Goal: Task Accomplishment & Management: Manage account settings

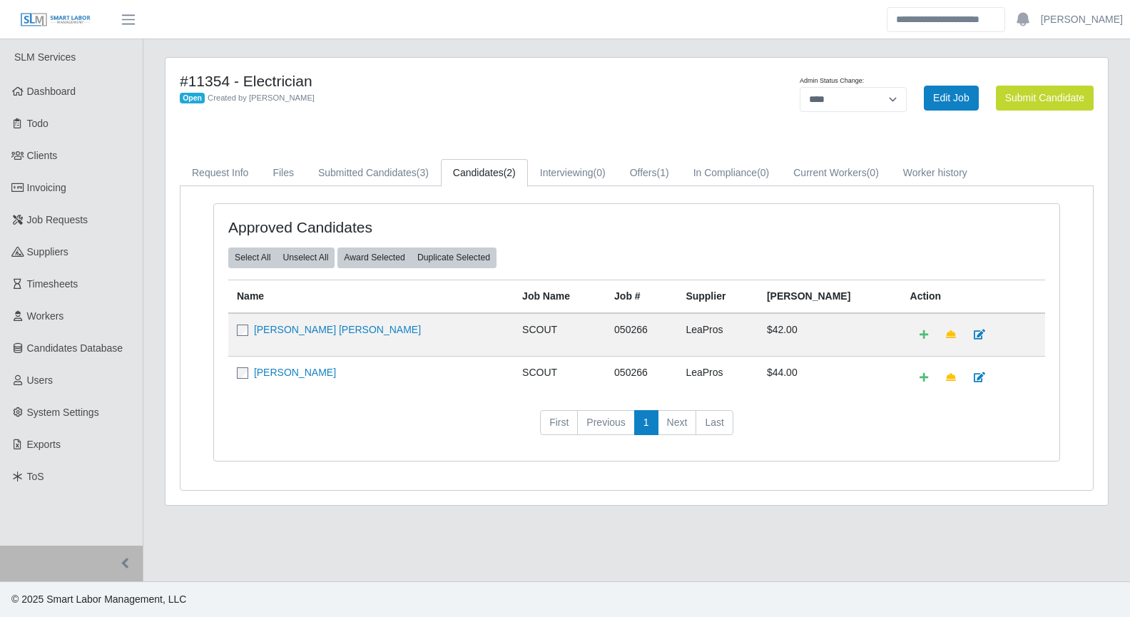
select select "****"
click at [81, 98] on link "Dashboard" at bounding box center [71, 92] width 143 height 32
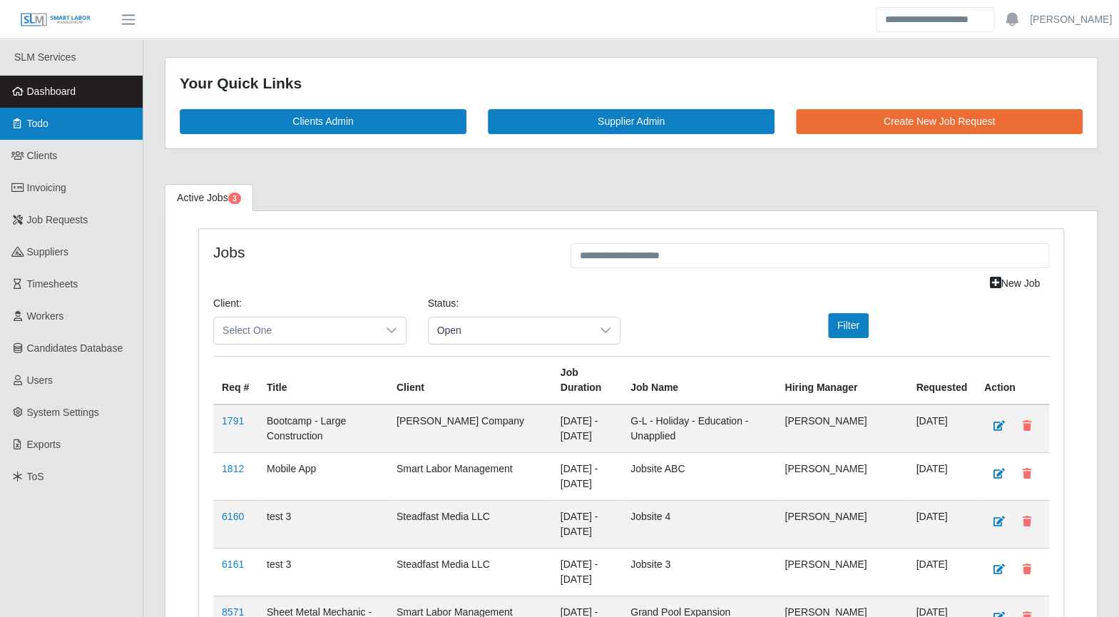
click at [56, 132] on link "Todo" at bounding box center [71, 124] width 143 height 32
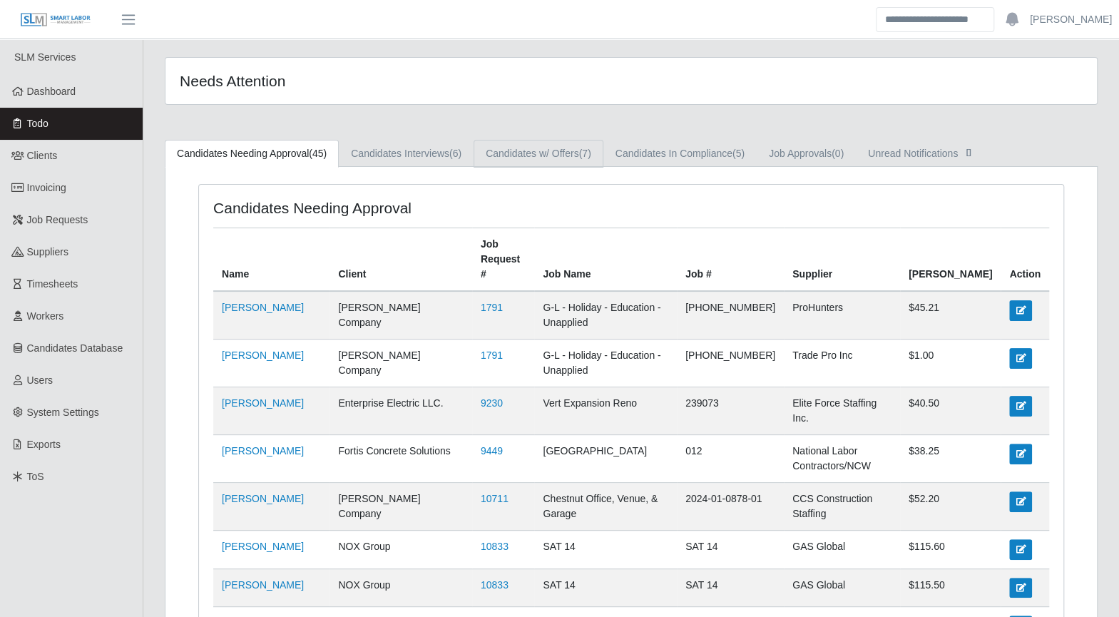
click at [525, 150] on link "Candidates w/ Offers (7)" at bounding box center [539, 154] width 130 height 28
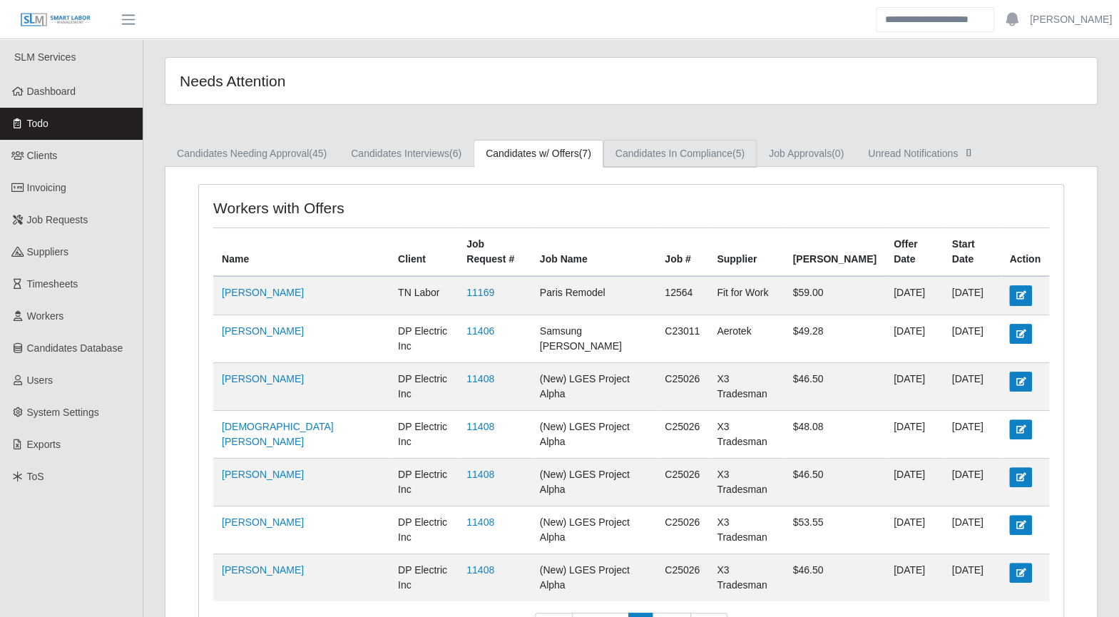
click at [678, 158] on link "Candidates In Compliance (5)" at bounding box center [679, 154] width 153 height 28
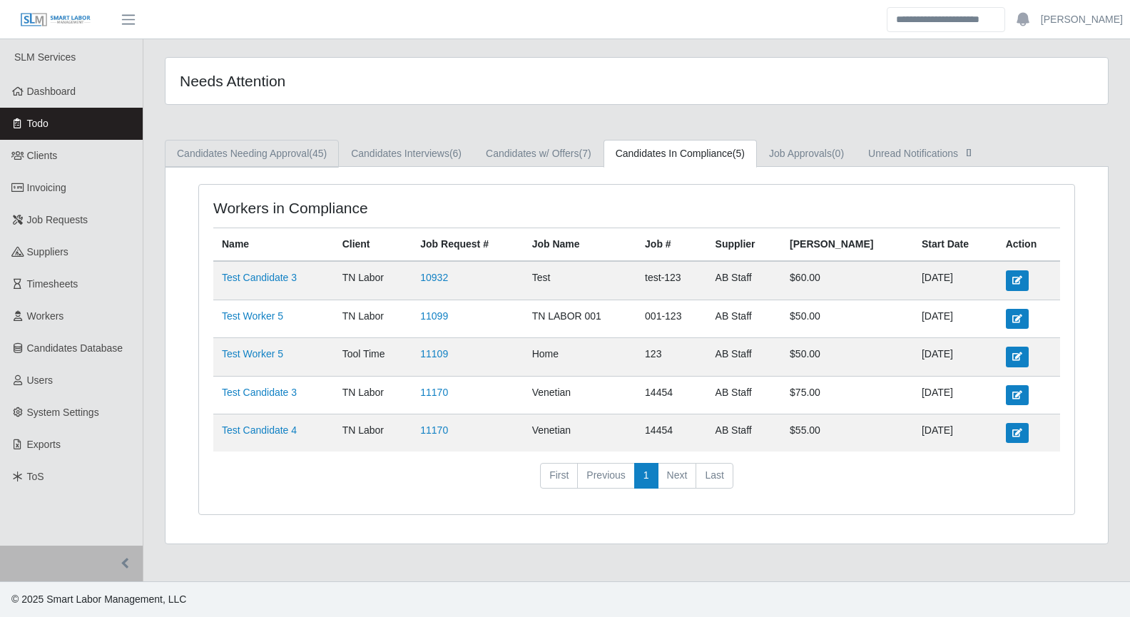
click at [298, 164] on link "Candidates Needing Approval (45)" at bounding box center [252, 154] width 174 height 28
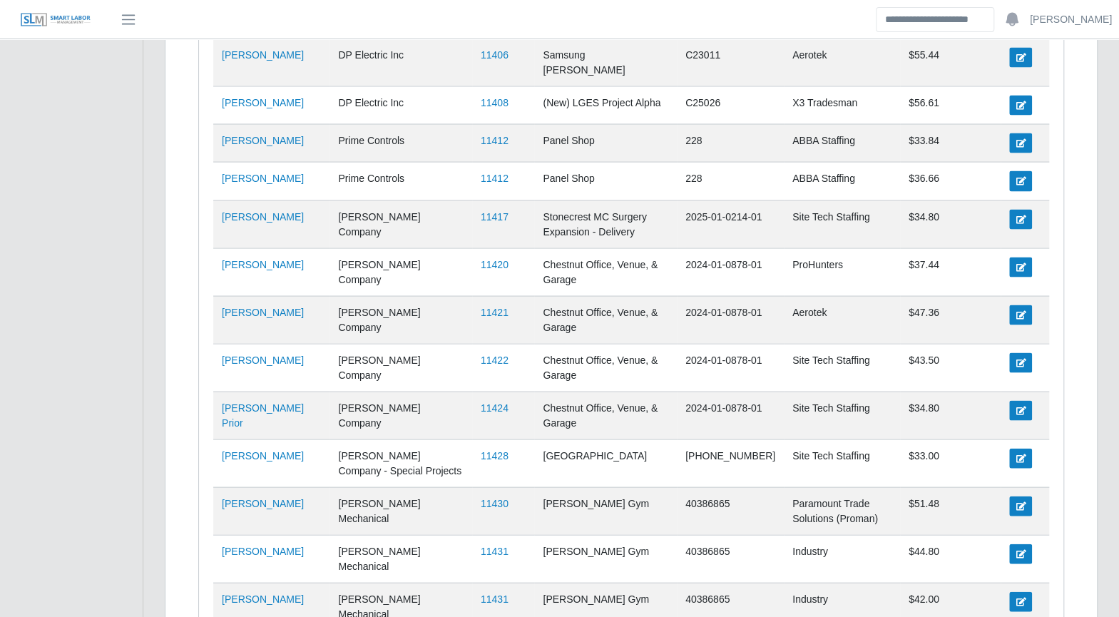
scroll to position [1689, 0]
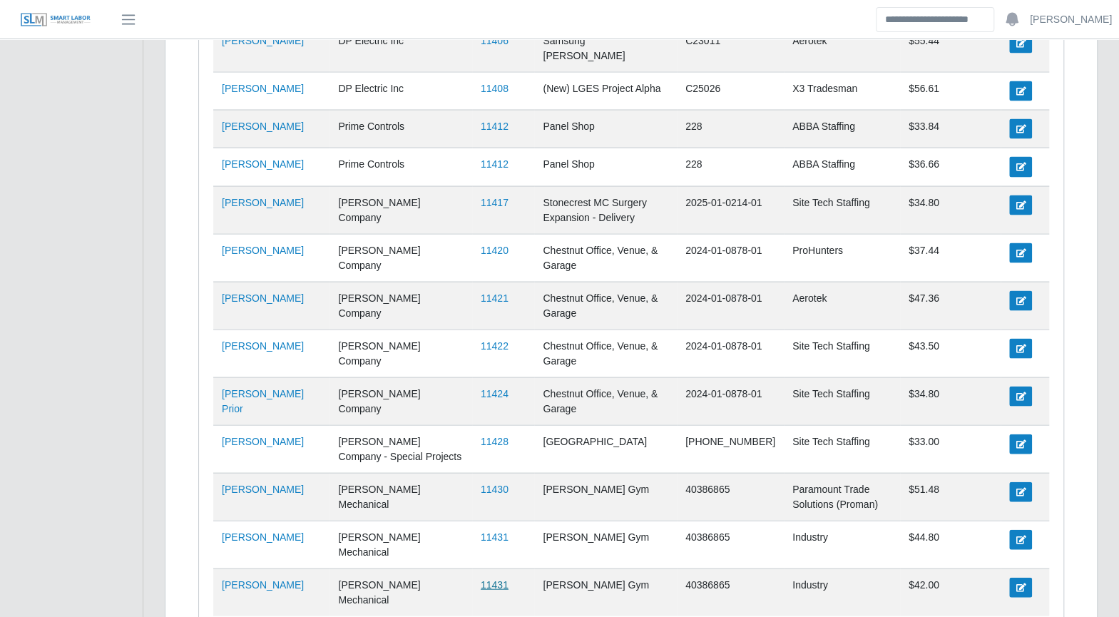
click at [482, 579] on link "11431" at bounding box center [495, 584] width 28 height 11
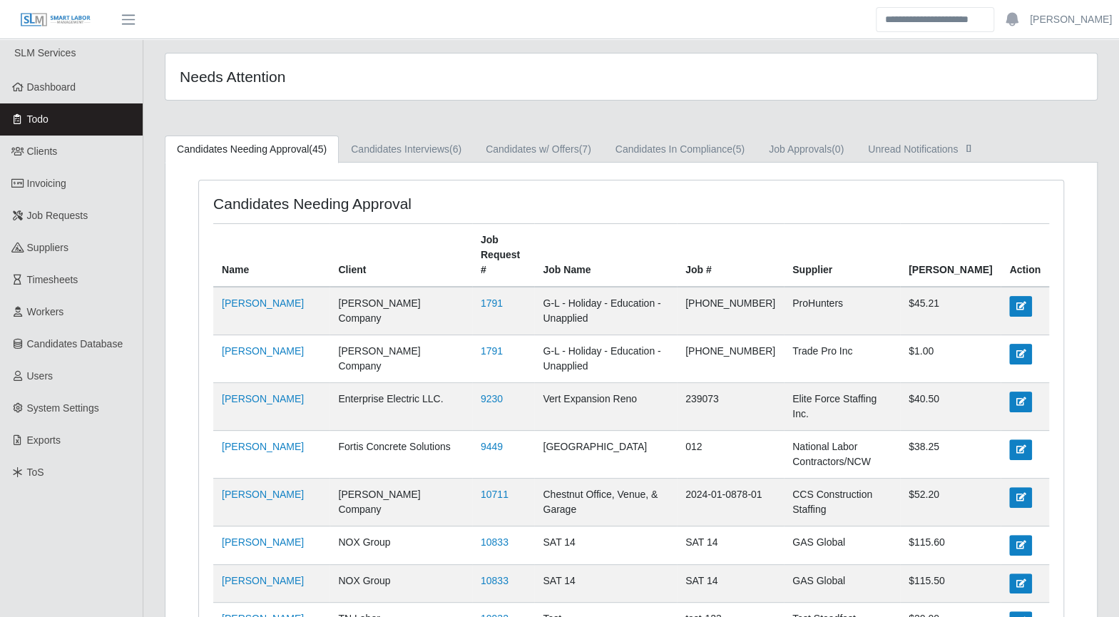
scroll to position [0, 0]
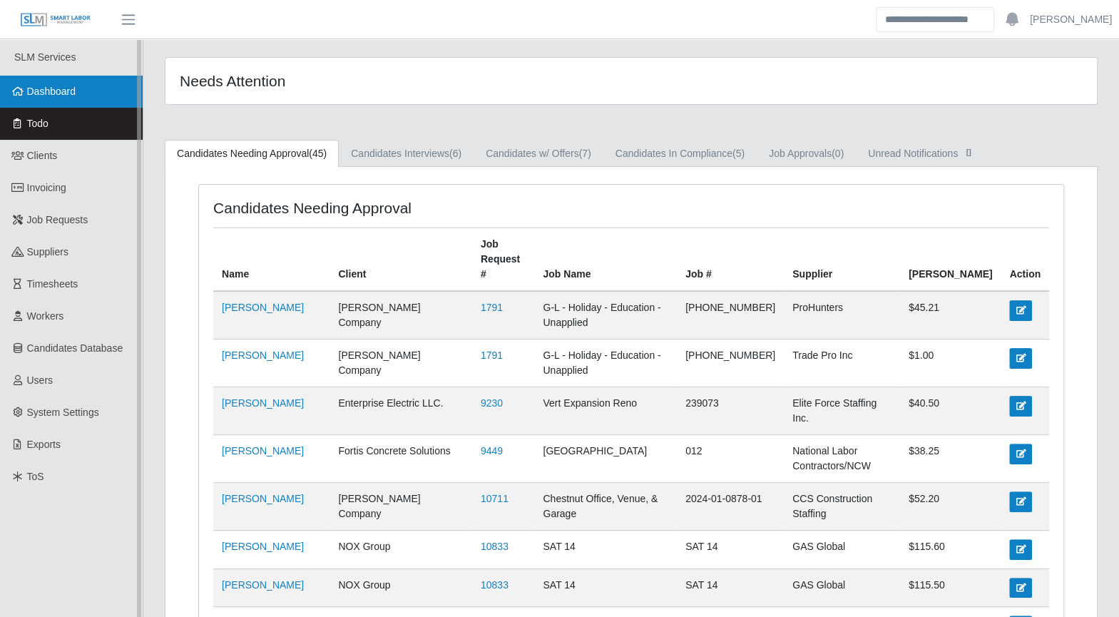
click at [33, 92] on span "Dashboard" at bounding box center [51, 91] width 49 height 11
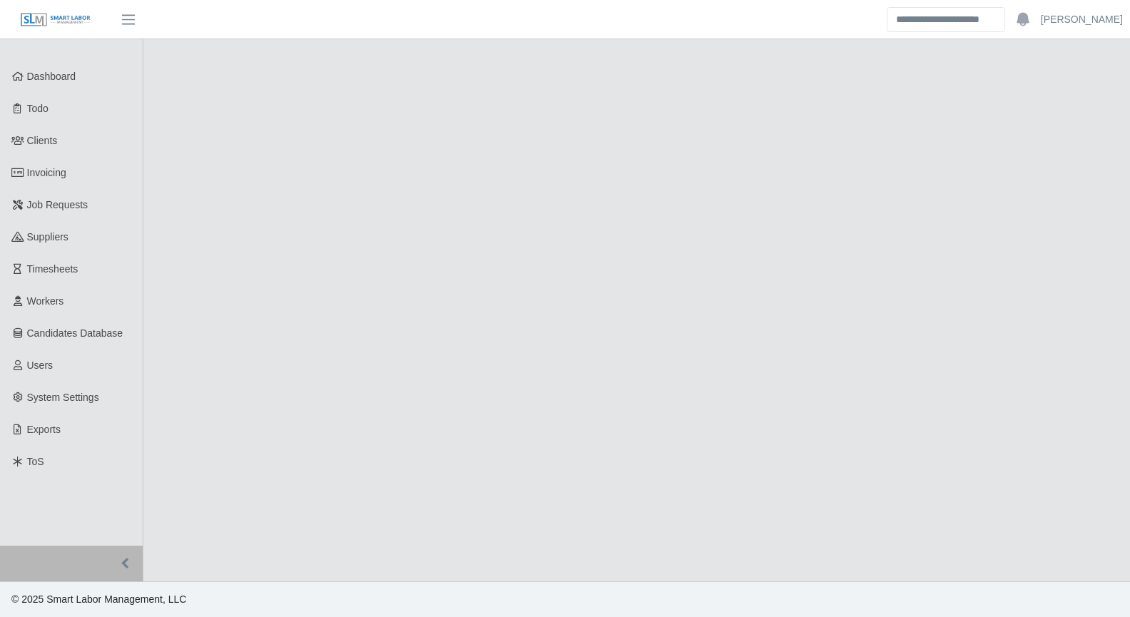
select select "****"
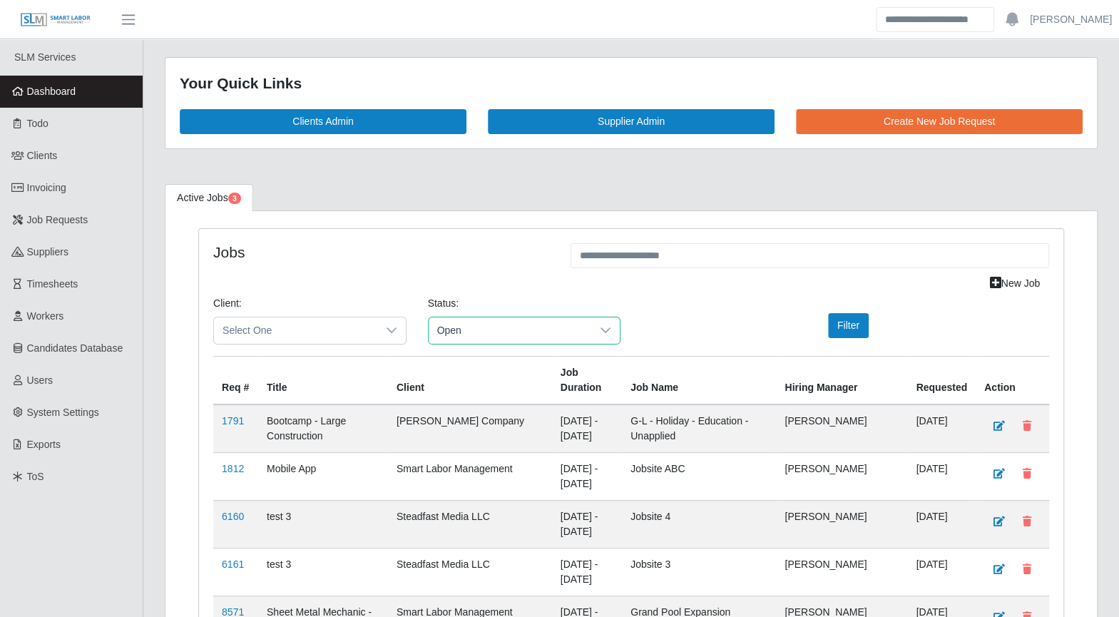
click at [516, 337] on span "Open" at bounding box center [510, 330] width 163 height 26
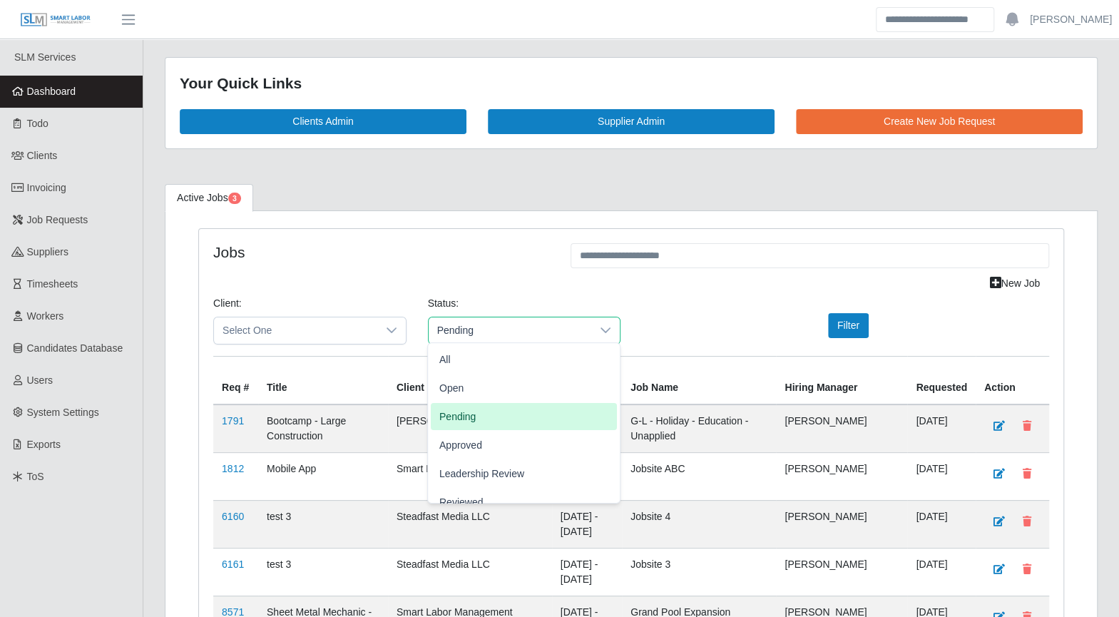
click at [506, 411] on li "Pending" at bounding box center [524, 416] width 186 height 27
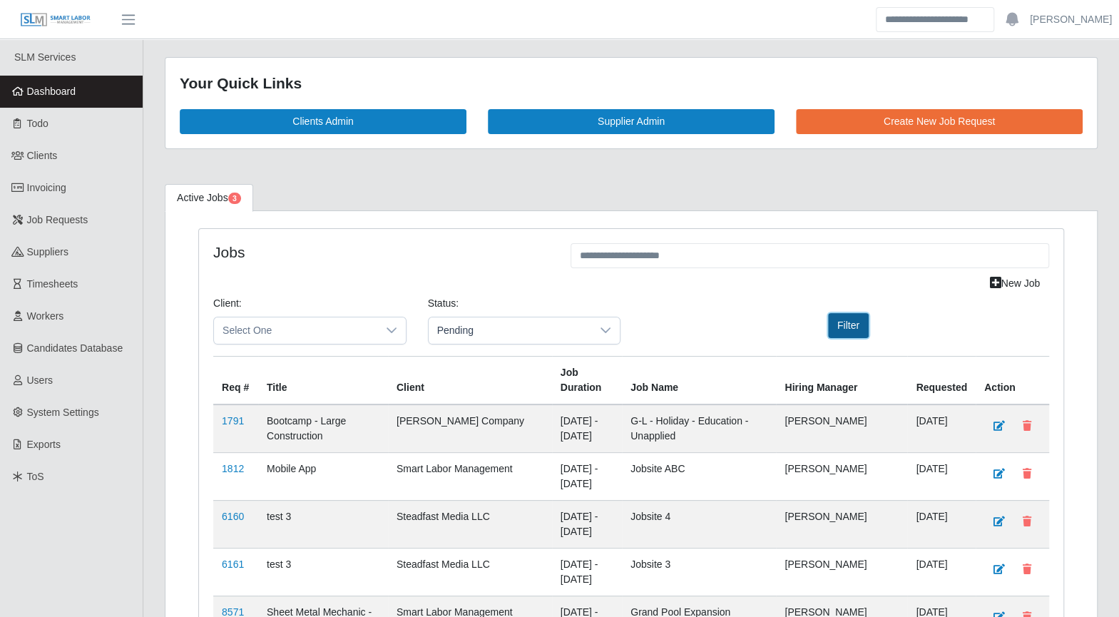
click at [850, 320] on button "Filter" at bounding box center [848, 325] width 41 height 25
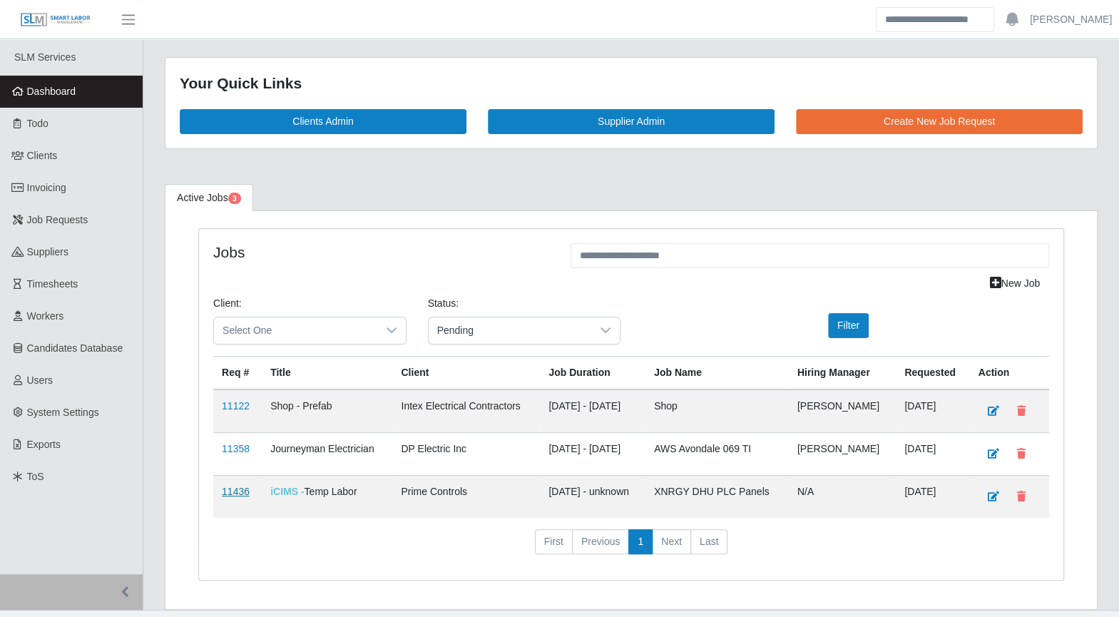
click at [231, 486] on link "11436" at bounding box center [236, 491] width 28 height 11
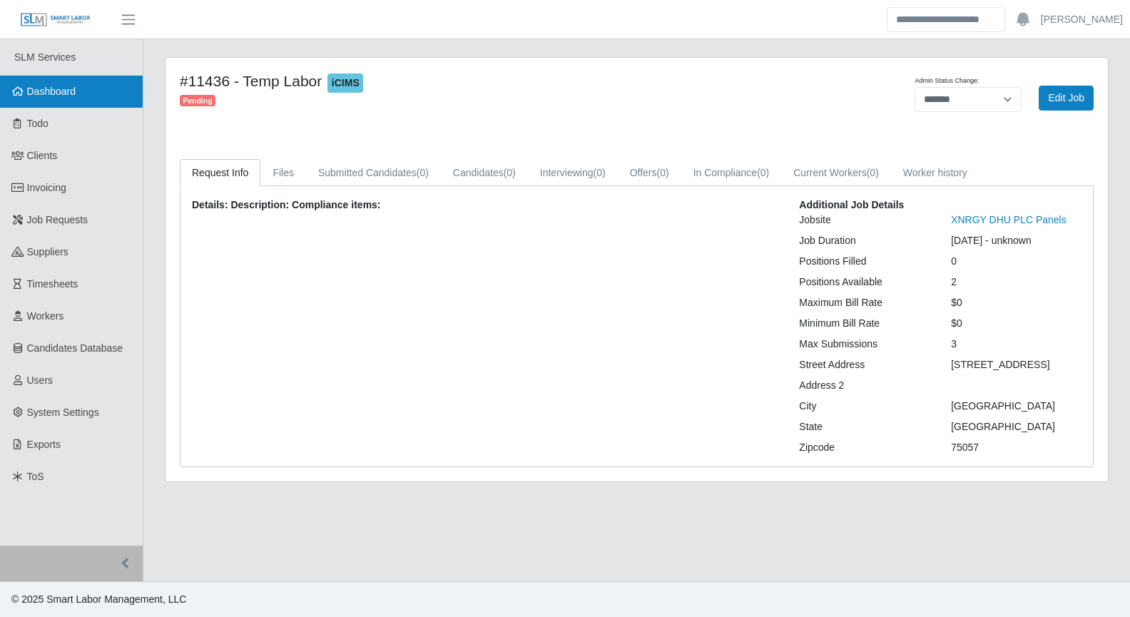
click at [78, 102] on link "Dashboard" at bounding box center [71, 92] width 143 height 32
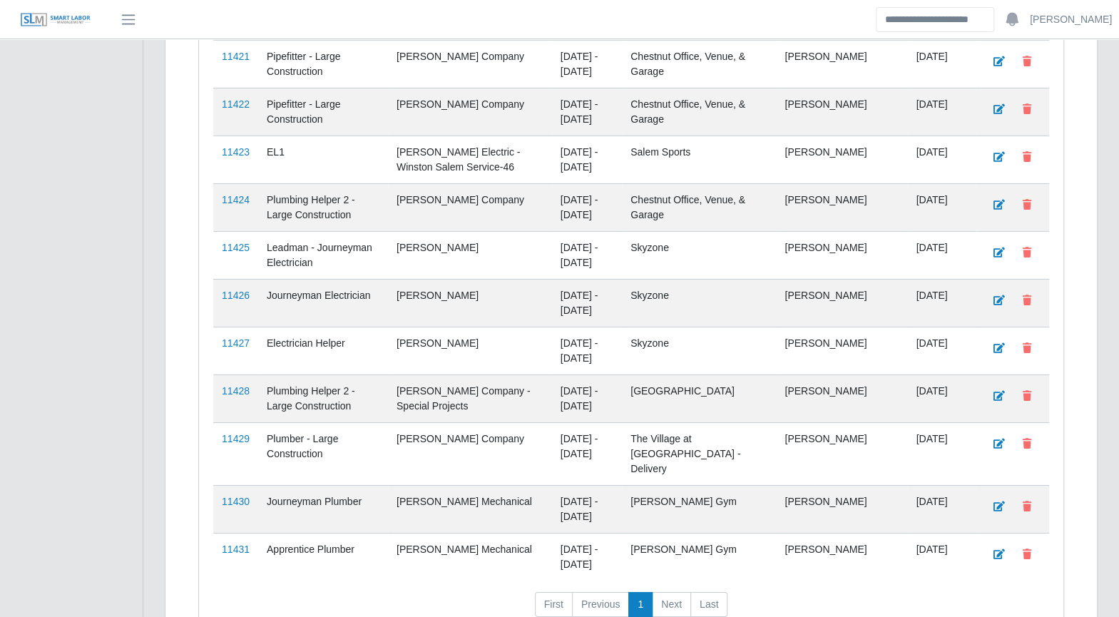
scroll to position [2954, 0]
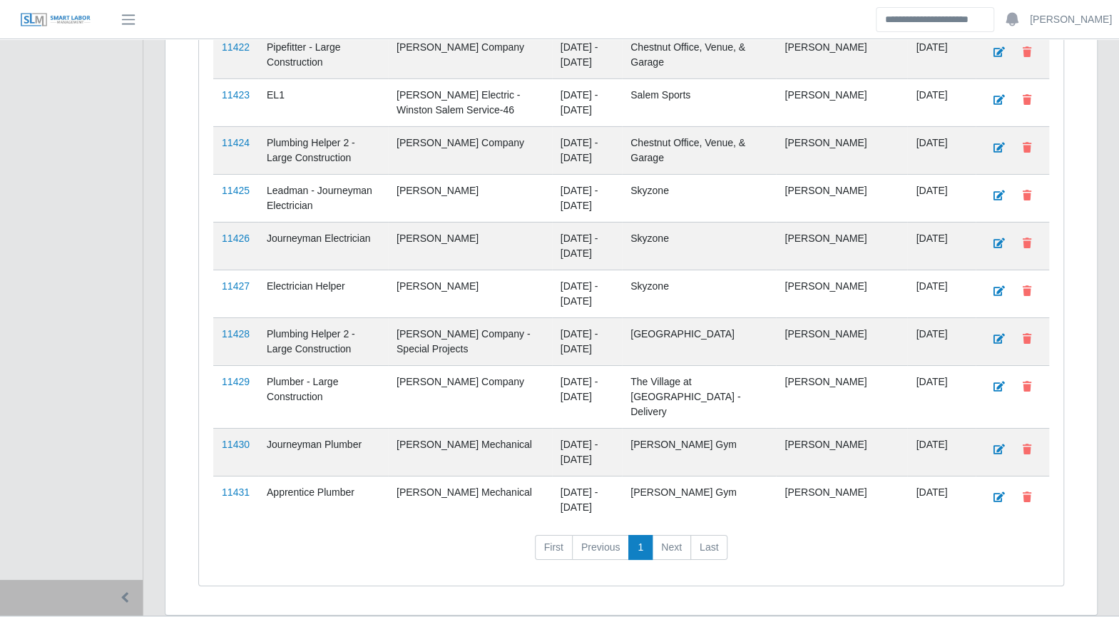
click at [233, 439] on link "11430" at bounding box center [236, 444] width 28 height 11
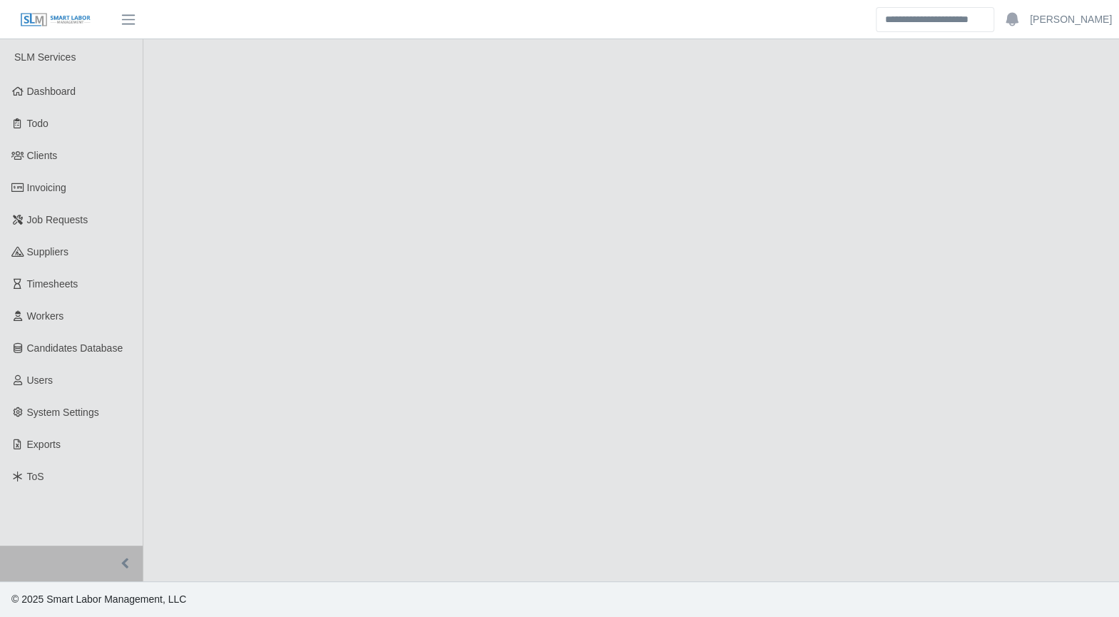
select select "****"
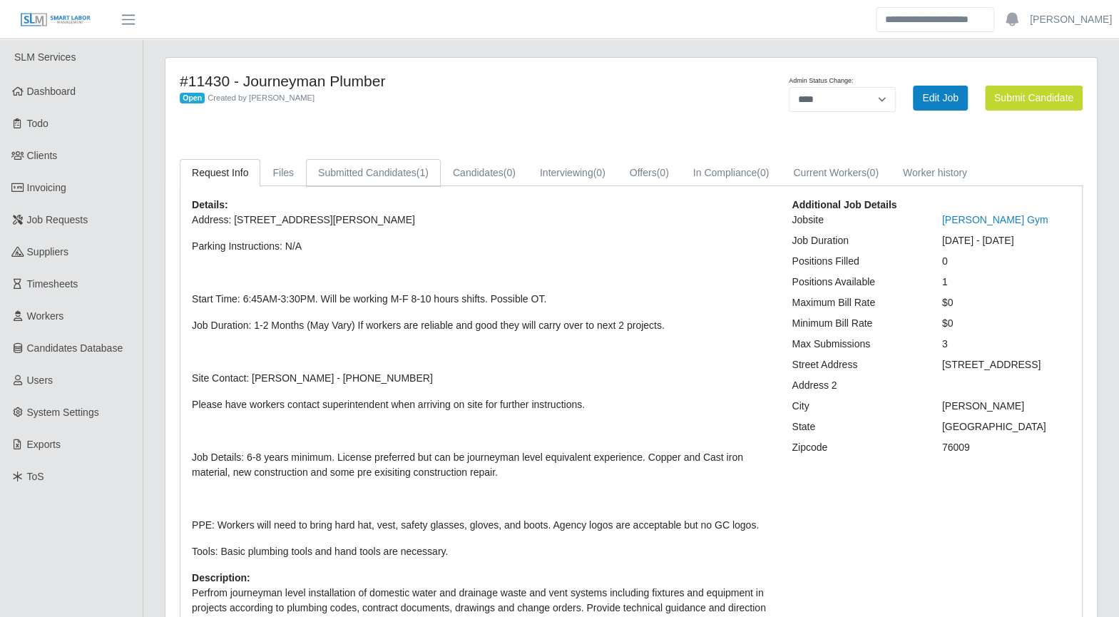
click at [400, 178] on link "Submitted Candidates (1)" at bounding box center [373, 173] width 135 height 28
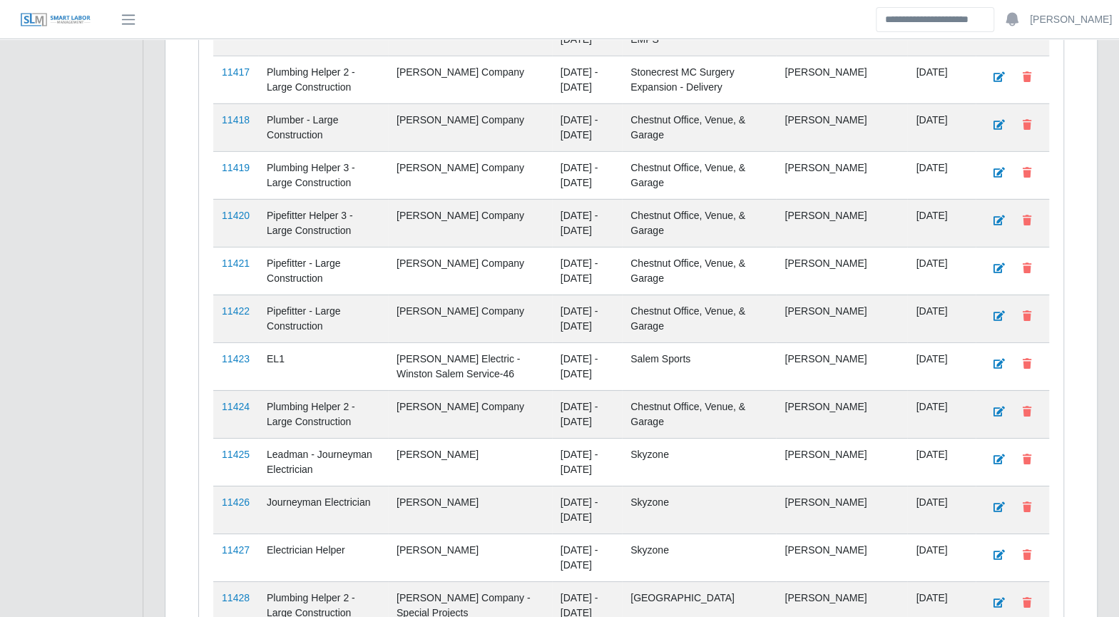
scroll to position [2954, 0]
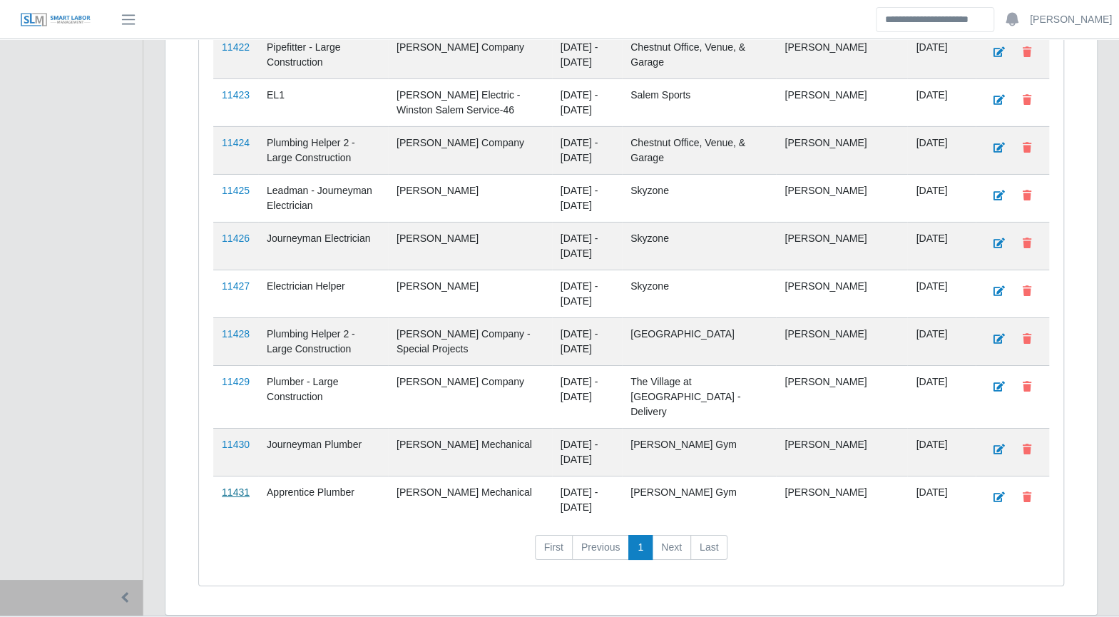
click at [235, 486] on link "11431" at bounding box center [236, 491] width 28 height 11
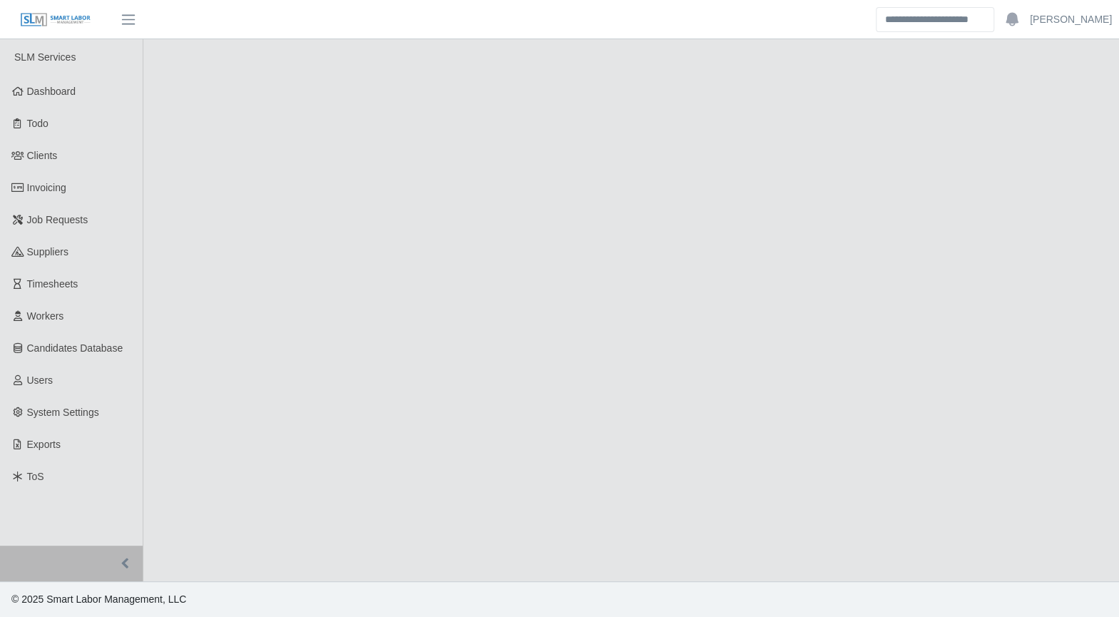
select select "****"
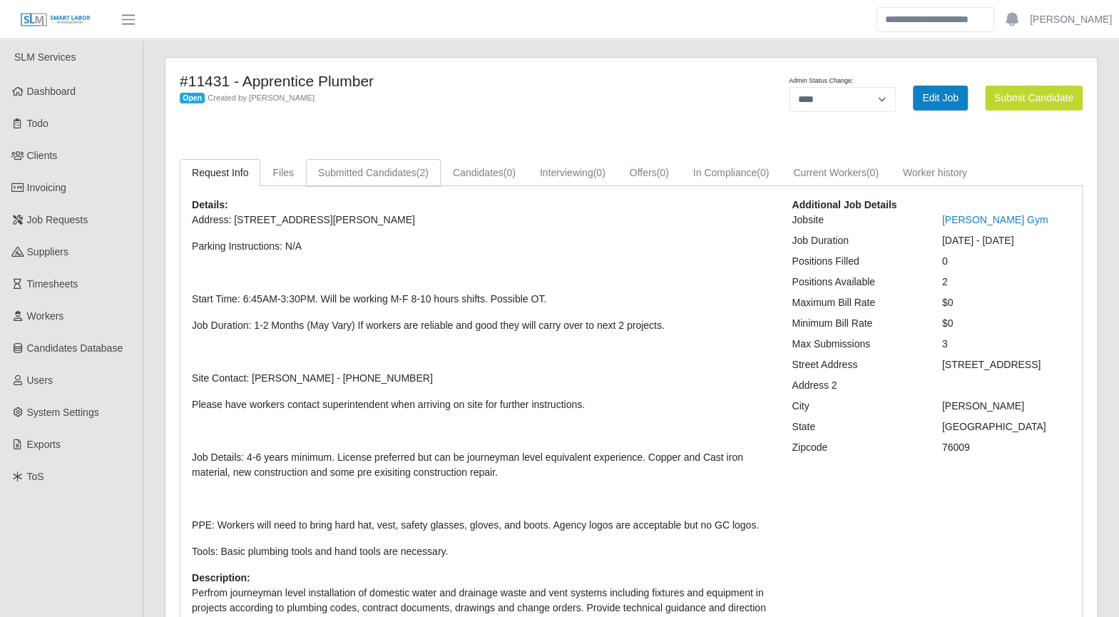
click at [381, 175] on link "Submitted Candidates (2)" at bounding box center [373, 173] width 135 height 28
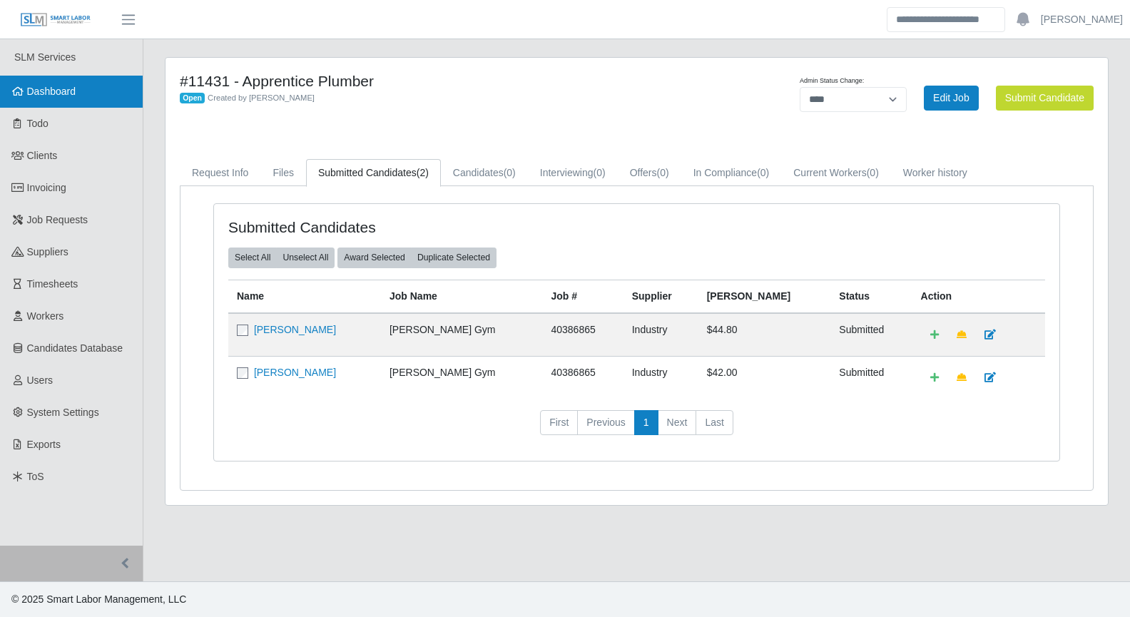
click at [49, 88] on span "Dashboard" at bounding box center [51, 91] width 49 height 11
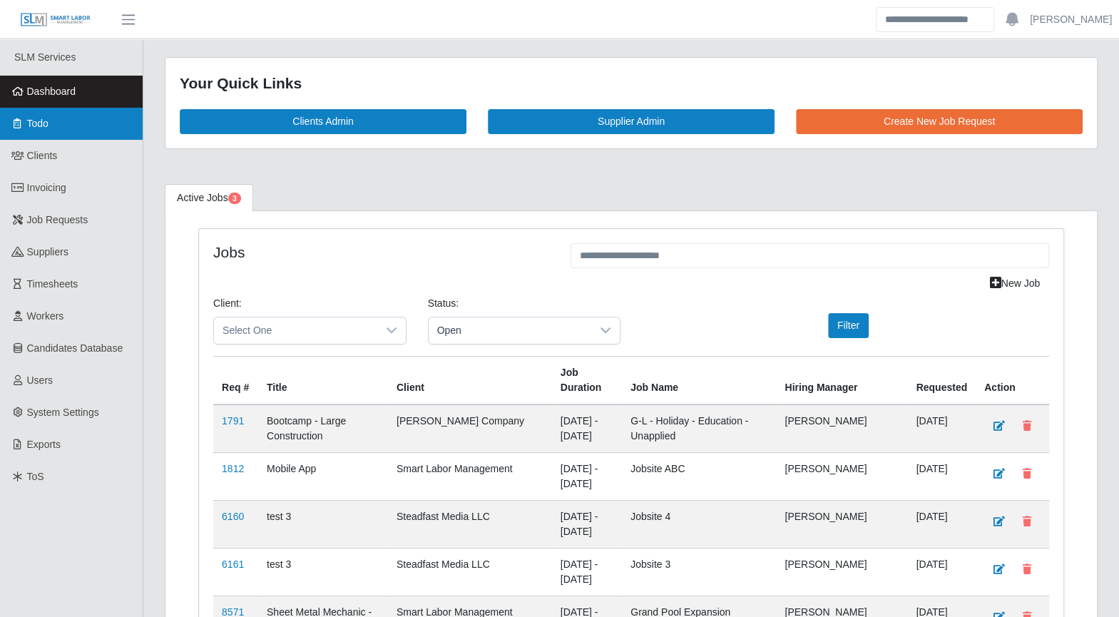
click at [19, 128] on icon at bounding box center [17, 123] width 13 height 10
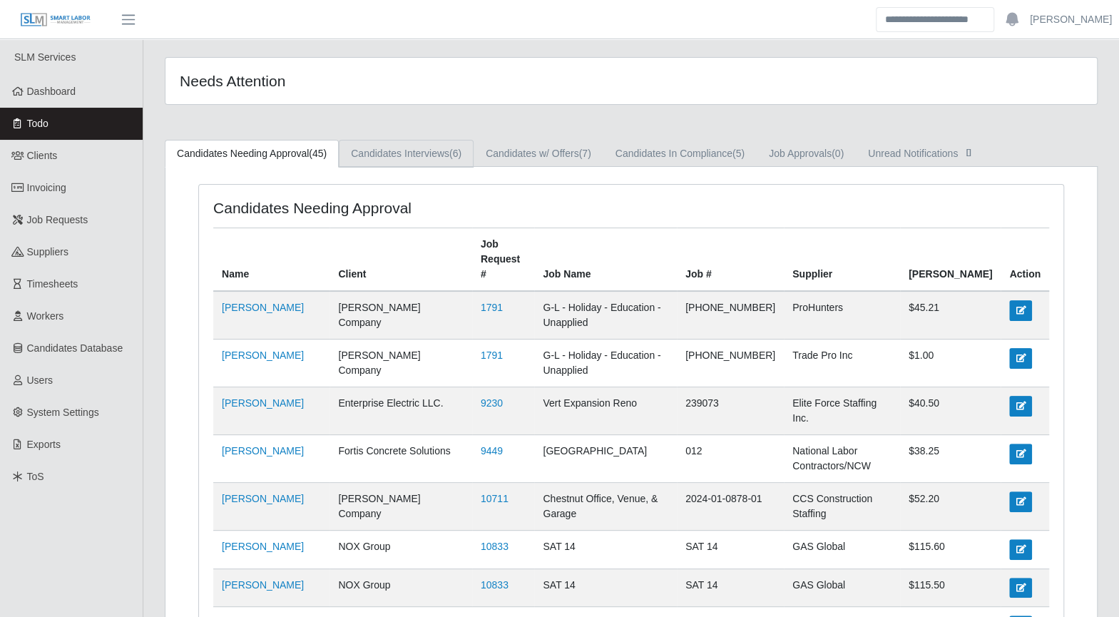
click at [425, 153] on link "Candidates Interviews (6)" at bounding box center [406, 154] width 135 height 28
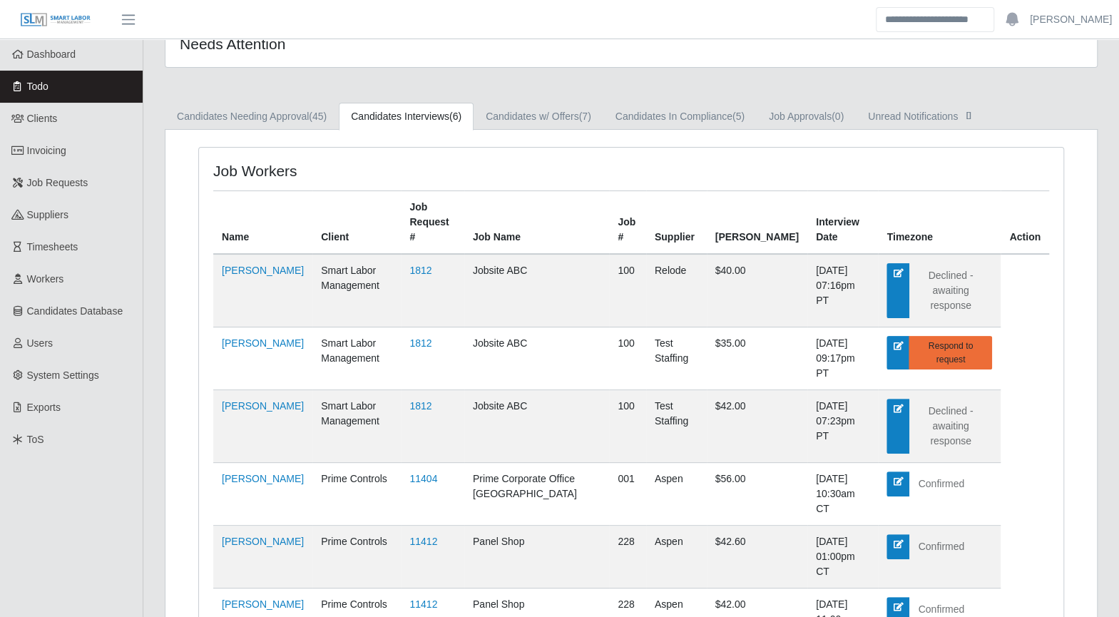
scroll to position [88, 0]
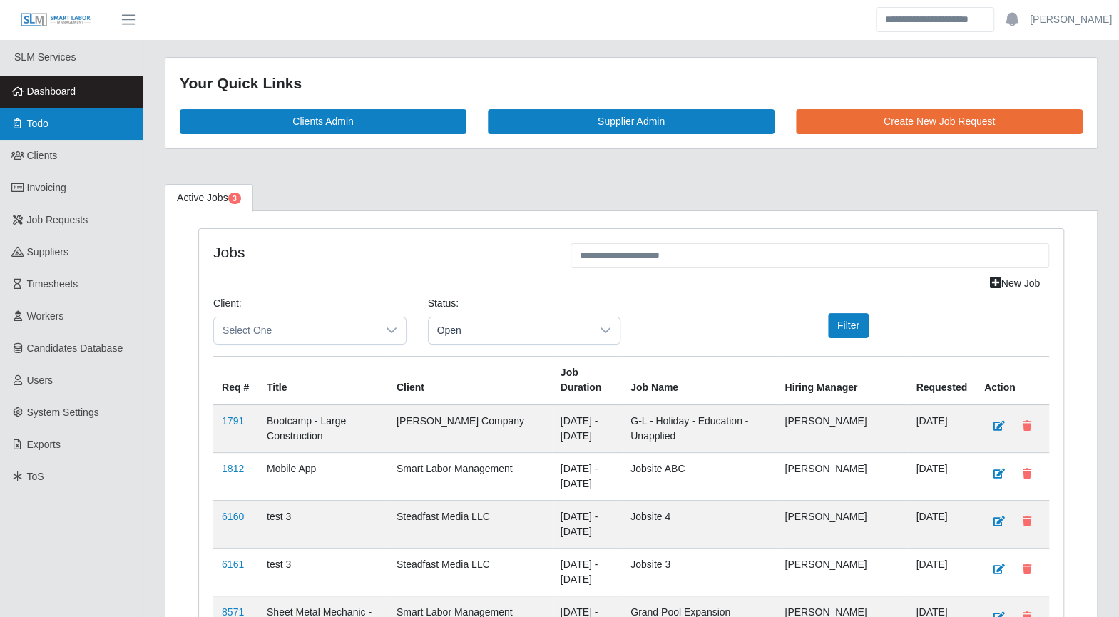
click at [68, 129] on link "Todo" at bounding box center [71, 124] width 143 height 32
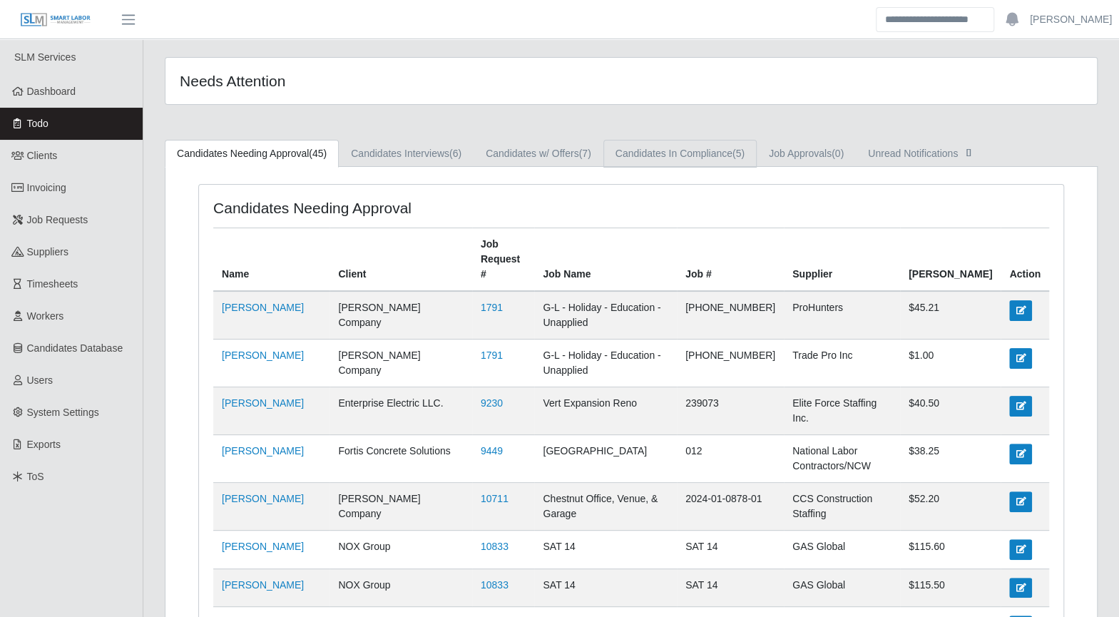
click at [667, 161] on link "Candidates In Compliance (5)" at bounding box center [679, 154] width 153 height 28
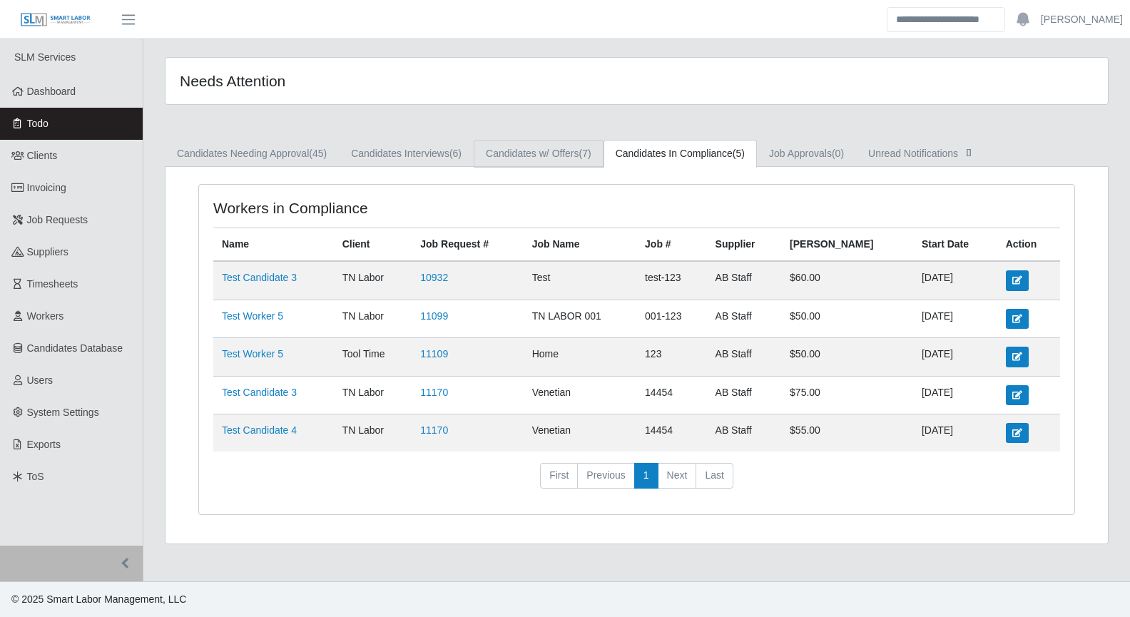
click at [553, 146] on link "Candidates w/ Offers (7)" at bounding box center [539, 154] width 130 height 28
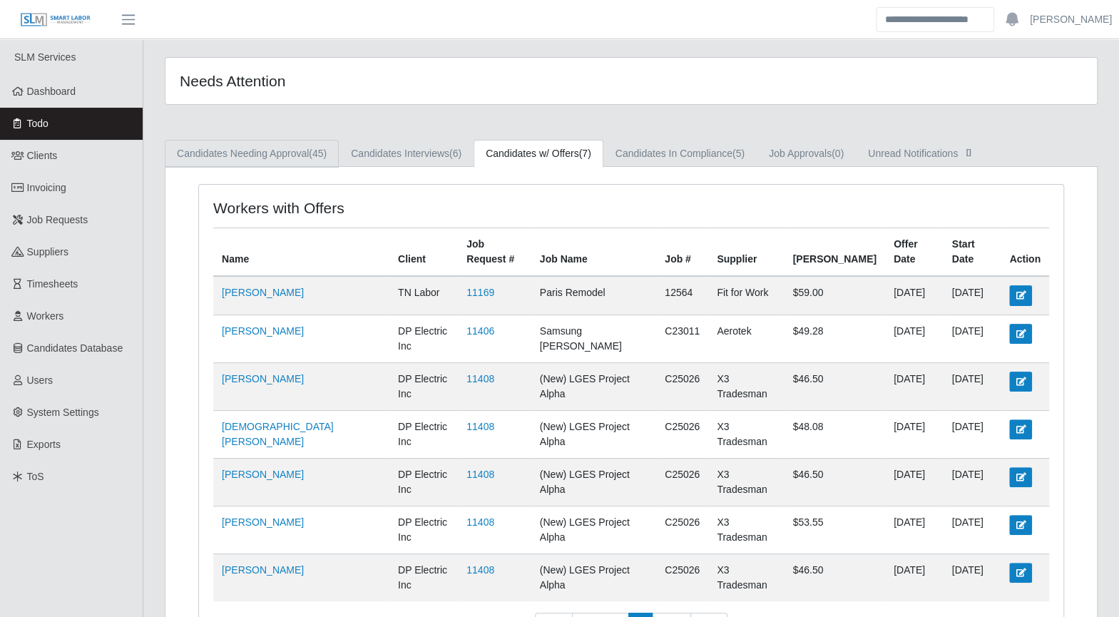
click at [265, 159] on link "Candidates Needing Approval (45)" at bounding box center [252, 154] width 174 height 28
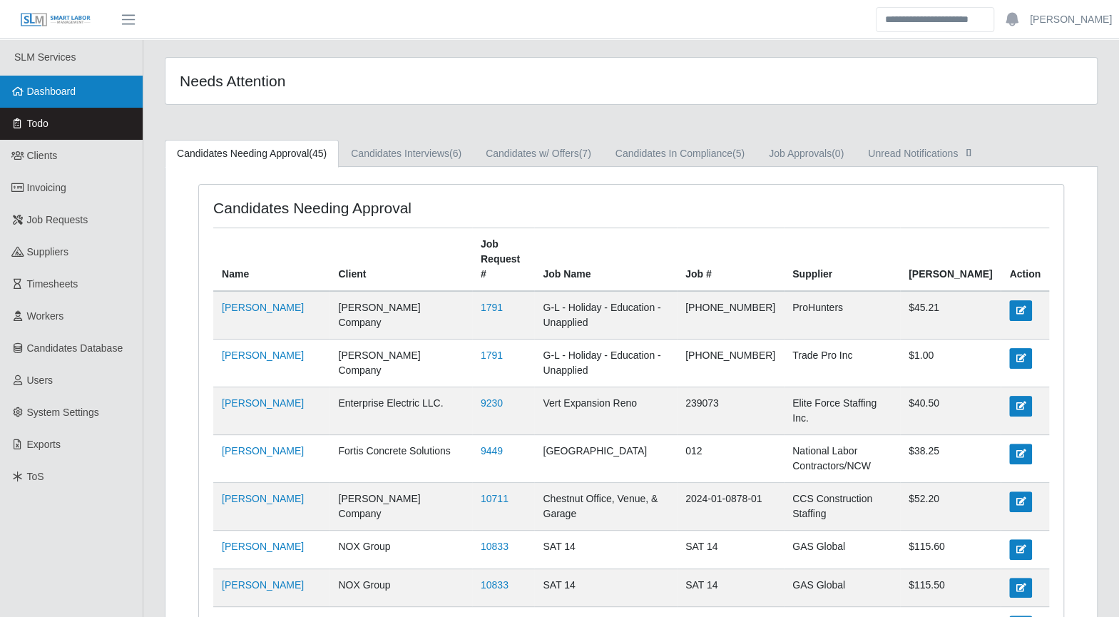
click at [50, 103] on link "Dashboard" at bounding box center [71, 92] width 143 height 32
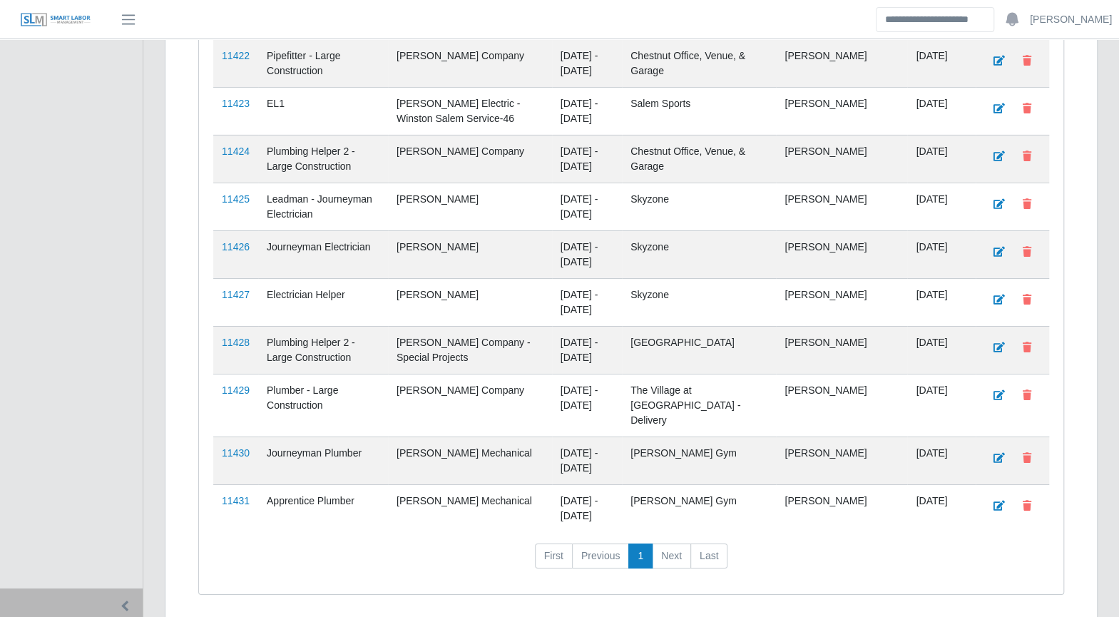
scroll to position [2954, 0]
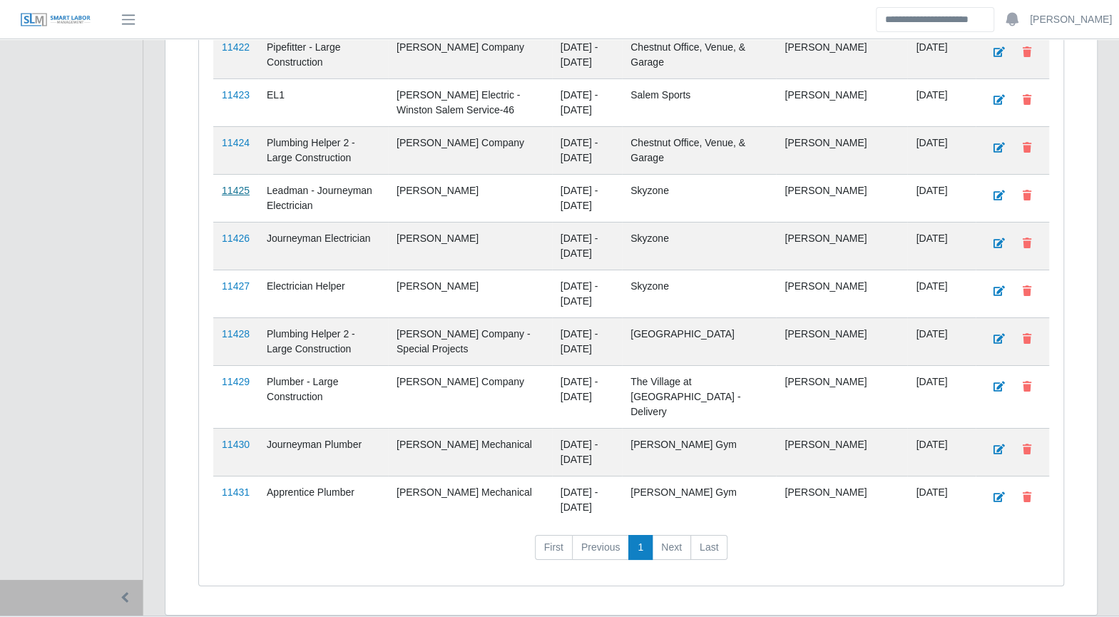
click at [228, 185] on link "11425" at bounding box center [236, 190] width 28 height 11
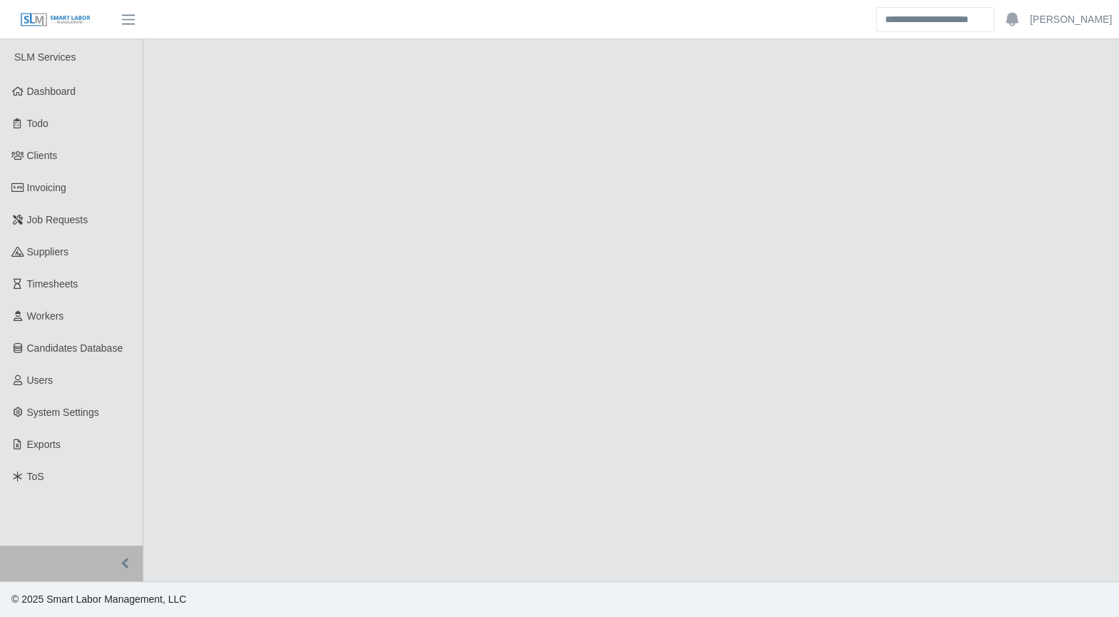
select select "****"
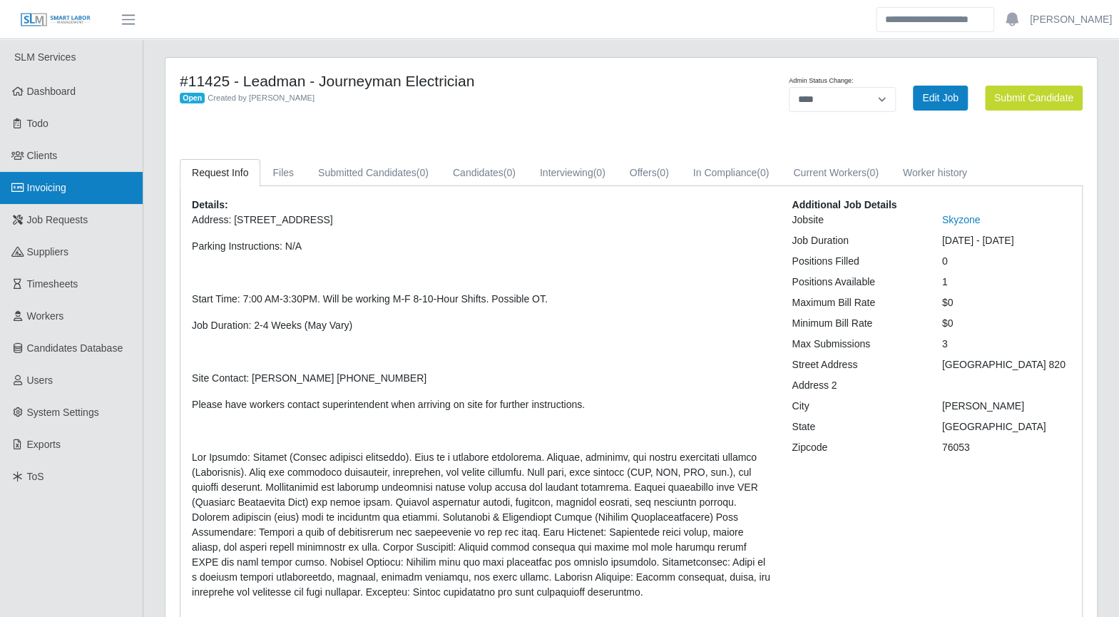
click at [50, 189] on span "Invoicing" at bounding box center [46, 187] width 39 height 11
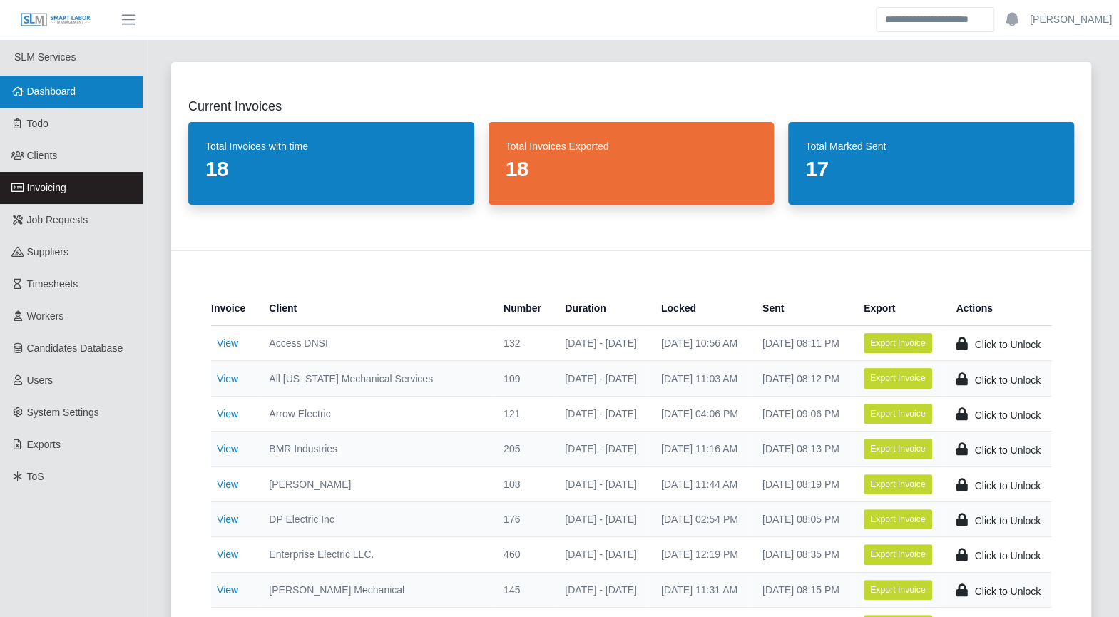
click at [58, 102] on link "Dashboard" at bounding box center [71, 92] width 143 height 32
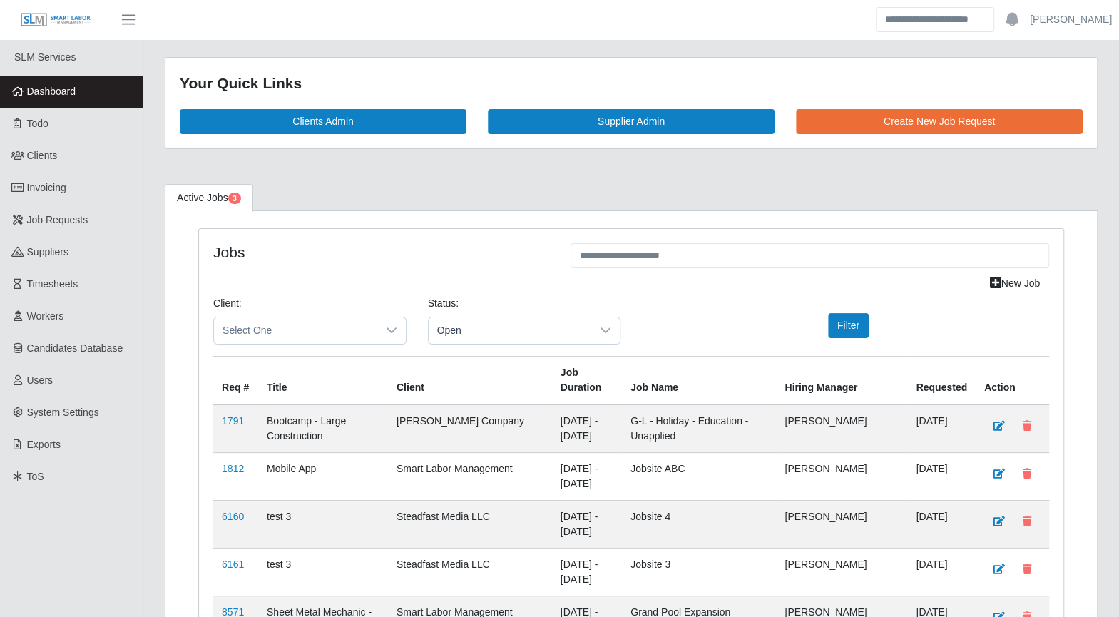
click at [71, 99] on link "Dashboard" at bounding box center [71, 92] width 143 height 32
click at [483, 322] on span "Open" at bounding box center [510, 330] width 163 height 26
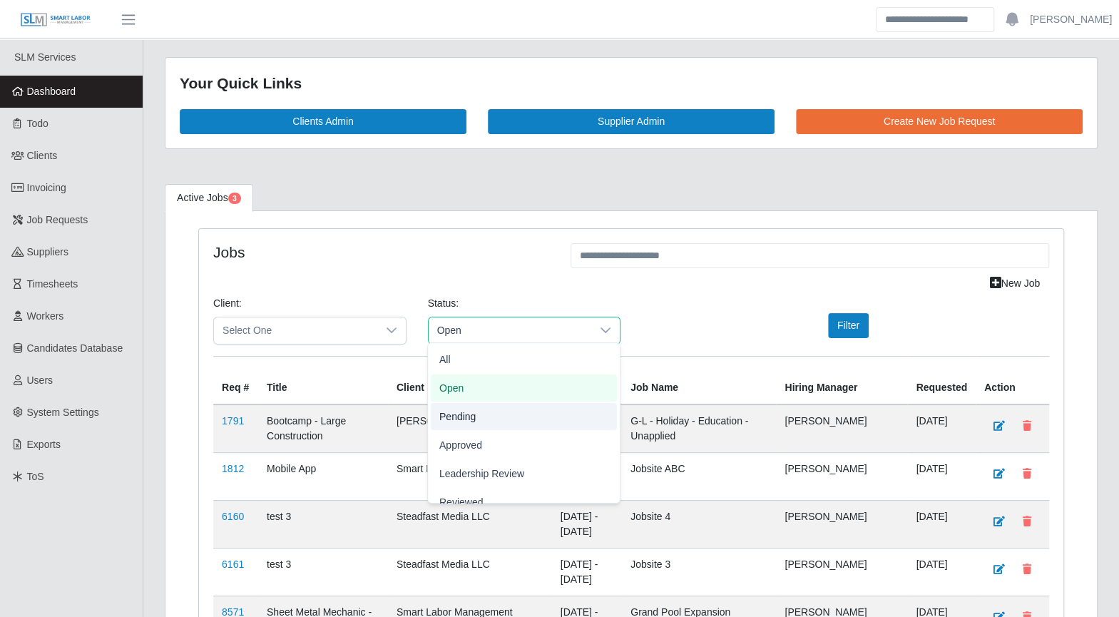
click at [483, 416] on li "Pending" at bounding box center [524, 416] width 186 height 27
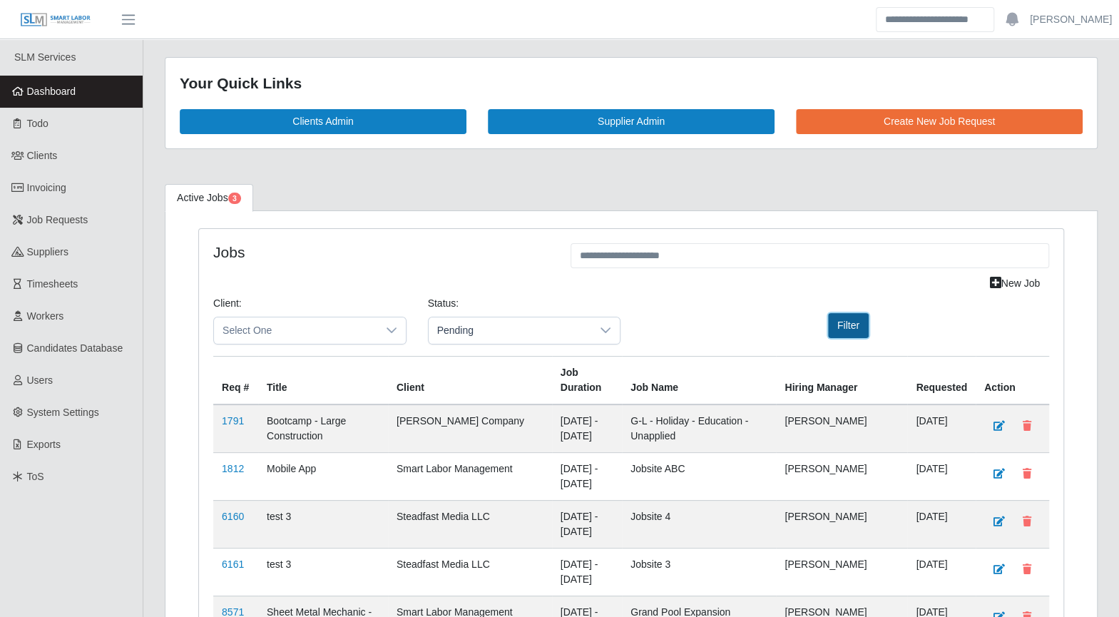
click at [840, 327] on button "Filter" at bounding box center [848, 325] width 41 height 25
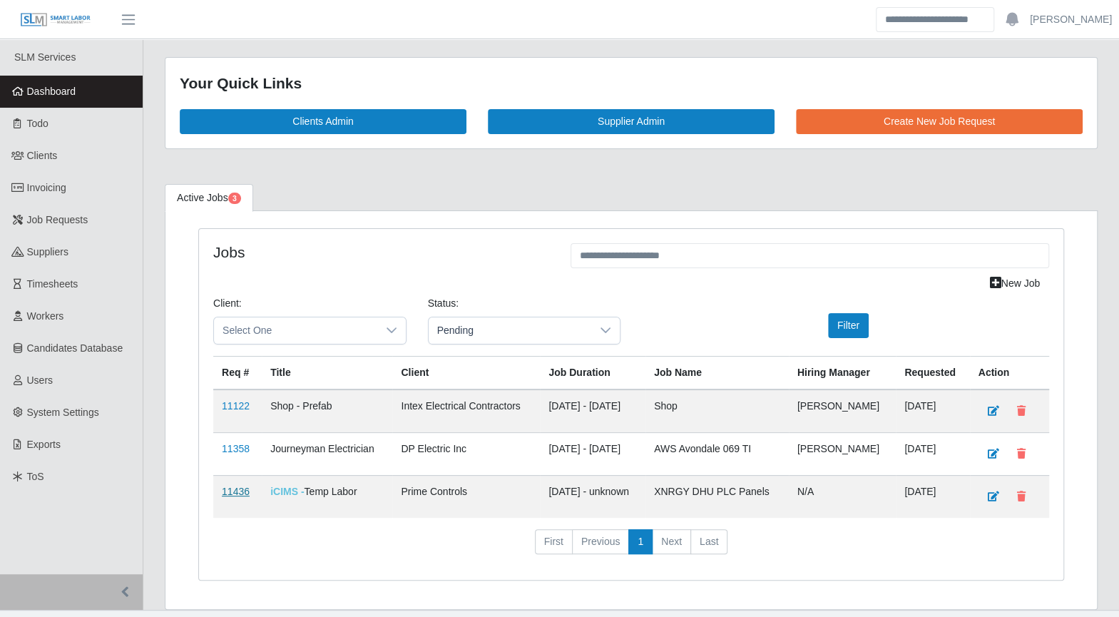
click at [232, 491] on link "11436" at bounding box center [236, 491] width 28 height 11
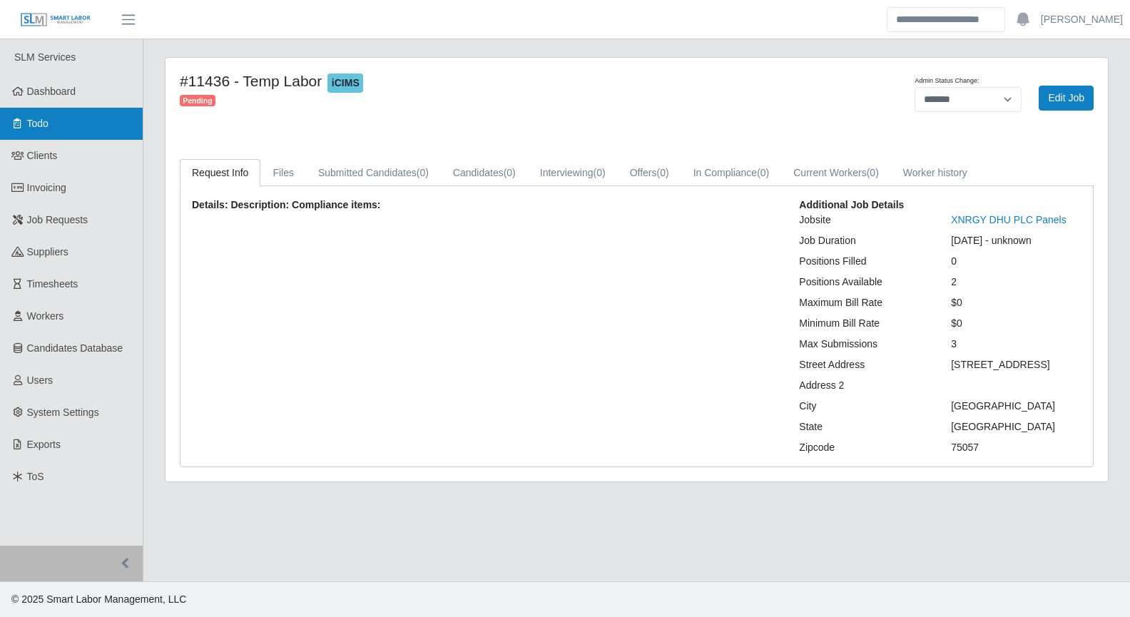
click at [39, 120] on span "Todo" at bounding box center [37, 123] width 21 height 11
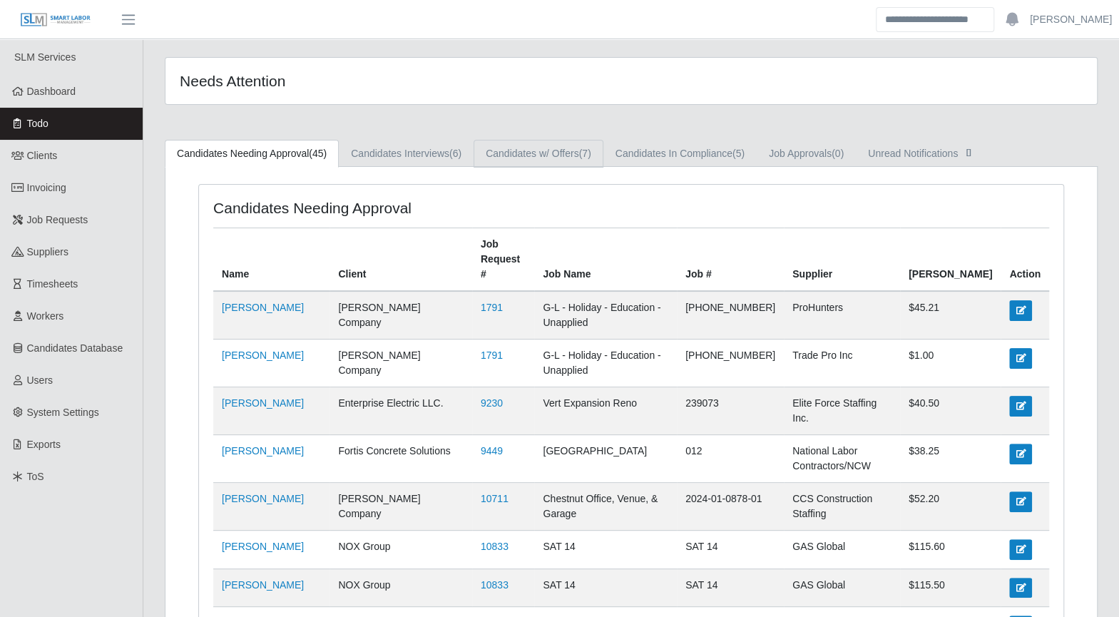
click at [549, 149] on link "Candidates w/ Offers (7)" at bounding box center [539, 154] width 130 height 28
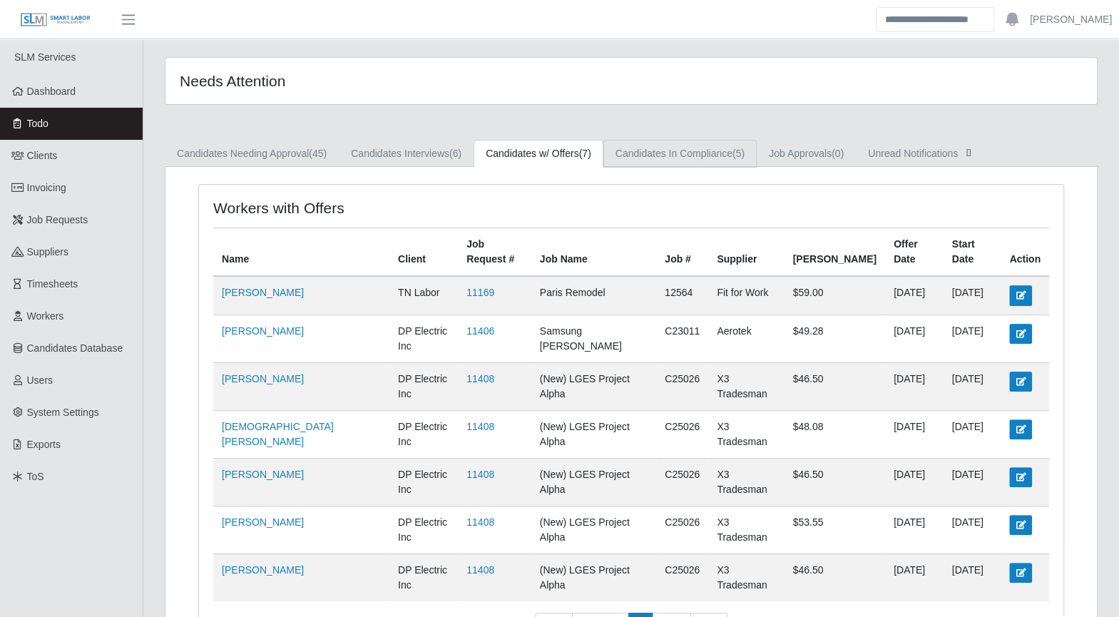
click at [653, 152] on link "Candidates In Compliance (5)" at bounding box center [679, 154] width 153 height 28
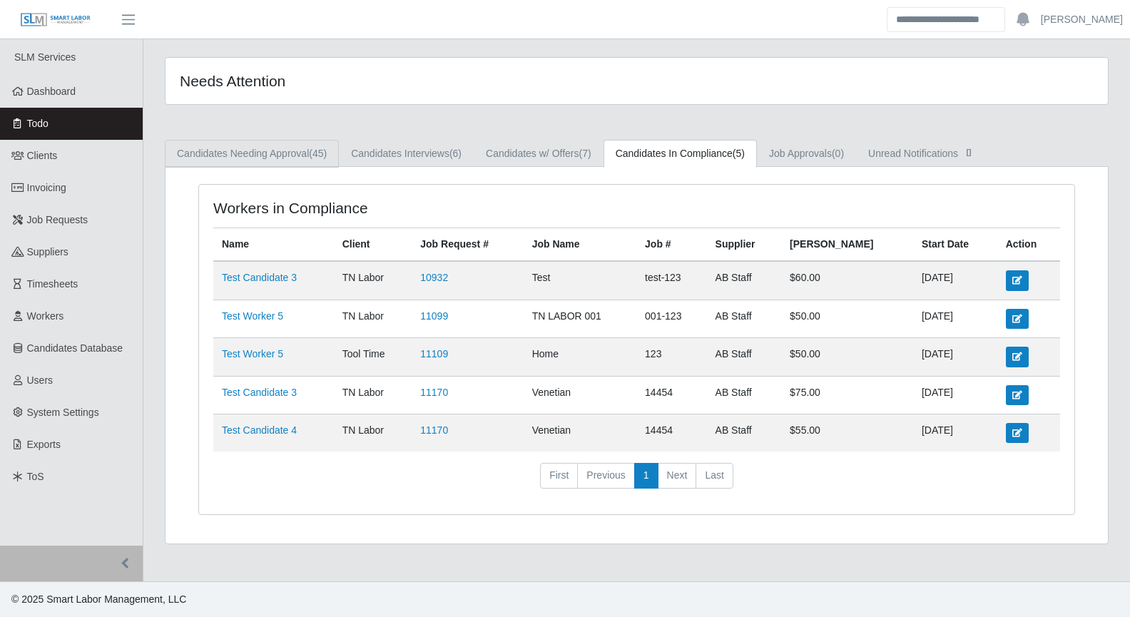
click at [302, 160] on link "Candidates Needing Approval (45)" at bounding box center [252, 154] width 174 height 28
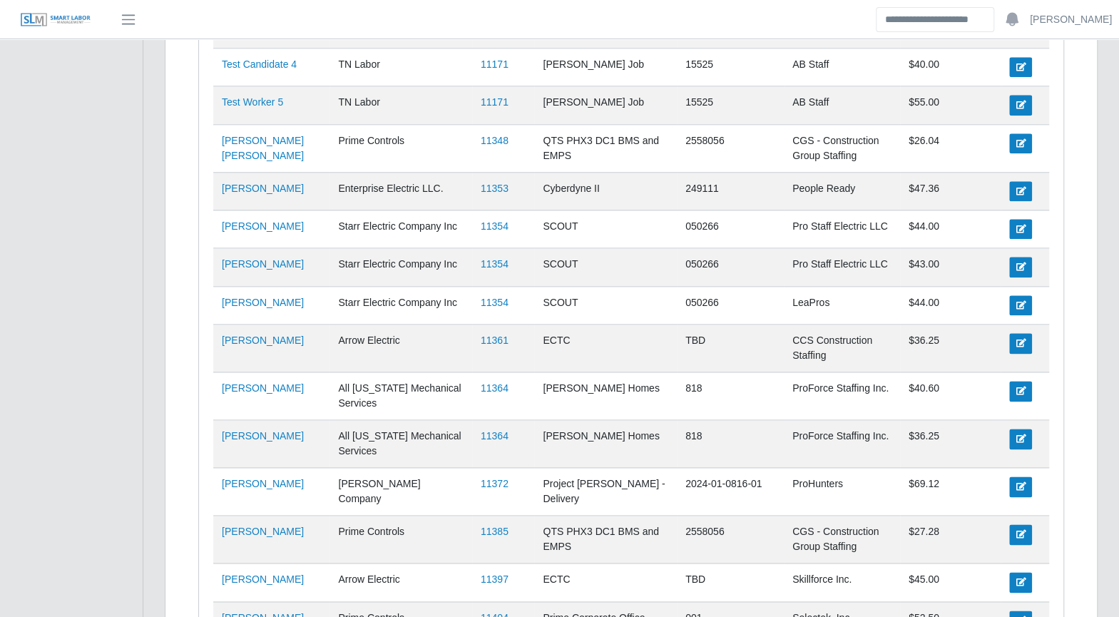
scroll to position [923, 0]
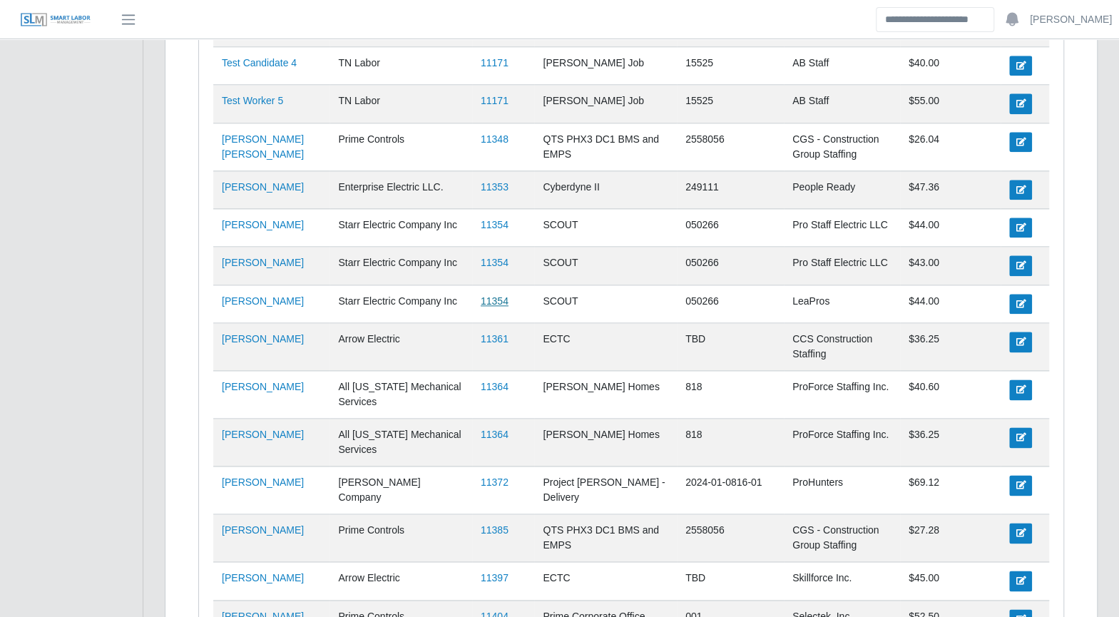
click at [481, 295] on link "11354" at bounding box center [495, 300] width 28 height 11
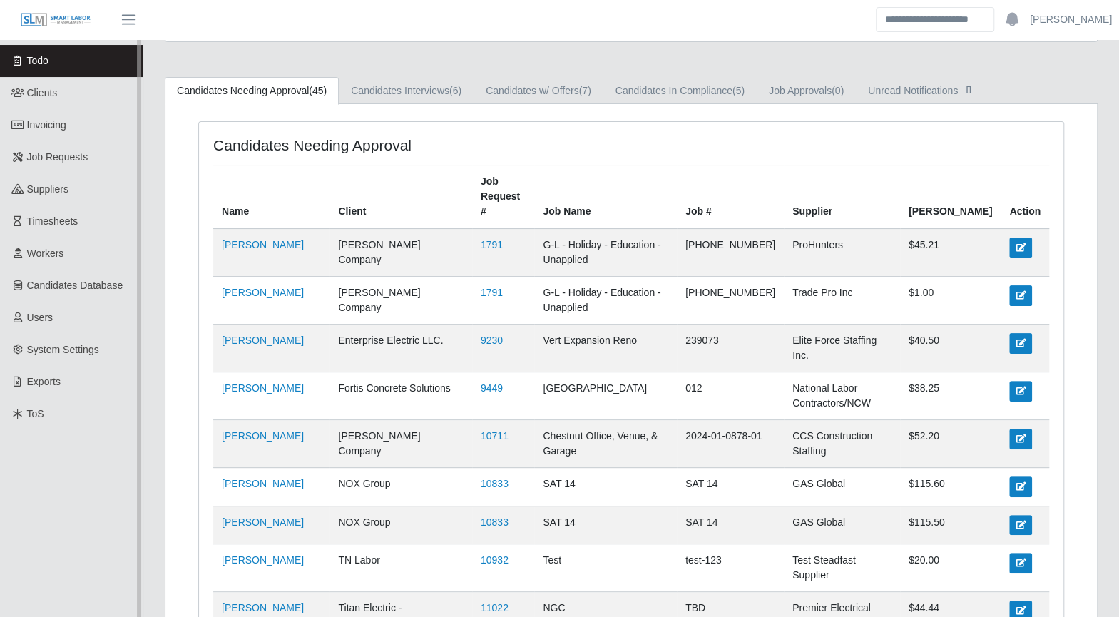
scroll to position [0, 0]
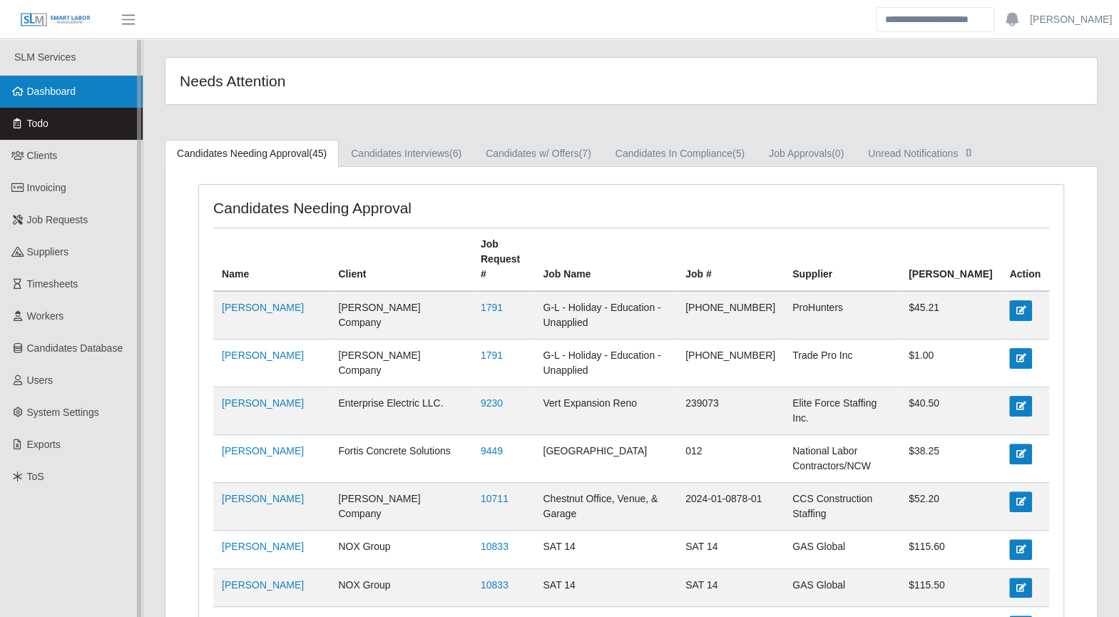
click at [59, 96] on span "Dashboard" at bounding box center [51, 91] width 49 height 11
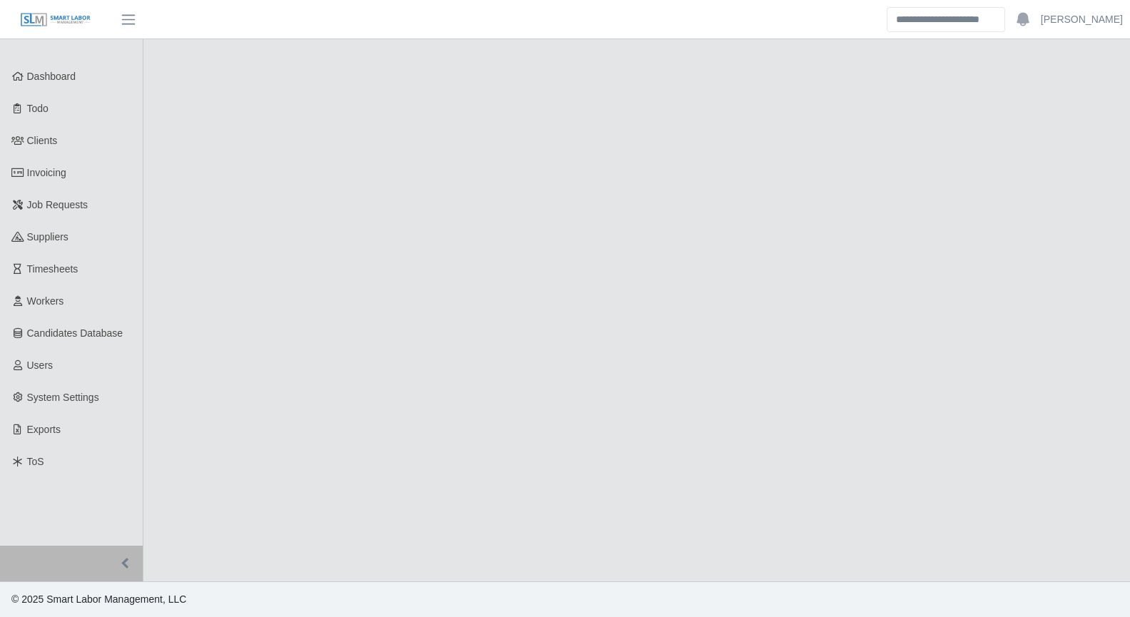
select select "****"
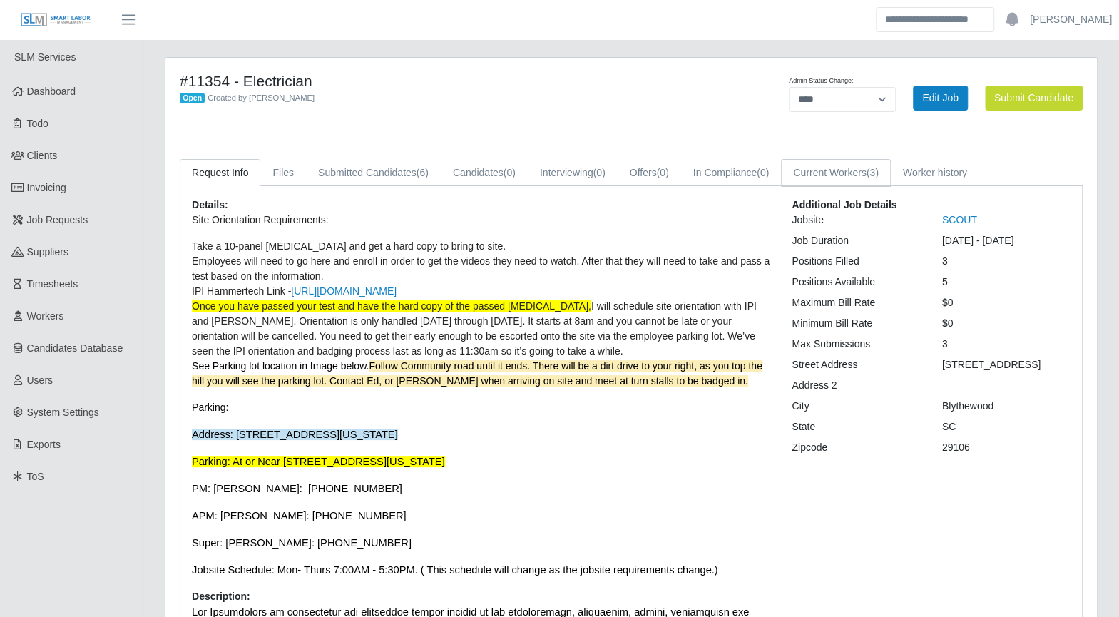
click at [819, 170] on link "Current Workers (3)" at bounding box center [836, 173] width 110 height 28
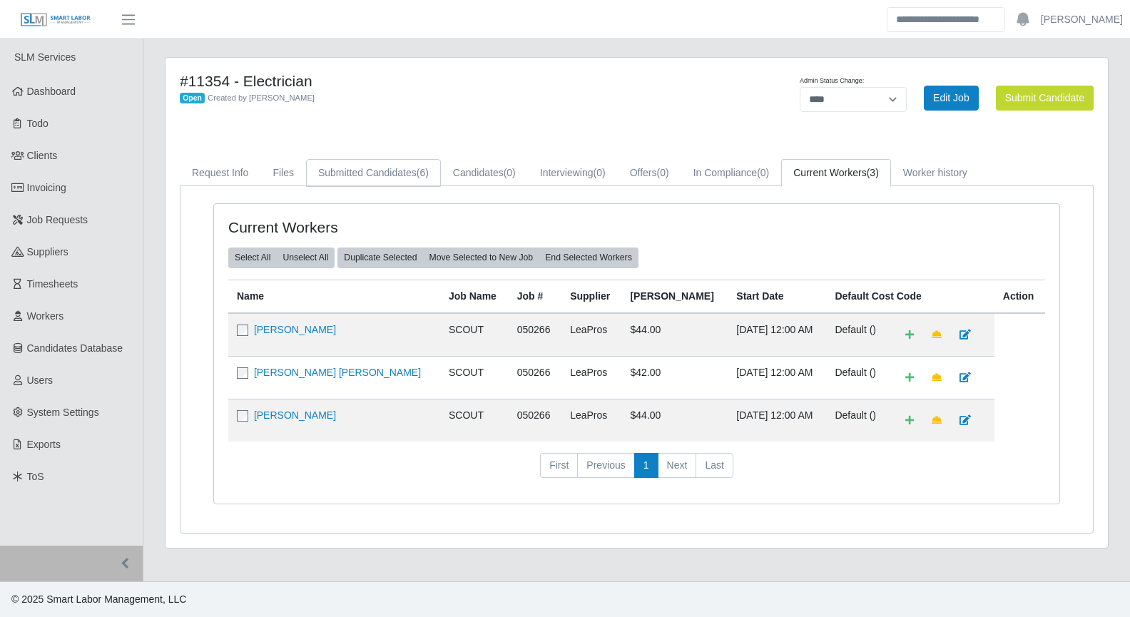
click at [385, 175] on link "Submitted Candidates (6)" at bounding box center [373, 173] width 135 height 28
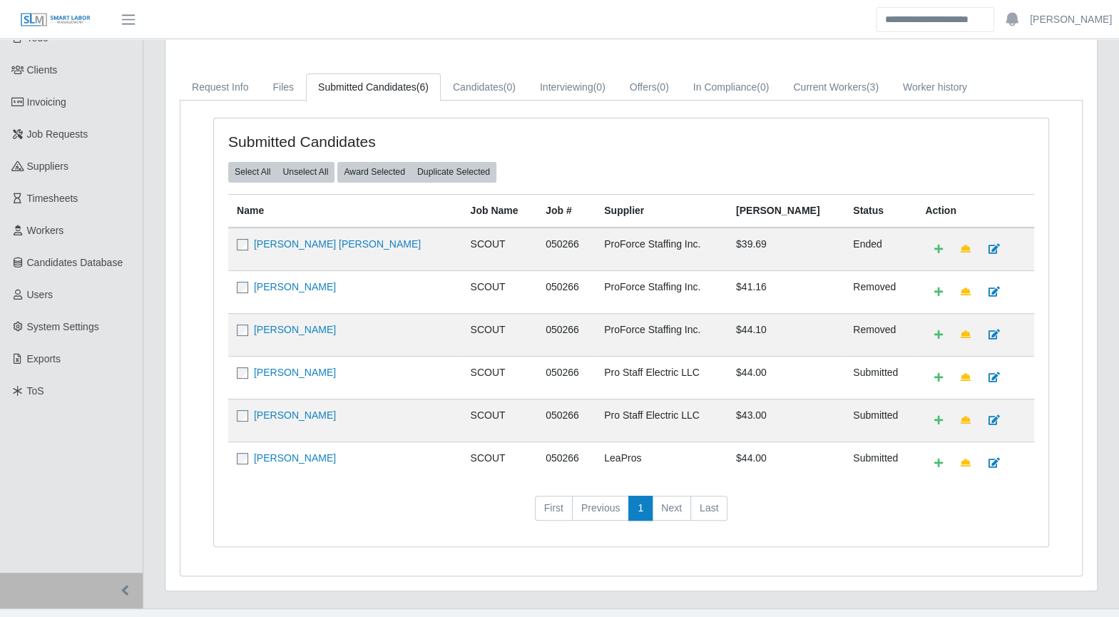
scroll to position [105, 0]
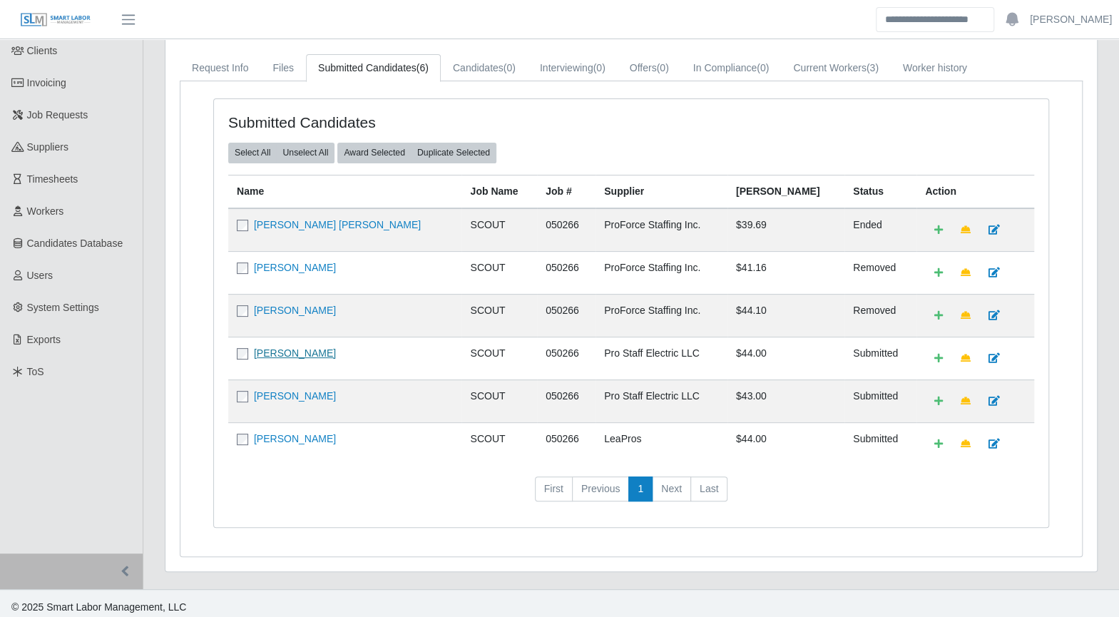
click at [269, 351] on link "[PERSON_NAME]" at bounding box center [295, 352] width 82 height 11
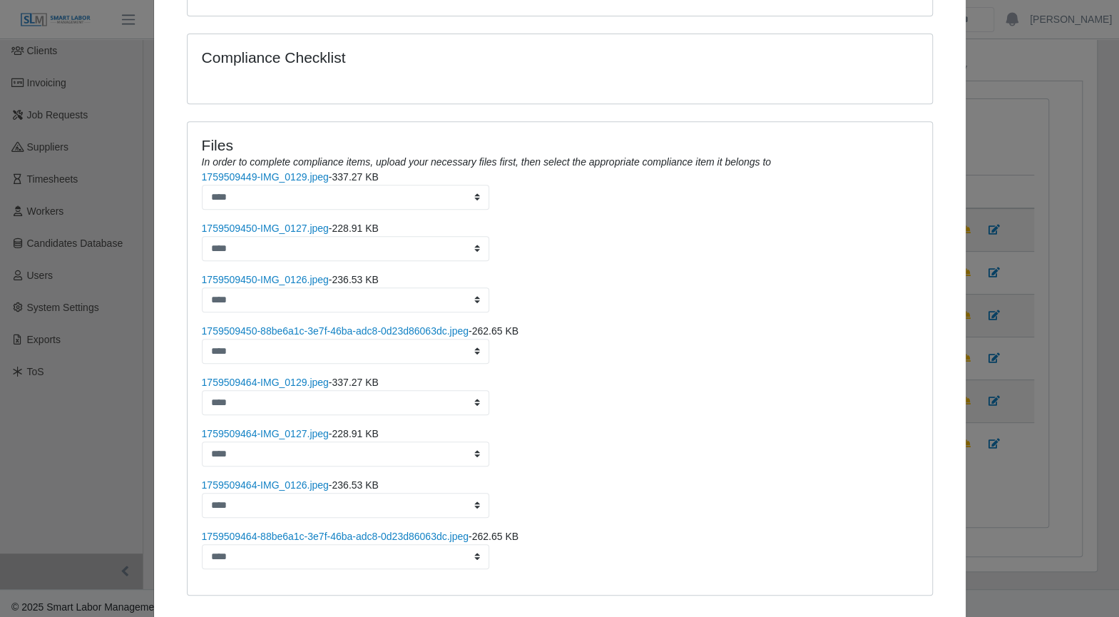
scroll to position [388, 0]
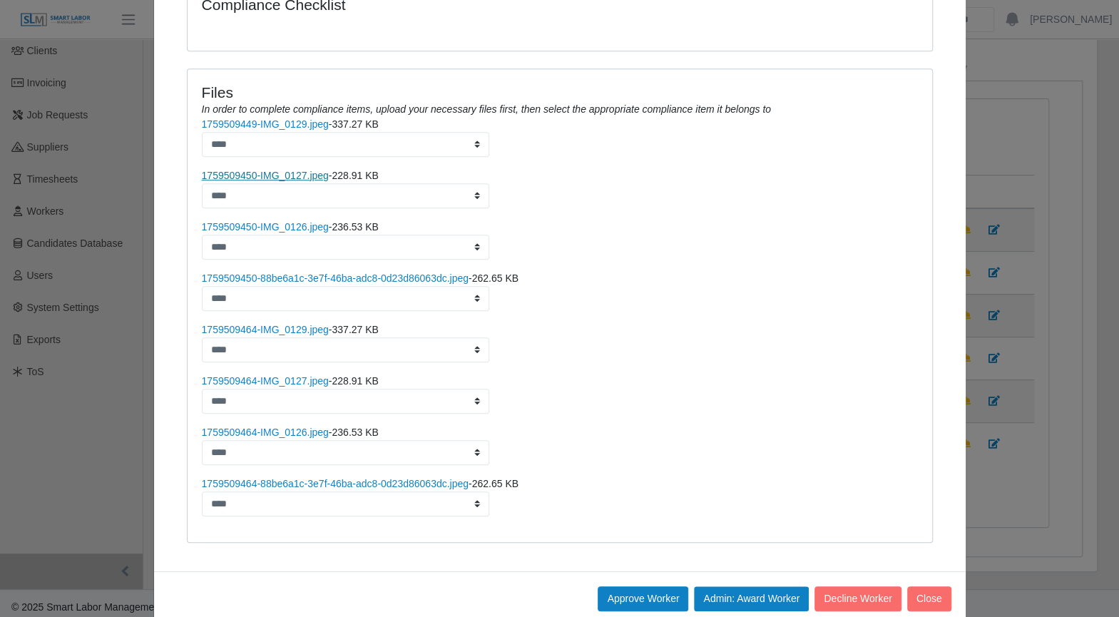
click at [295, 170] on link "1759509450-IMG_0127.jpeg" at bounding box center [265, 175] width 127 height 11
click at [328, 272] on link "1759509450-88be6a1c-3e7f-46ba-adc8-0d23d86063dc.jpeg" at bounding box center [335, 277] width 267 height 11
click at [921, 586] on button "Close" at bounding box center [929, 598] width 44 height 25
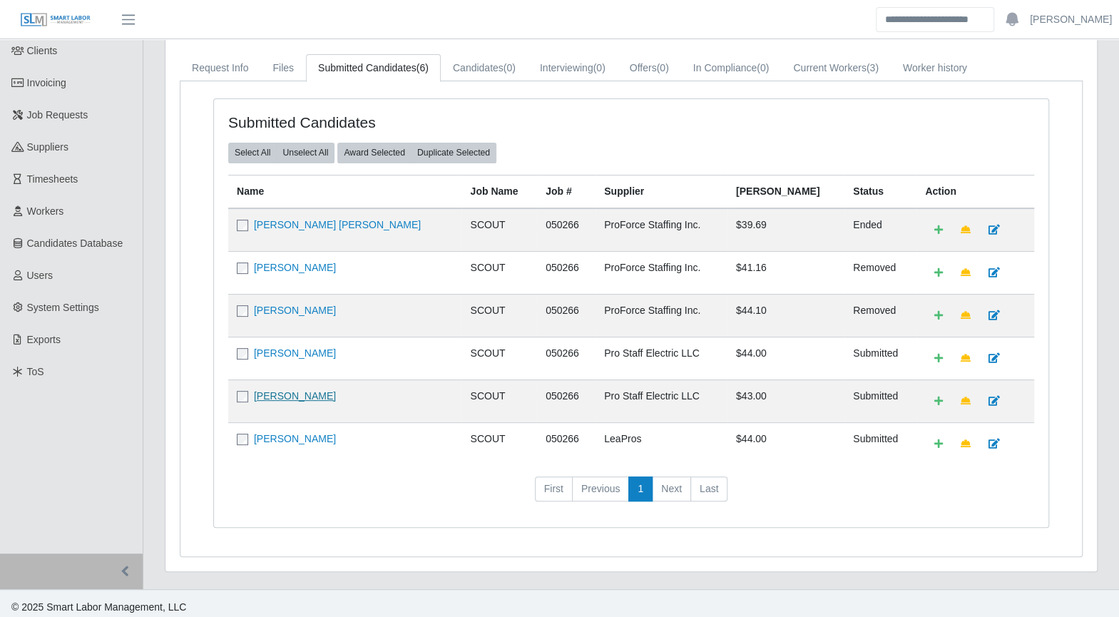
click at [303, 390] on link "[PERSON_NAME]" at bounding box center [295, 395] width 82 height 11
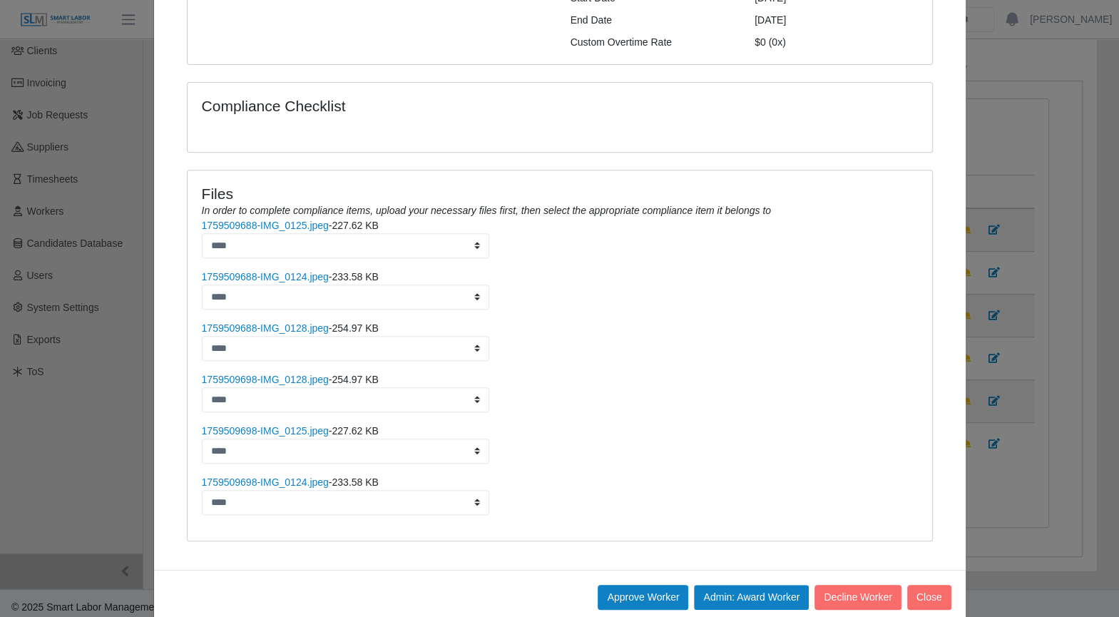
scroll to position [295, 0]
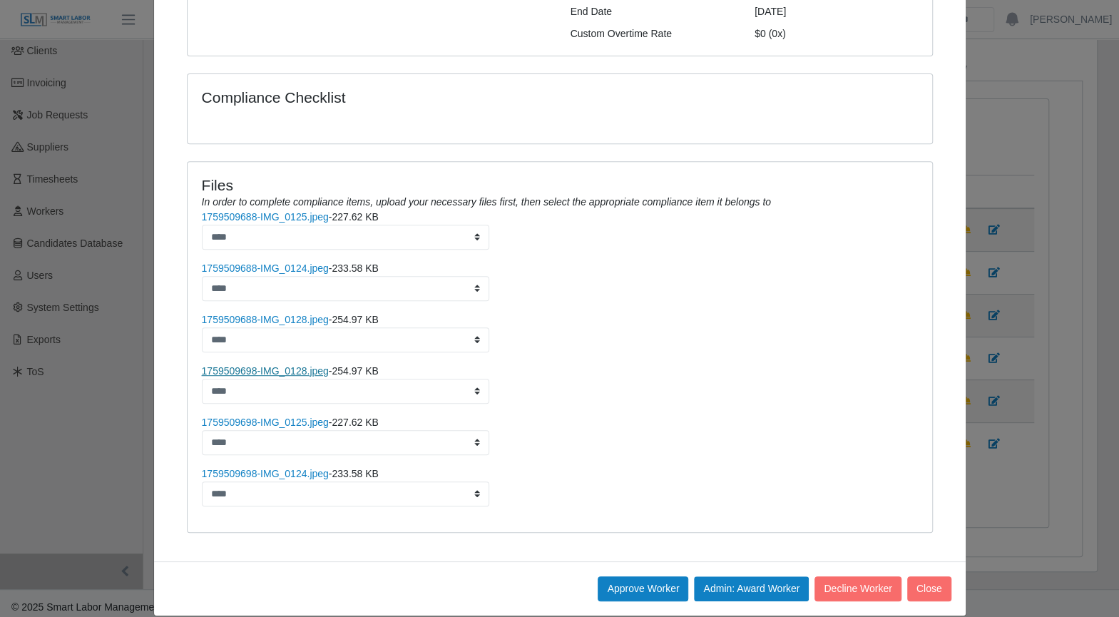
click at [282, 365] on link "1759509698-IMG_0128.jpeg" at bounding box center [265, 370] width 127 height 11
click at [278, 416] on link "1759509698-IMG_0125.jpeg" at bounding box center [265, 421] width 127 height 11
click at [933, 581] on button "Close" at bounding box center [929, 588] width 44 height 25
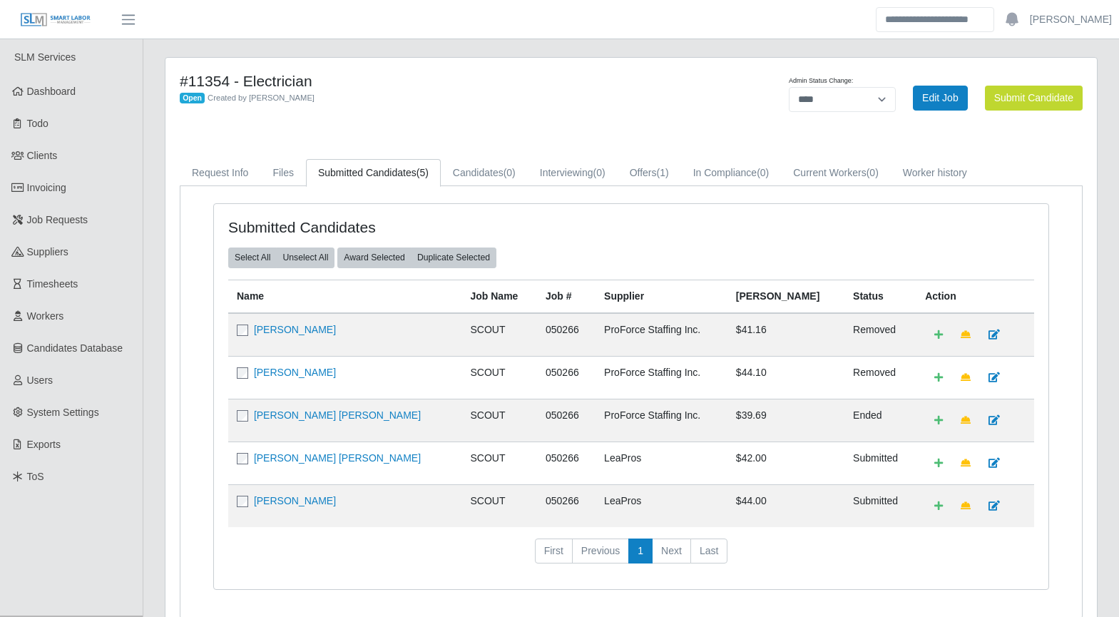
select select "****"
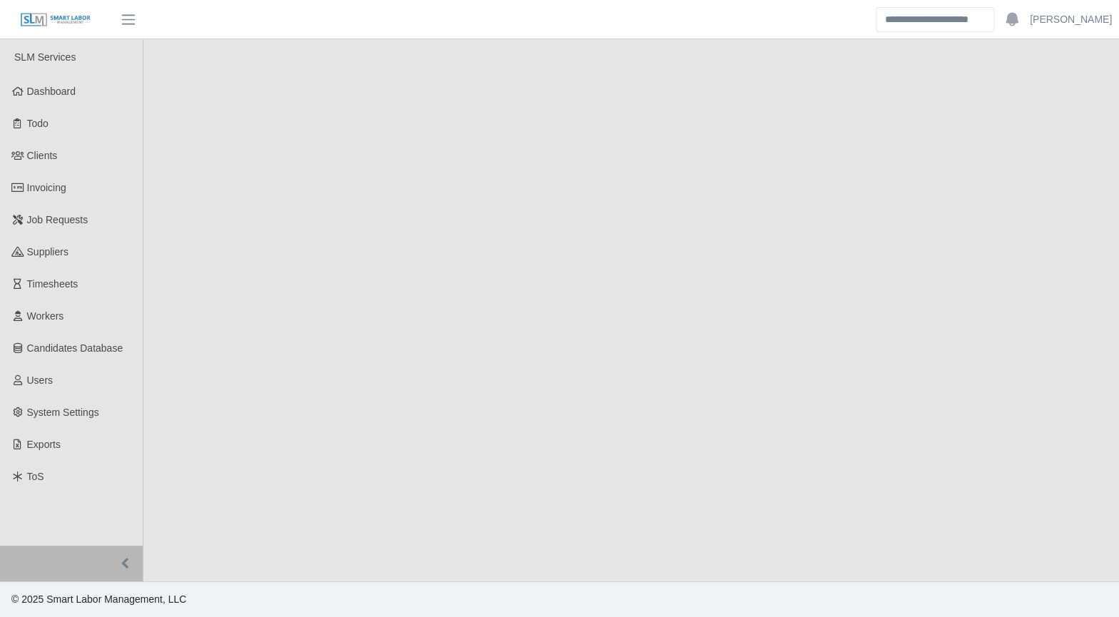
select select "****"
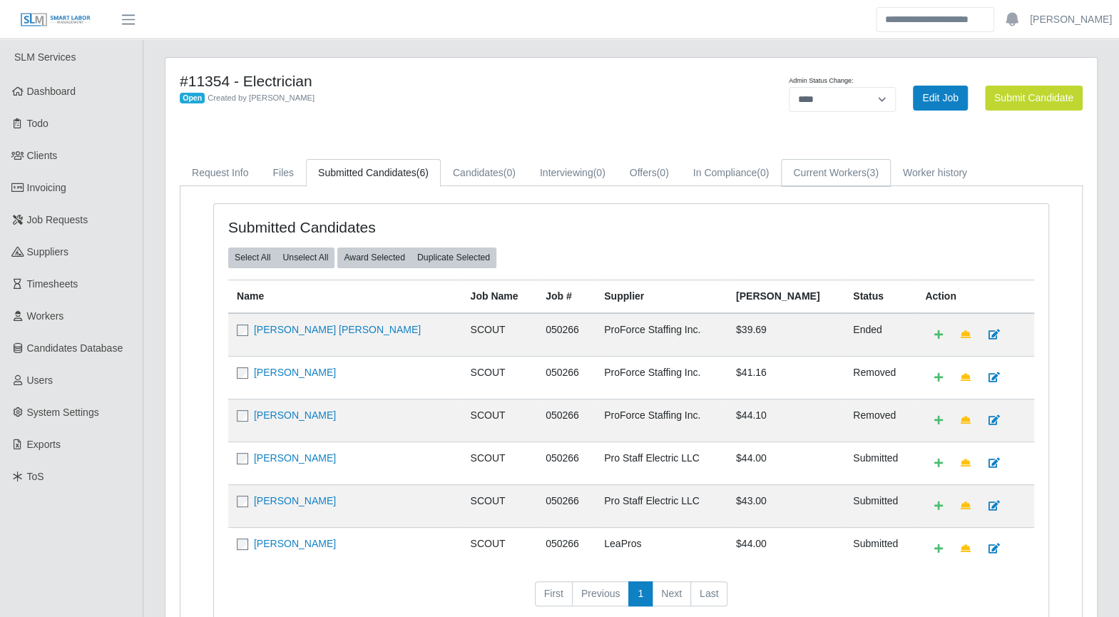
click at [831, 172] on link "Current Workers (3)" at bounding box center [836, 173] width 110 height 28
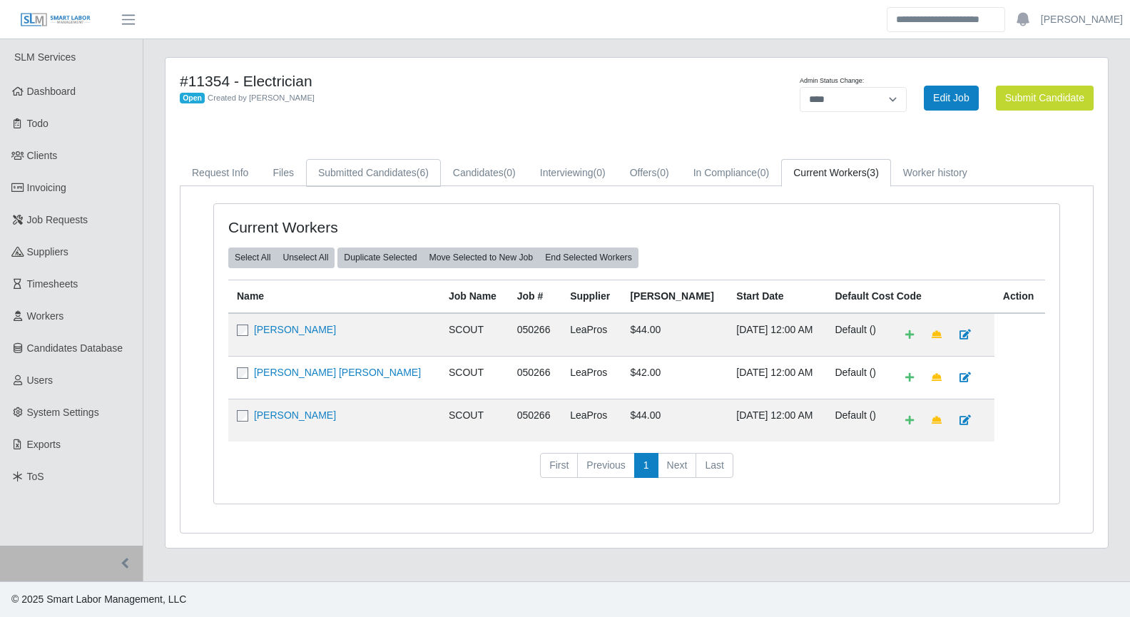
click at [417, 169] on span "(6)" at bounding box center [422, 172] width 12 height 11
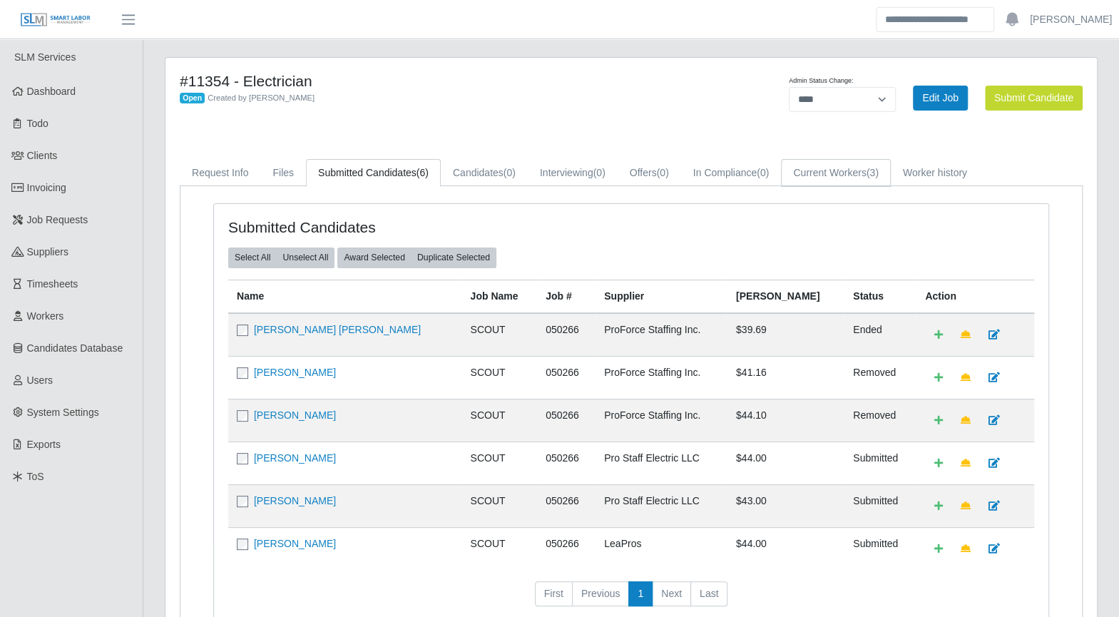
click at [848, 165] on link "Current Workers (3)" at bounding box center [836, 173] width 110 height 28
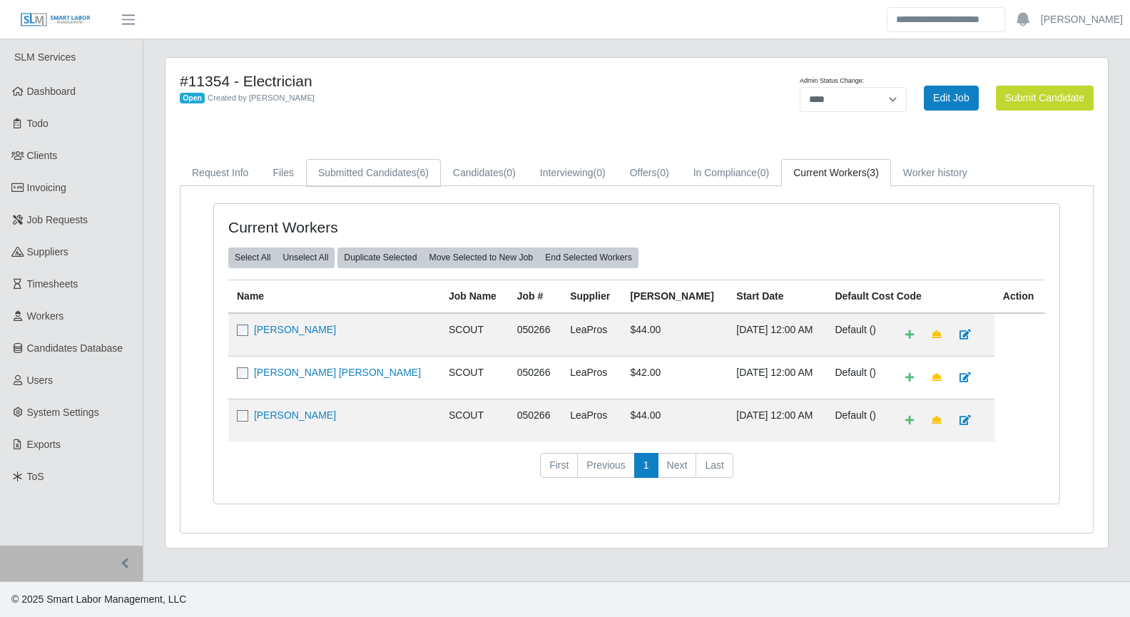
click at [381, 170] on link "Submitted Candidates (6)" at bounding box center [373, 173] width 135 height 28
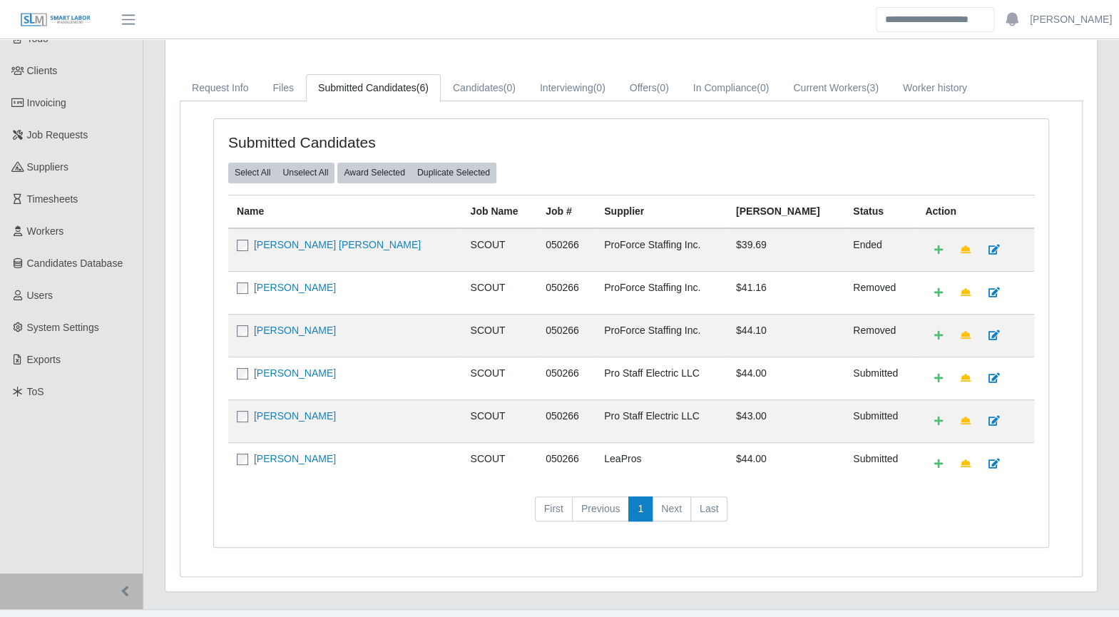
scroll to position [105, 0]
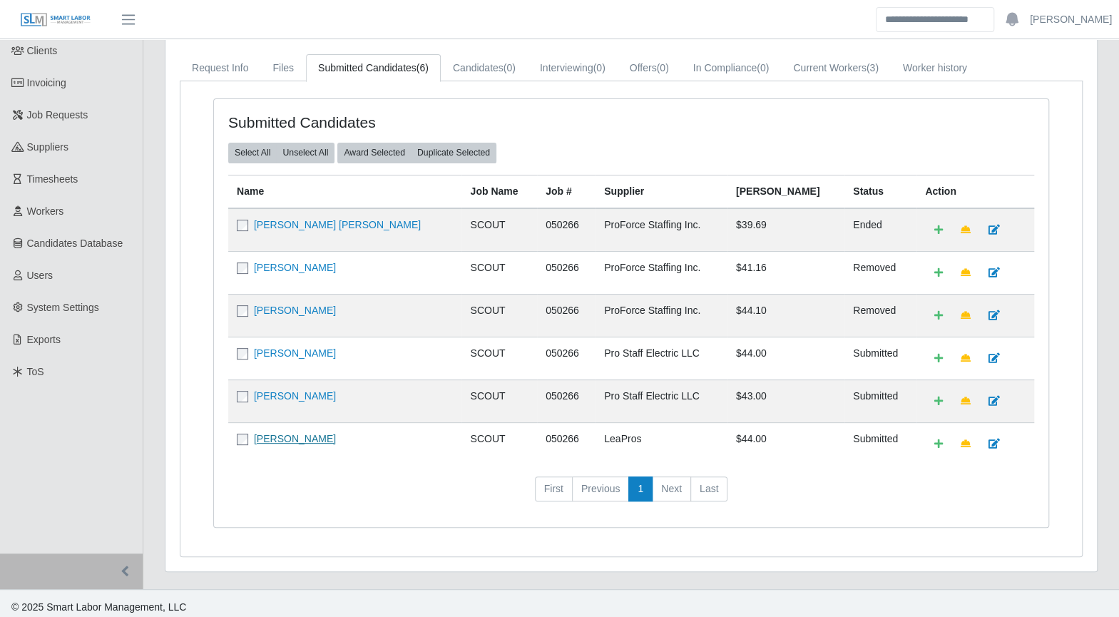
click at [304, 434] on link "Frank Brazell III" at bounding box center [295, 438] width 82 height 11
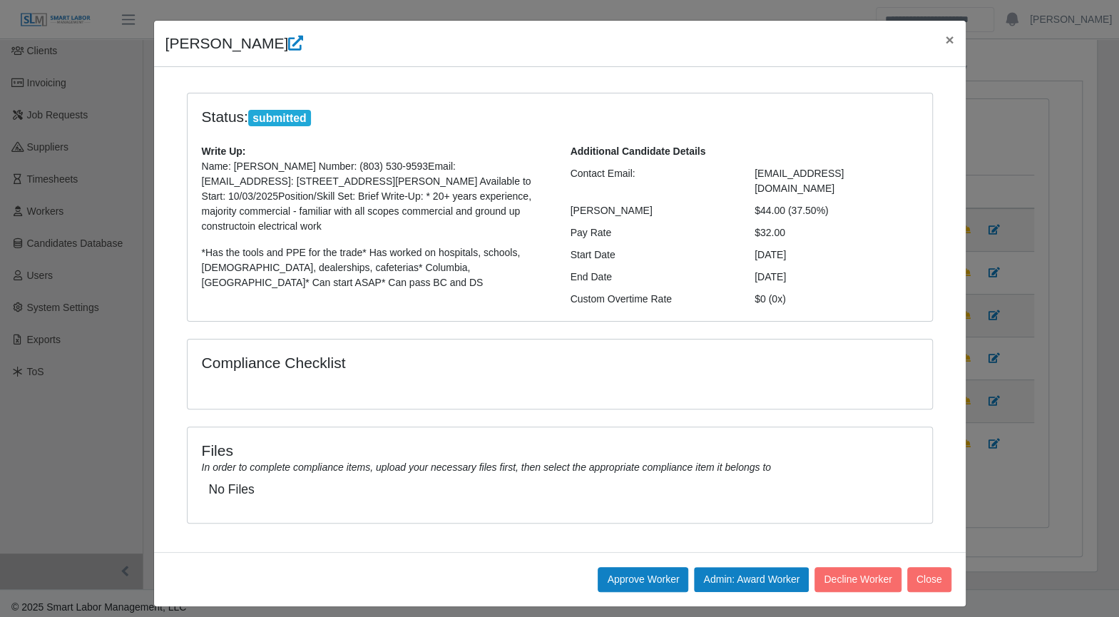
scroll to position [31, 0]
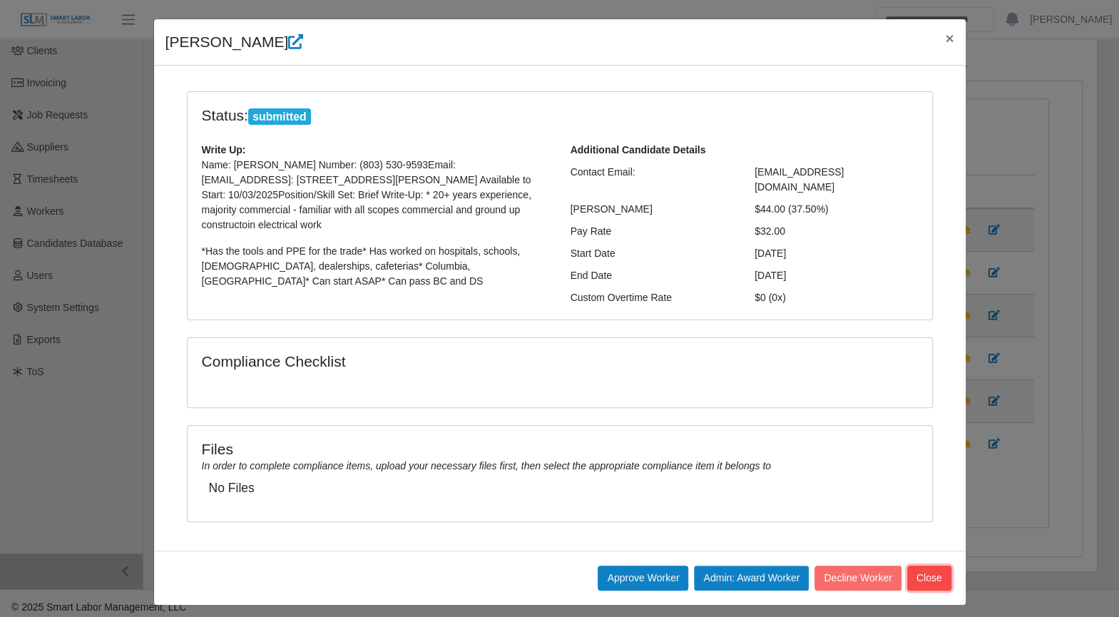
click at [927, 566] on button "Close" at bounding box center [929, 578] width 44 height 25
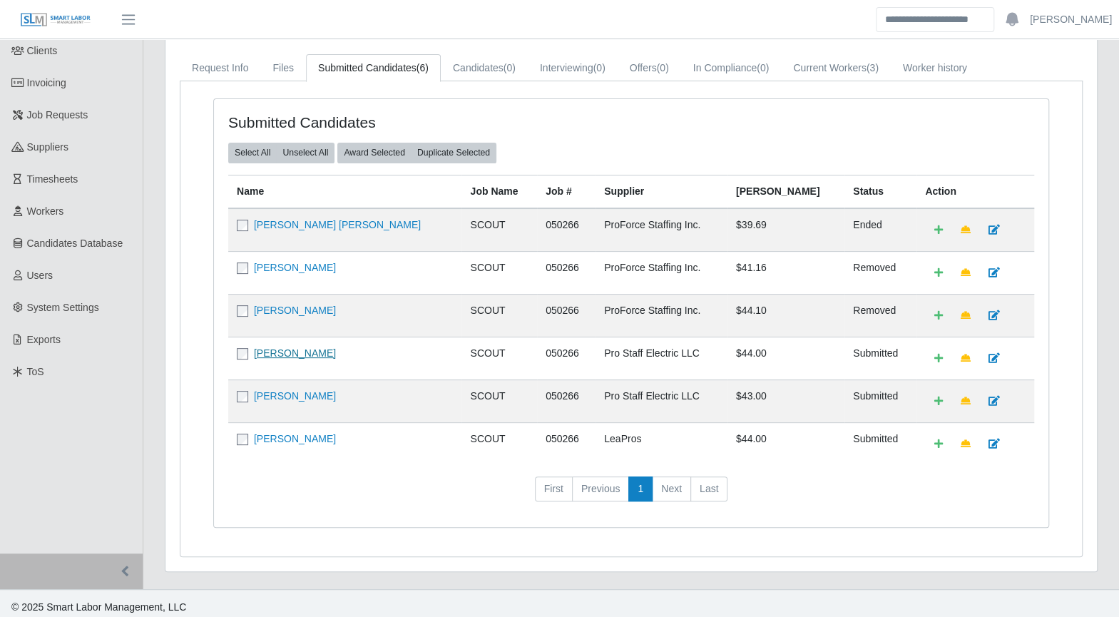
click at [290, 349] on link "Misael Rosas" at bounding box center [295, 352] width 82 height 11
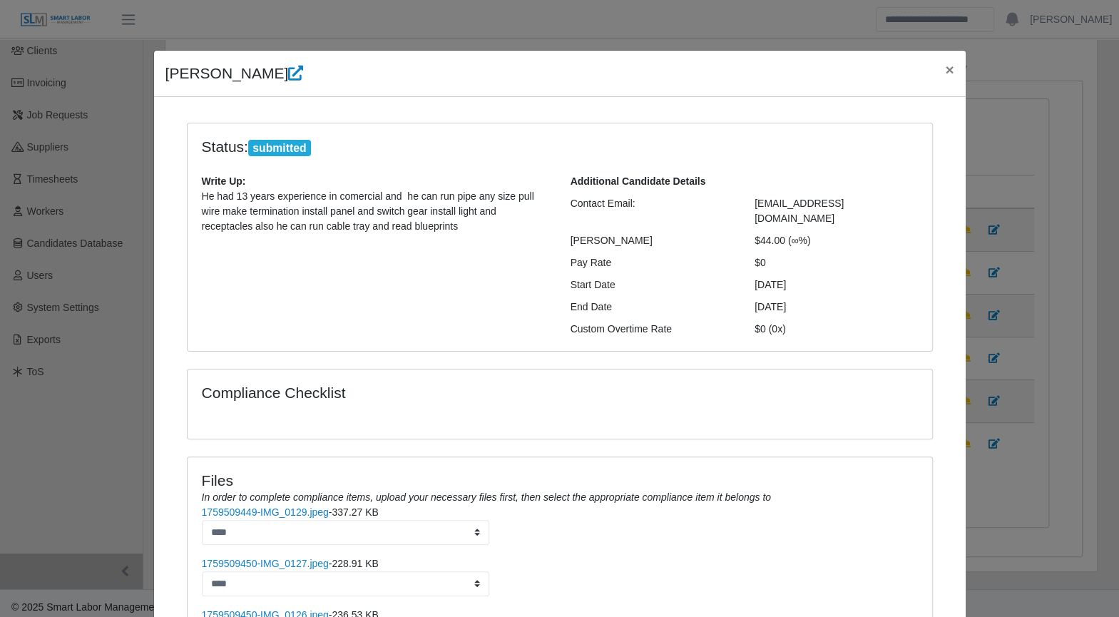
scroll to position [398, 0]
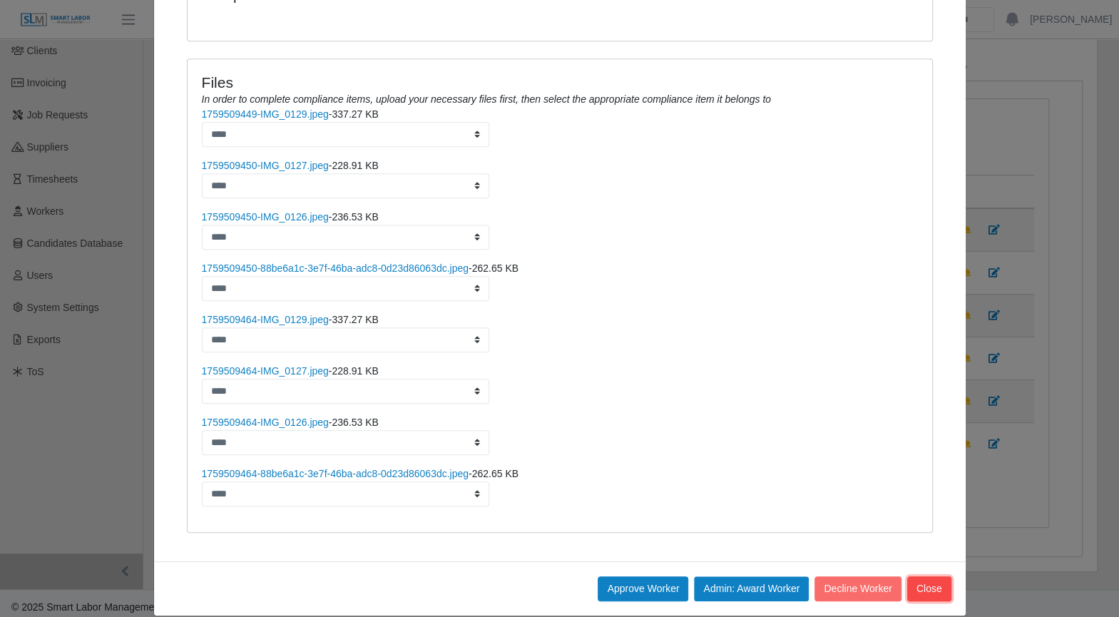
click at [928, 577] on button "Close" at bounding box center [929, 588] width 44 height 25
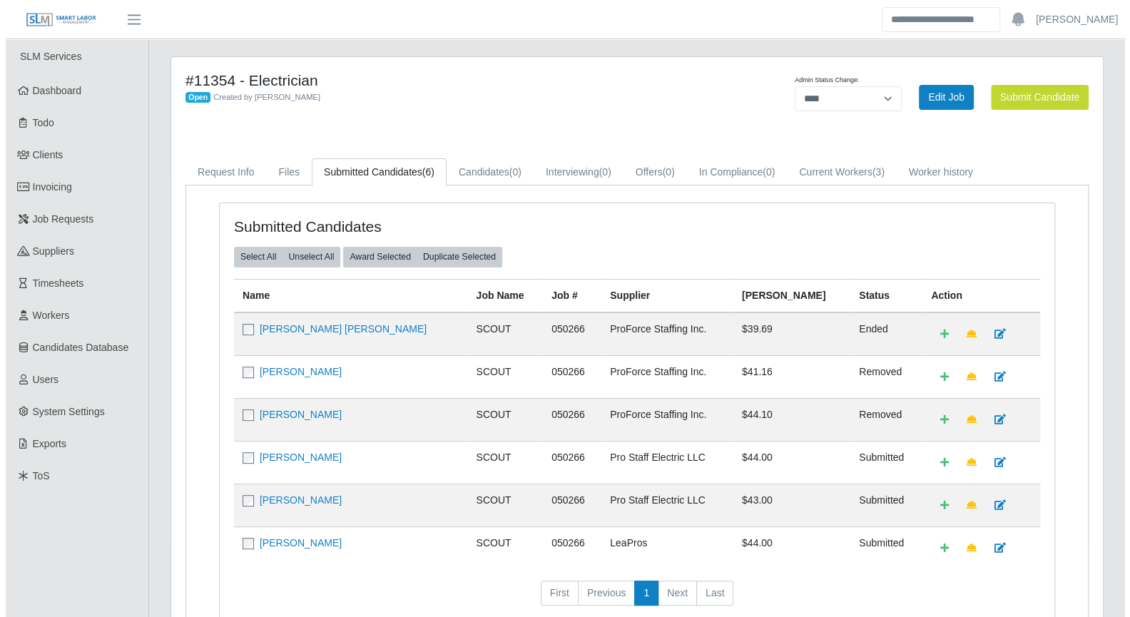
scroll to position [0, 0]
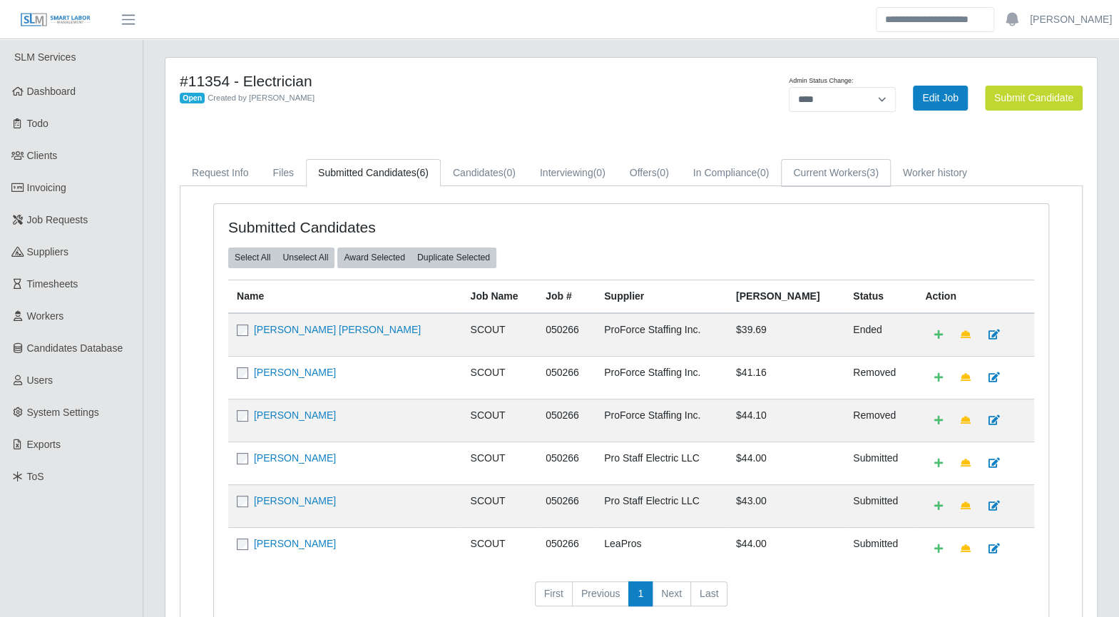
drag, startPoint x: 839, startPoint y: 174, endPoint x: 780, endPoint y: 185, distance: 60.3
click at [839, 174] on link "Current Workers (3)" at bounding box center [836, 173] width 110 height 28
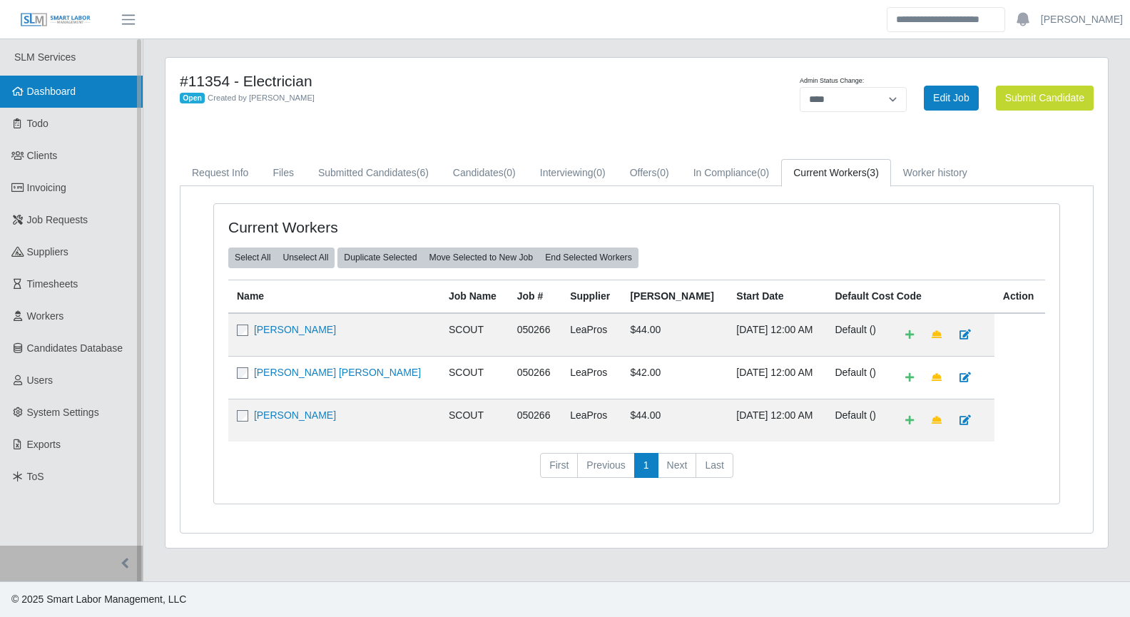
click at [48, 106] on link "Dashboard" at bounding box center [71, 92] width 143 height 32
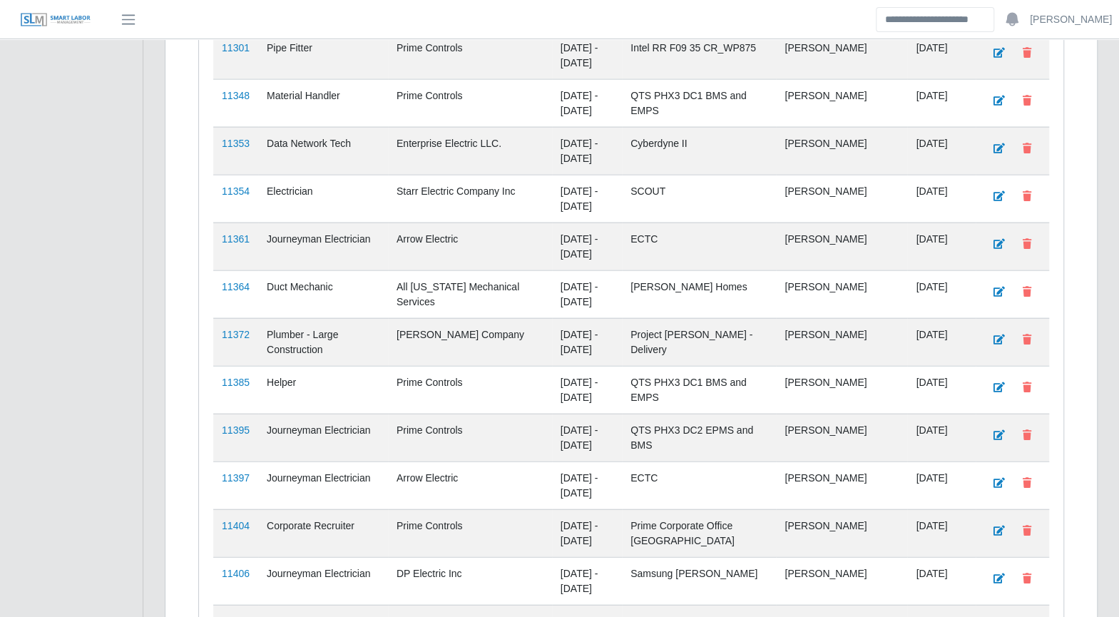
scroll to position [1893, 0]
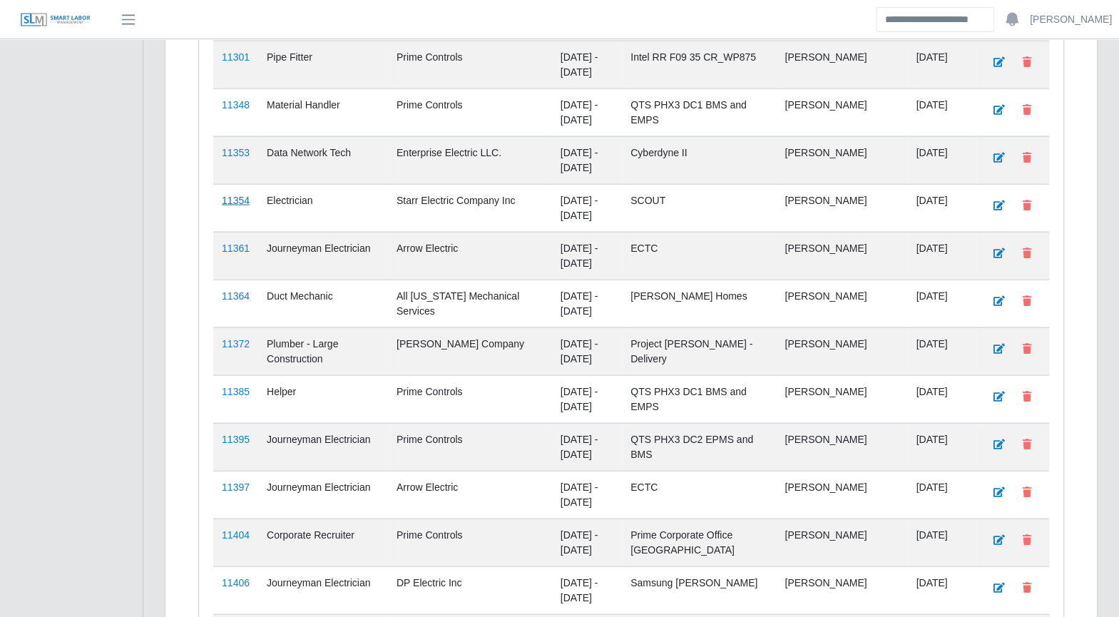
click at [240, 195] on link "11354" at bounding box center [236, 200] width 28 height 11
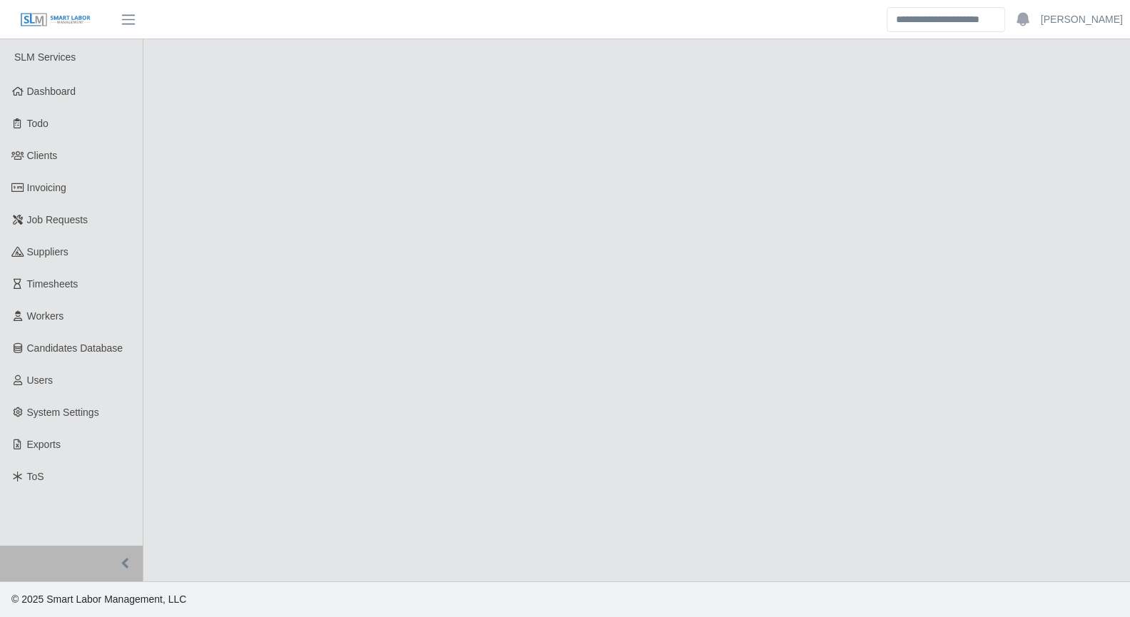
select select "****"
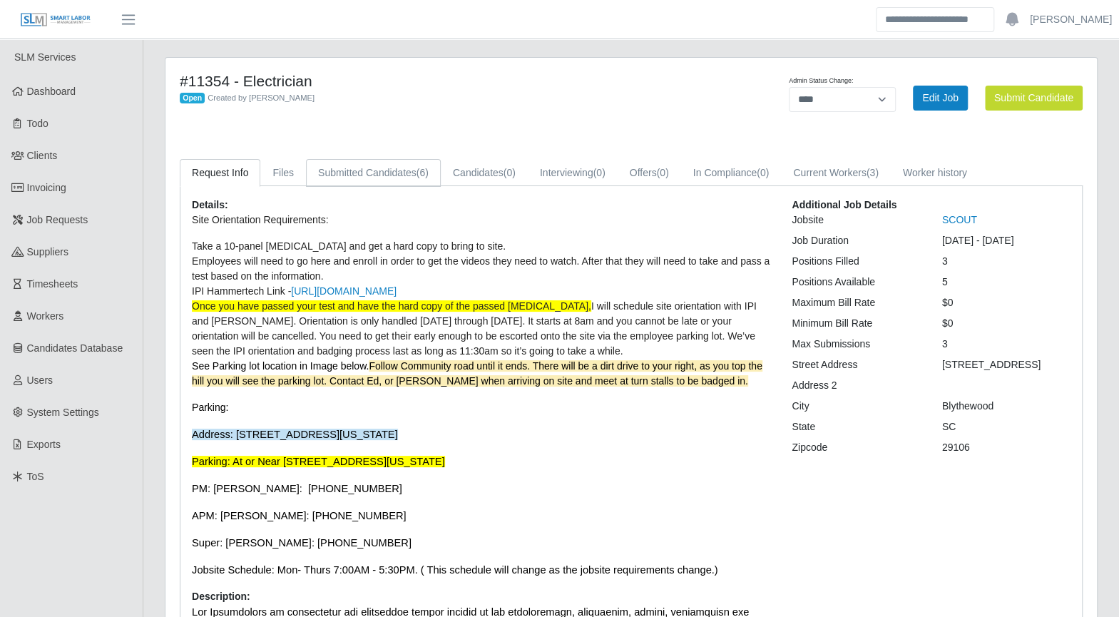
click at [378, 185] on link "Submitted Candidates (6)" at bounding box center [373, 173] width 135 height 28
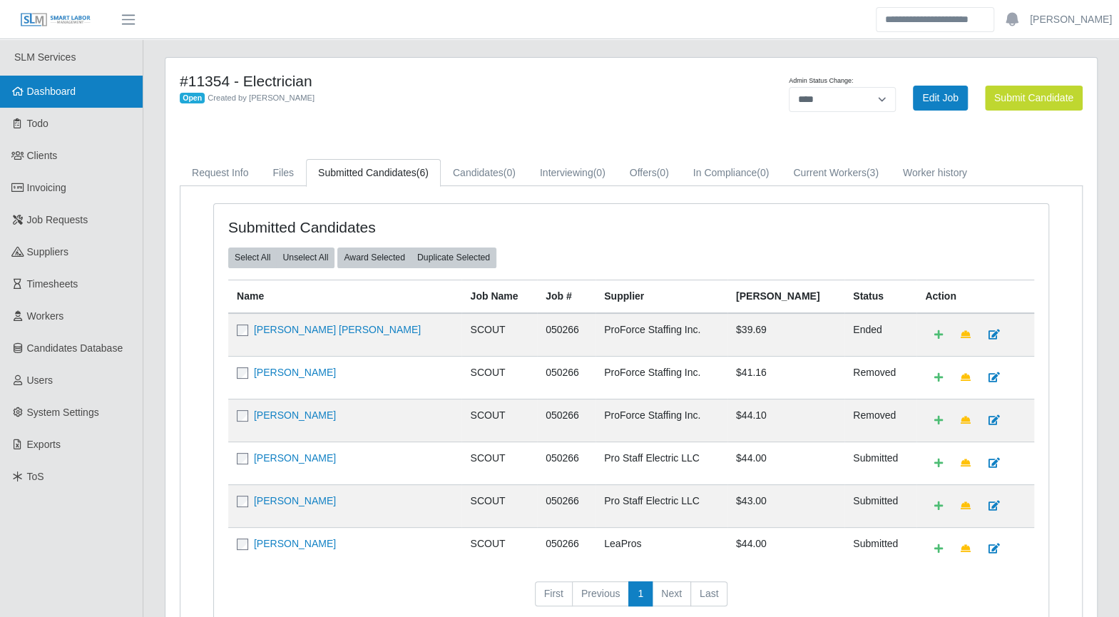
click at [69, 92] on span "Dashboard" at bounding box center [51, 91] width 49 height 11
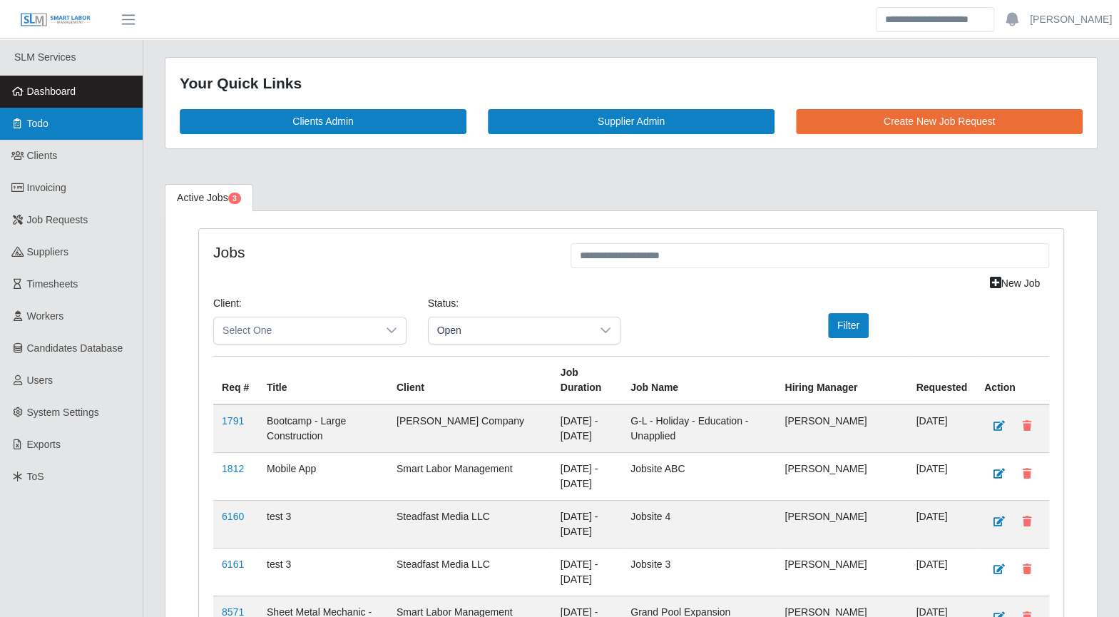
click at [46, 123] on span "Todo" at bounding box center [37, 123] width 21 height 11
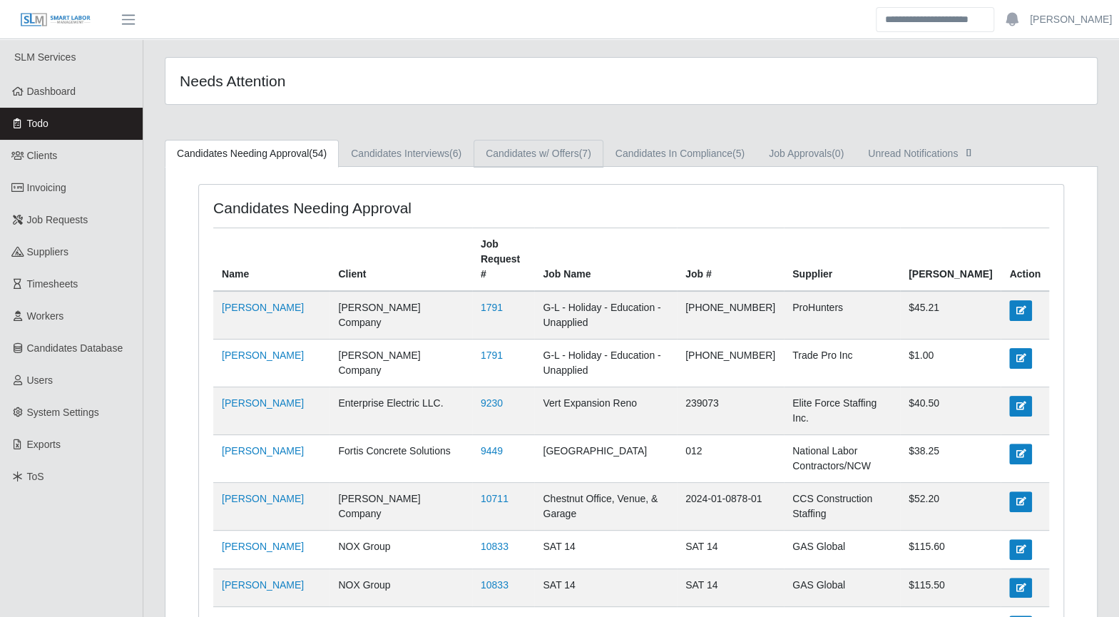
click at [567, 152] on link "Candidates w/ Offers (7)" at bounding box center [539, 154] width 130 height 28
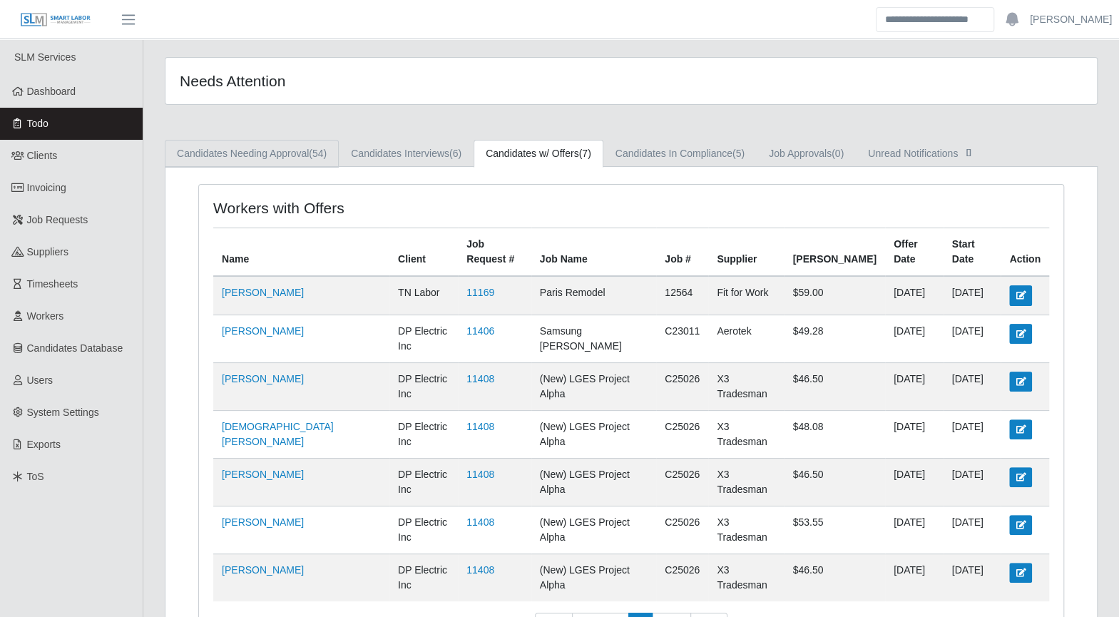
click at [292, 158] on link "Candidates Needing Approval (54)" at bounding box center [252, 154] width 174 height 28
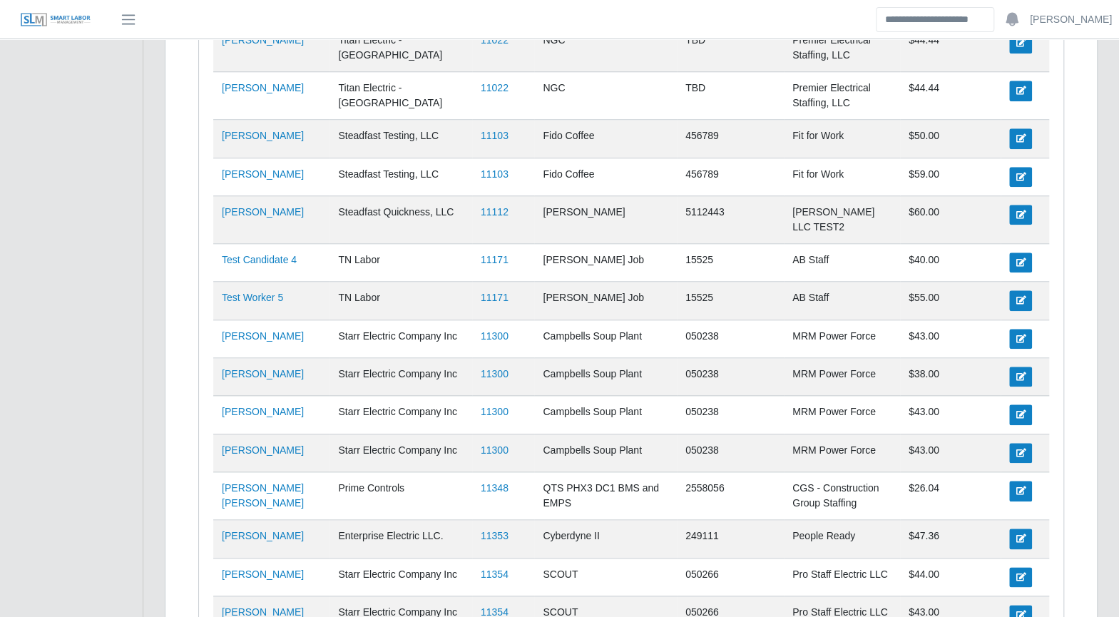
scroll to position [729, 0]
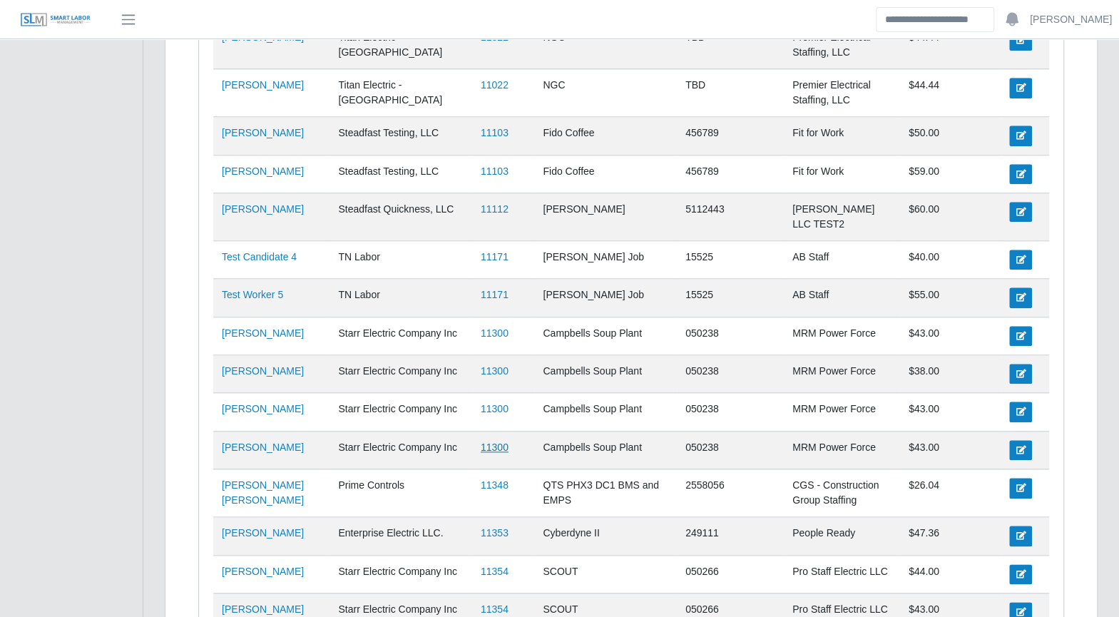
click at [485, 441] on link "11300" at bounding box center [495, 446] width 28 height 11
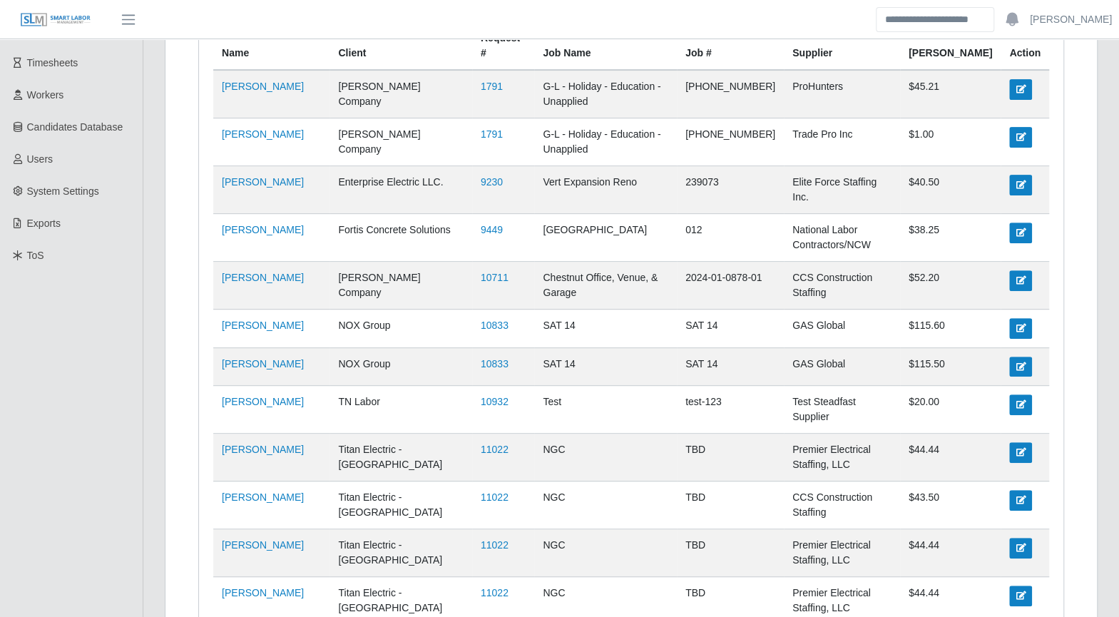
scroll to position [0, 0]
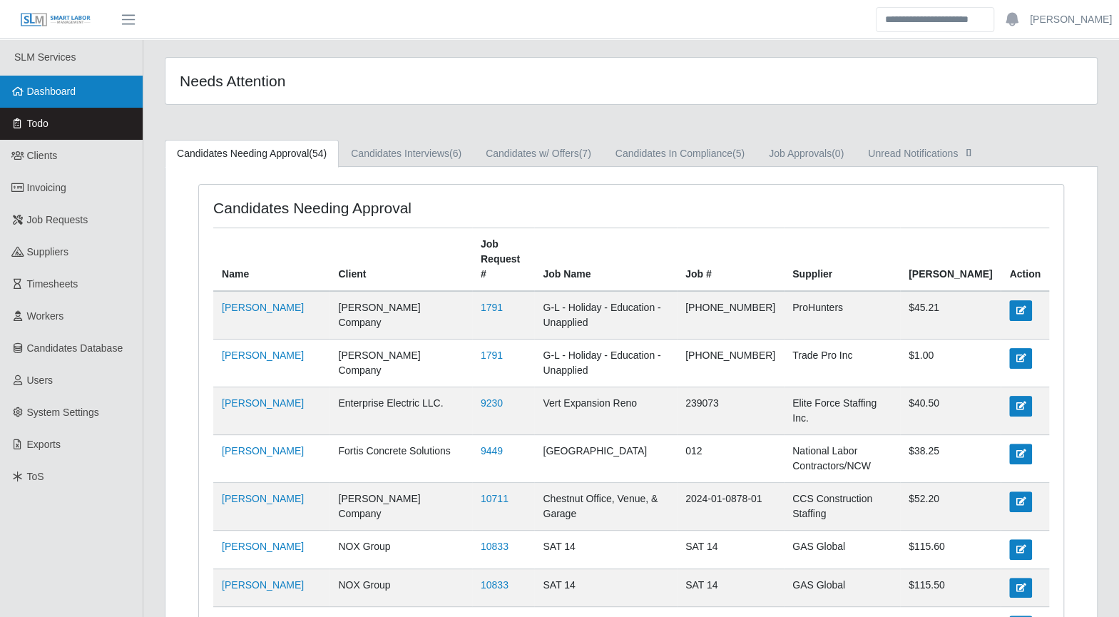
click at [80, 101] on link "Dashboard" at bounding box center [71, 92] width 143 height 32
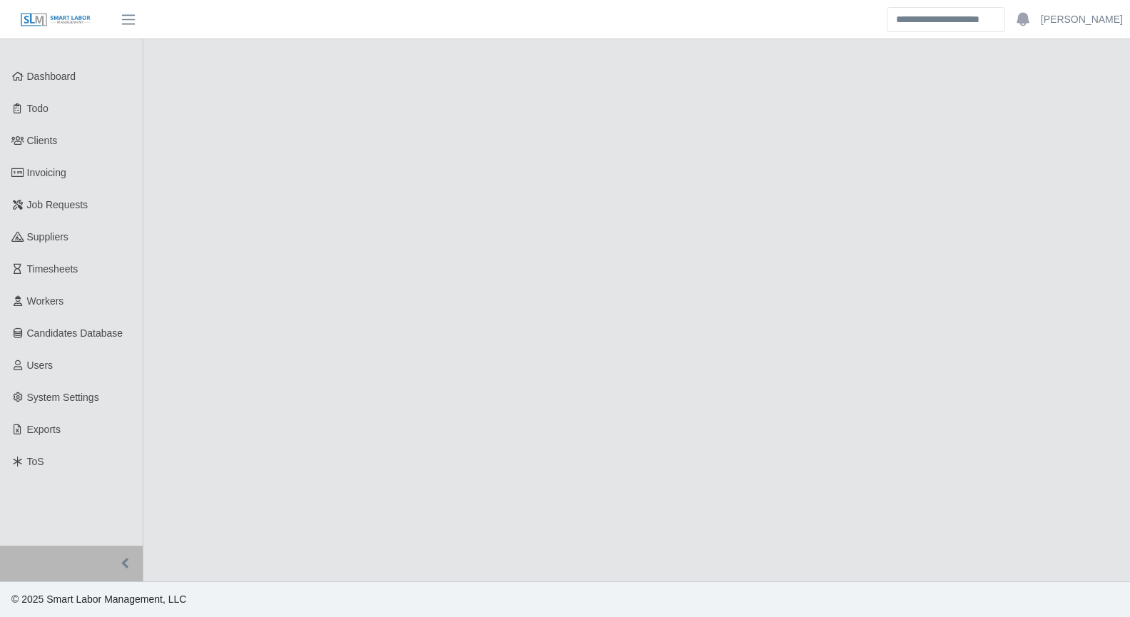
select select "****"
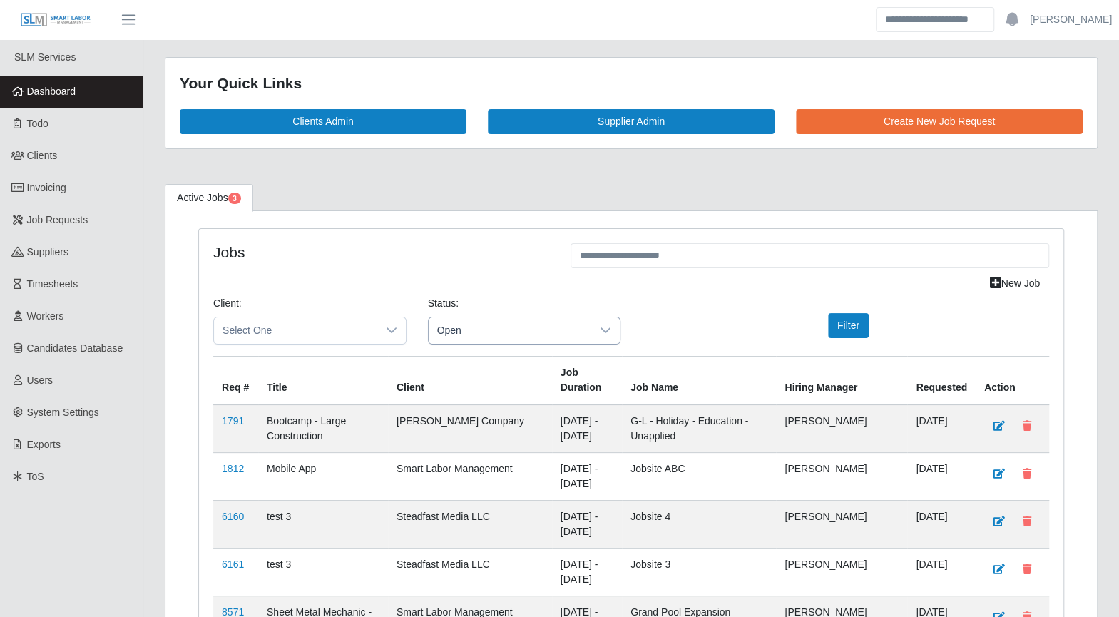
click at [595, 322] on div at bounding box center [605, 330] width 29 height 26
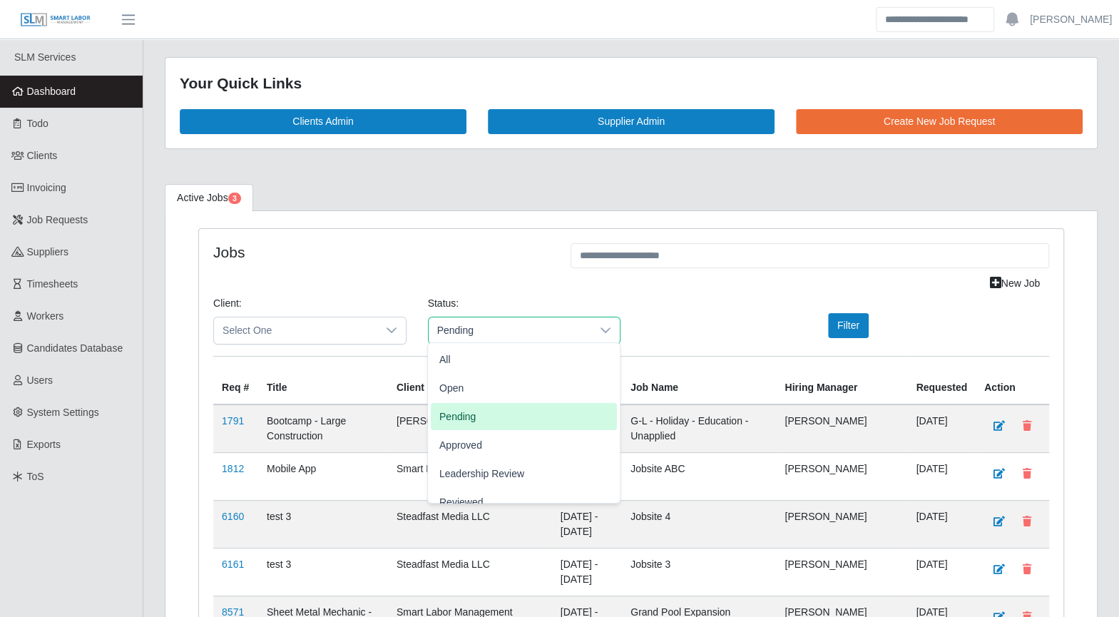
click at [493, 409] on li "Pending" at bounding box center [524, 416] width 186 height 27
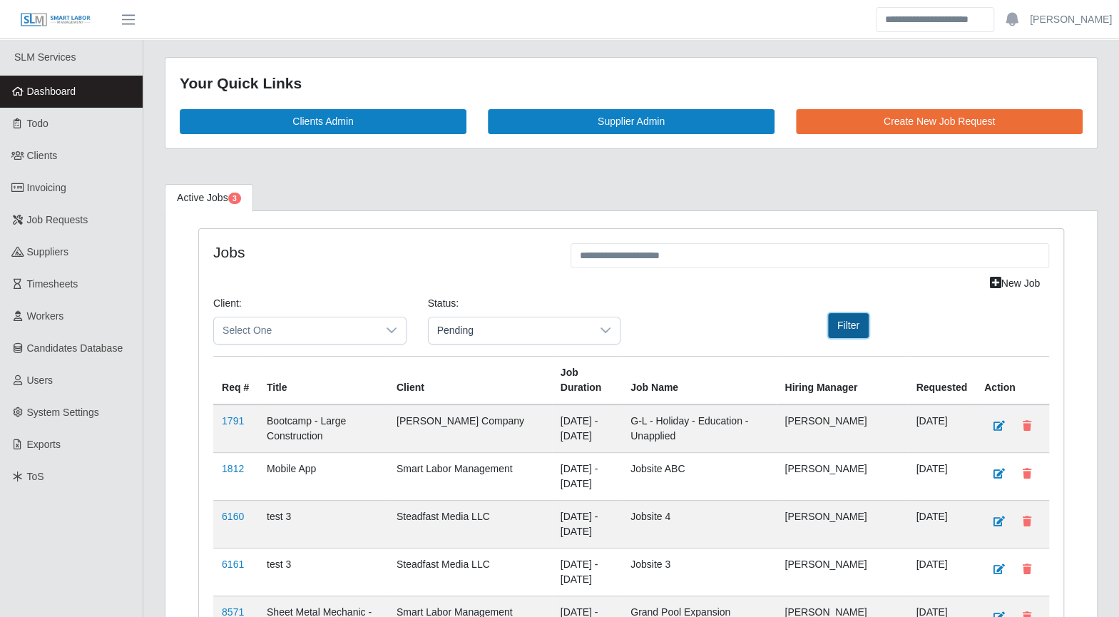
click at [841, 329] on button "Filter" at bounding box center [848, 325] width 41 height 25
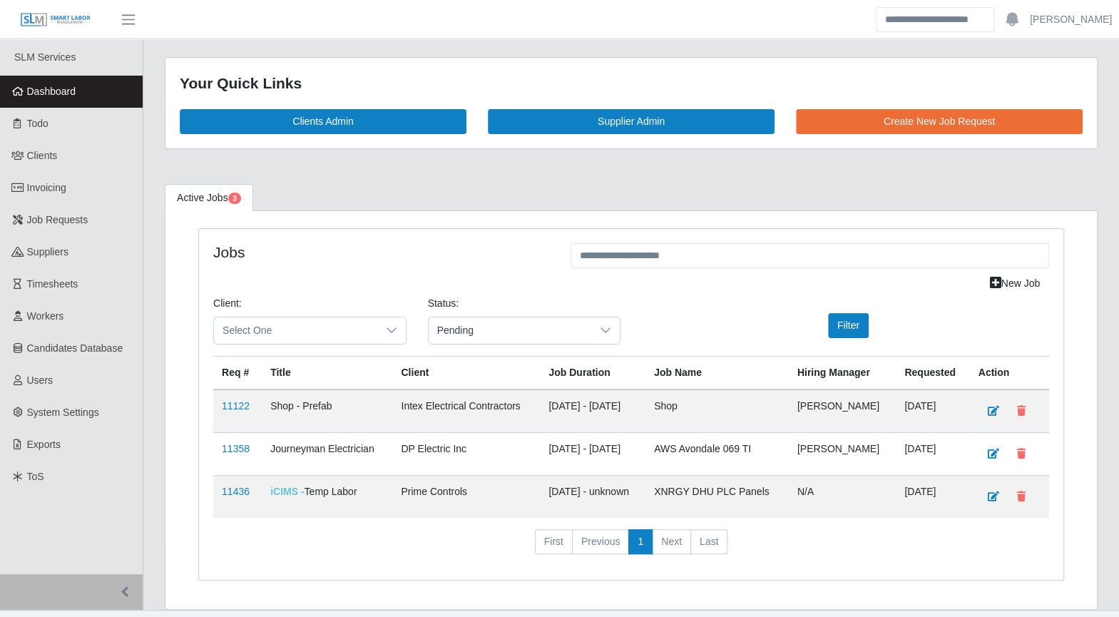
drag, startPoint x: 240, startPoint y: 484, endPoint x: 319, endPoint y: 509, distance: 83.0
click at [349, 515] on div "Req # Title Client Job Duration Job Name Hiring Manager Requested Action 11122 …" at bounding box center [631, 461] width 836 height 210
click at [241, 486] on link "11436" at bounding box center [236, 491] width 28 height 11
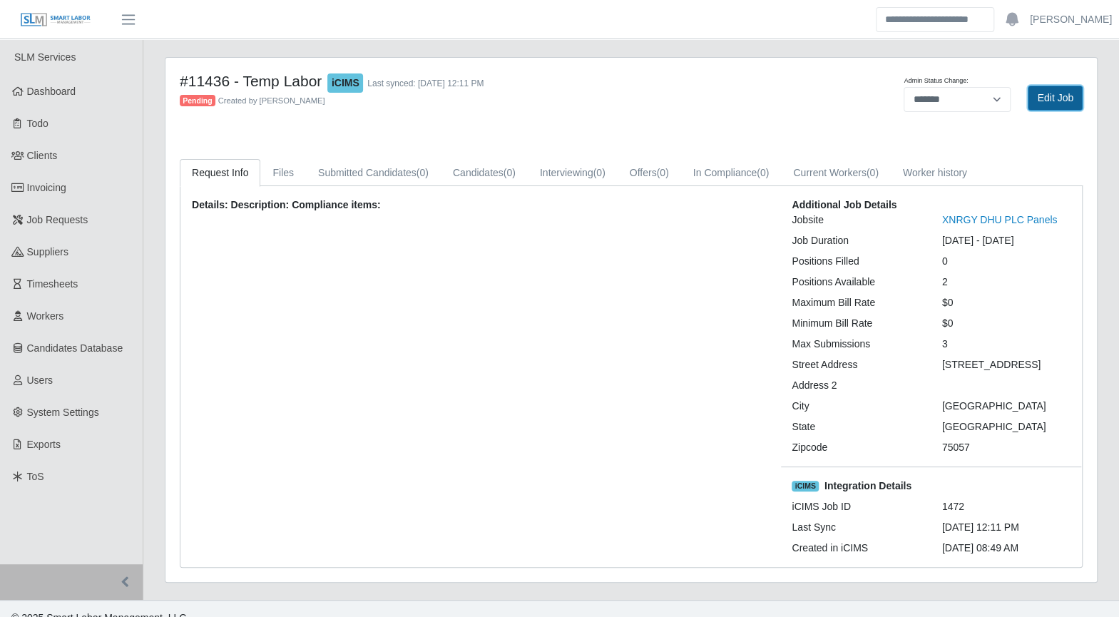
click at [1054, 103] on link "Edit Job" at bounding box center [1055, 98] width 55 height 25
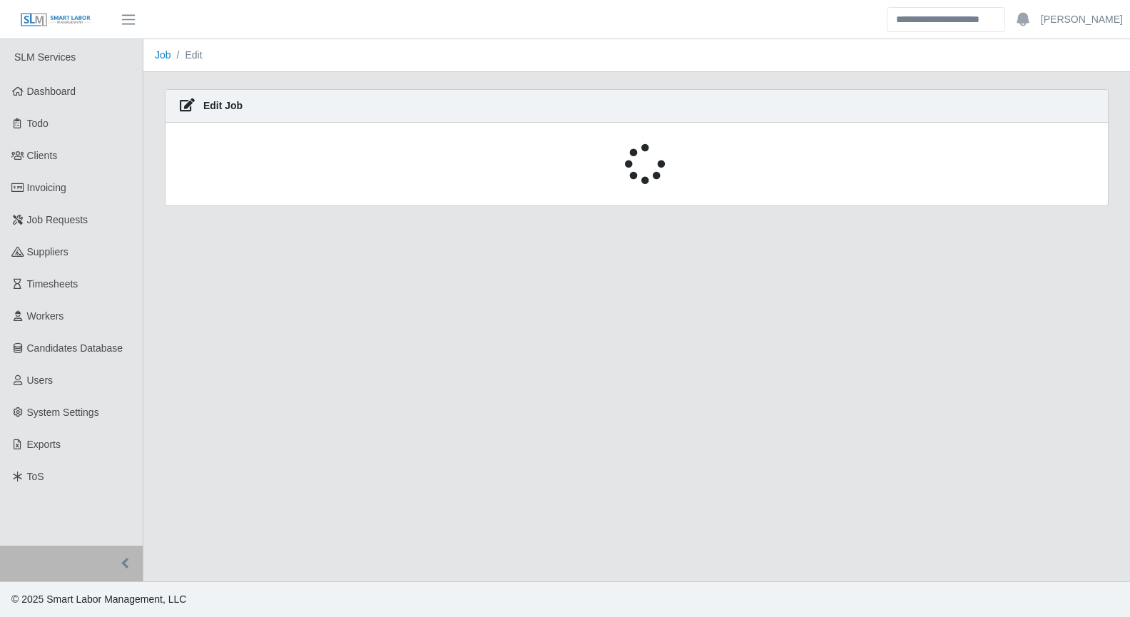
select select "****"
select select
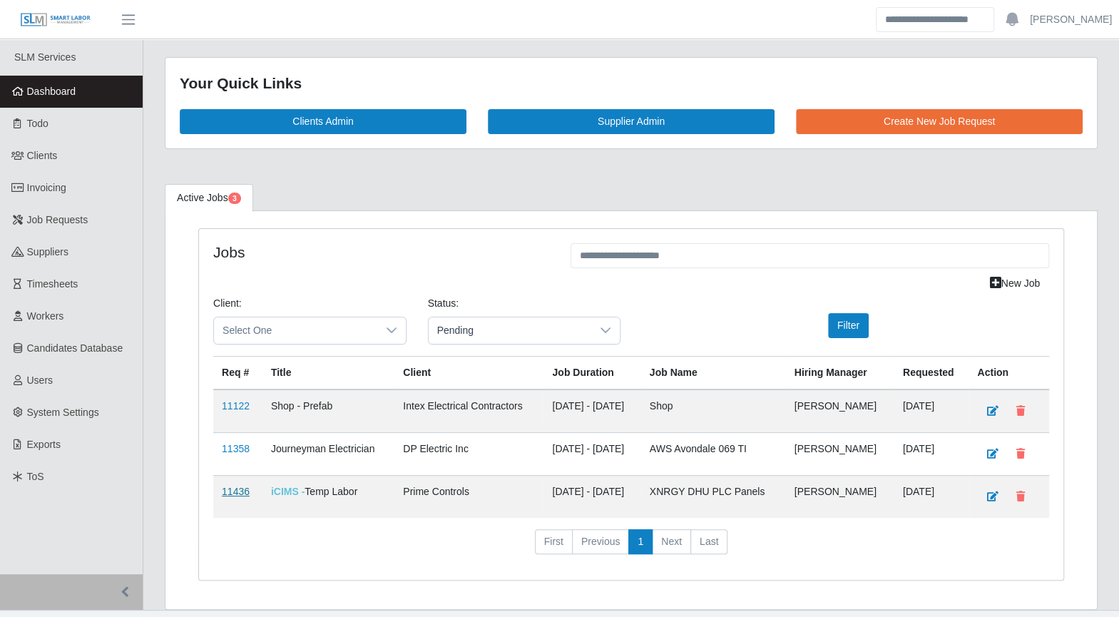
click at [232, 491] on link "11436" at bounding box center [236, 491] width 28 height 11
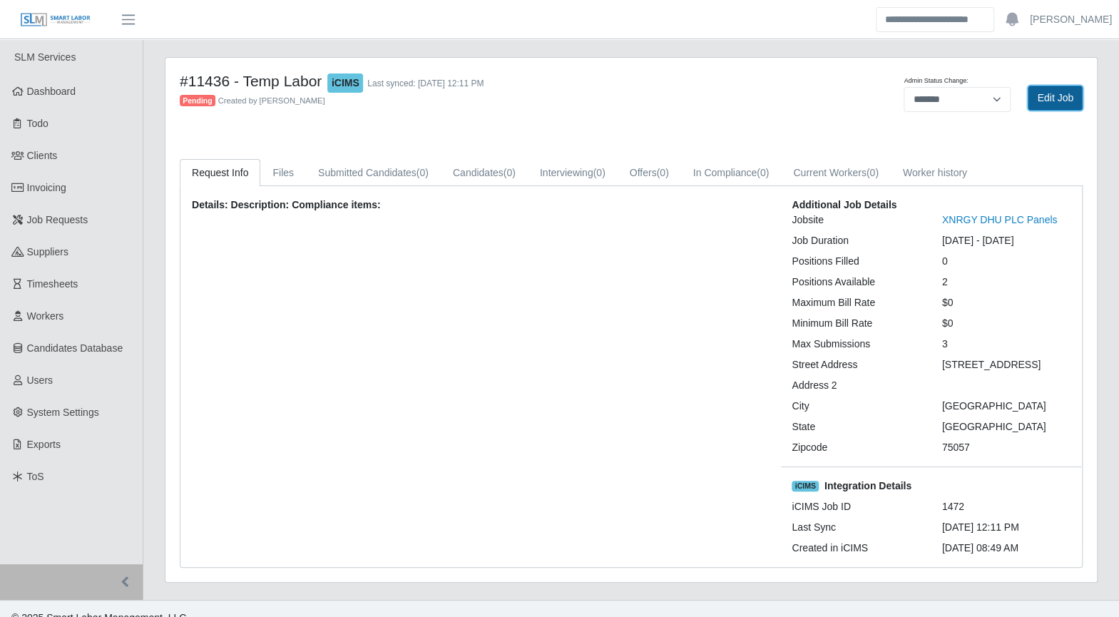
click at [1039, 102] on link "Edit Job" at bounding box center [1055, 98] width 55 height 25
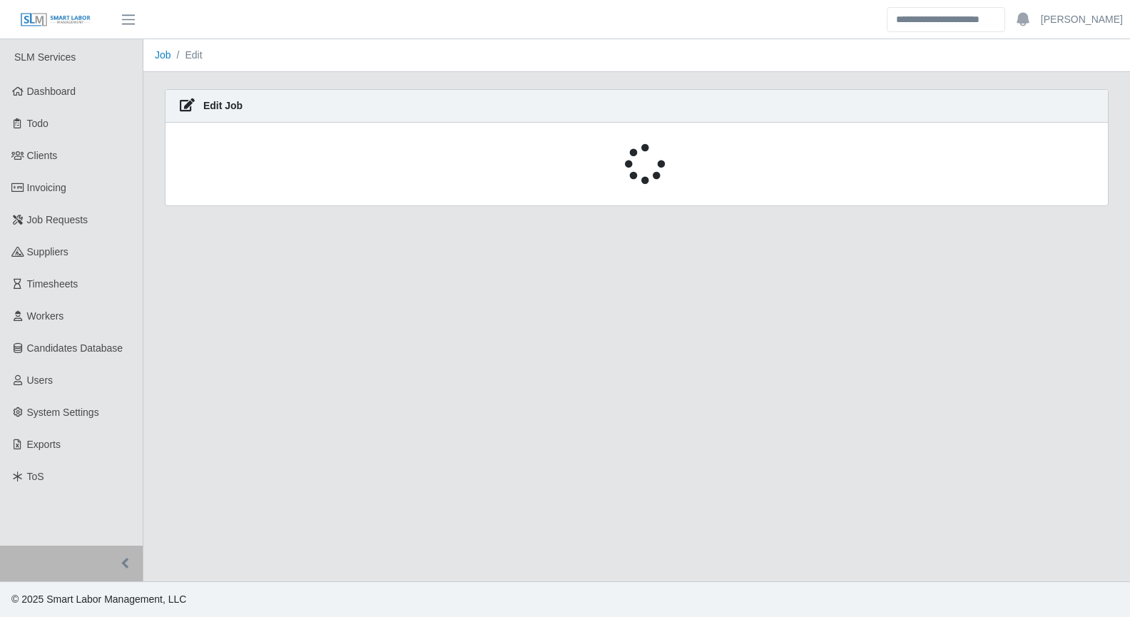
select select "****"
select select
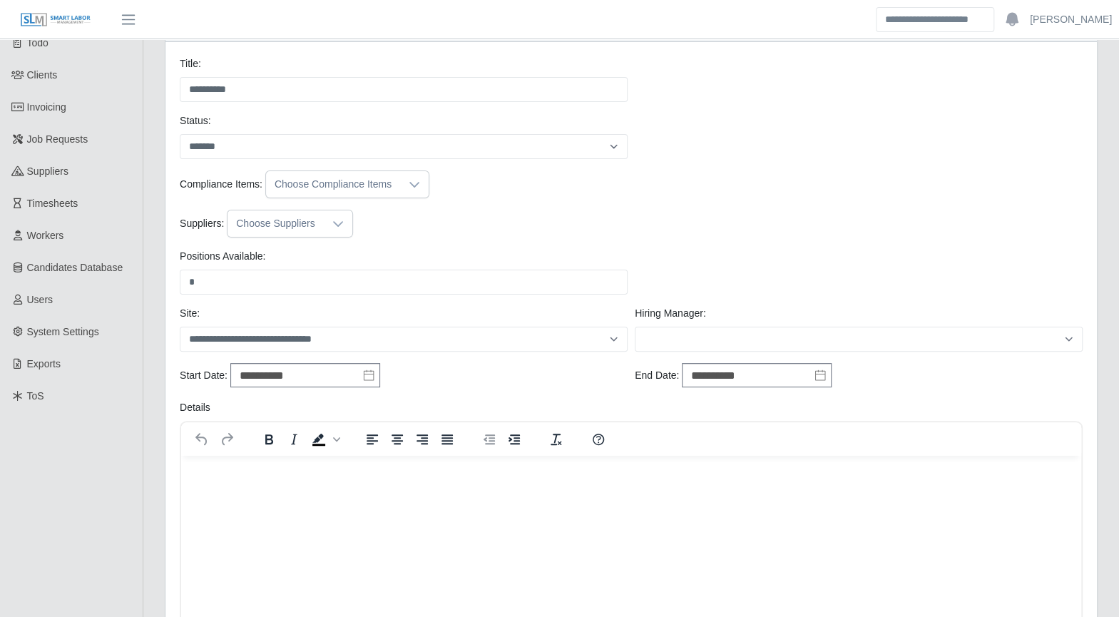
scroll to position [104, 0]
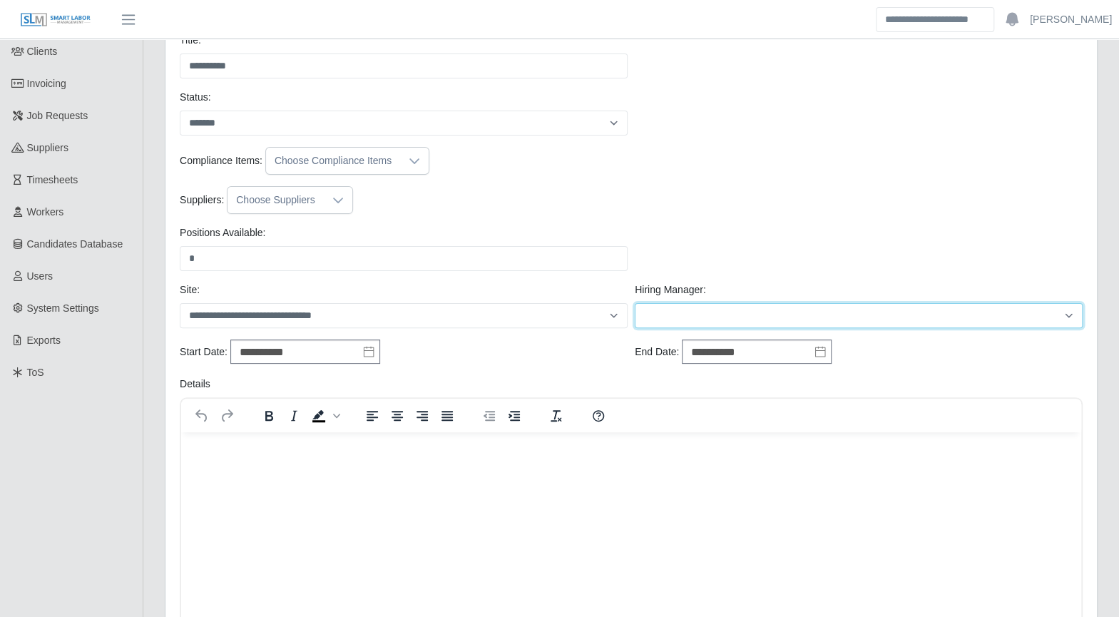
click at [701, 316] on select "**********" at bounding box center [859, 315] width 448 height 25
click at [592, 276] on div "Positions Available: * Please provide a valid position available number." at bounding box center [631, 253] width 910 height 57
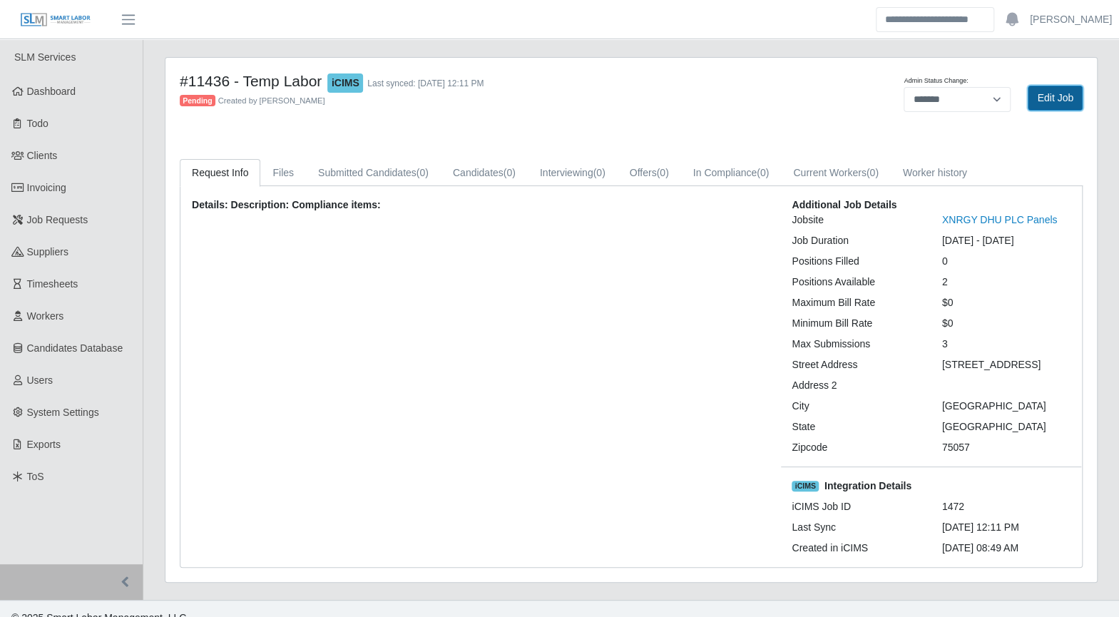
click at [1054, 99] on link "Edit Job" at bounding box center [1055, 98] width 55 height 25
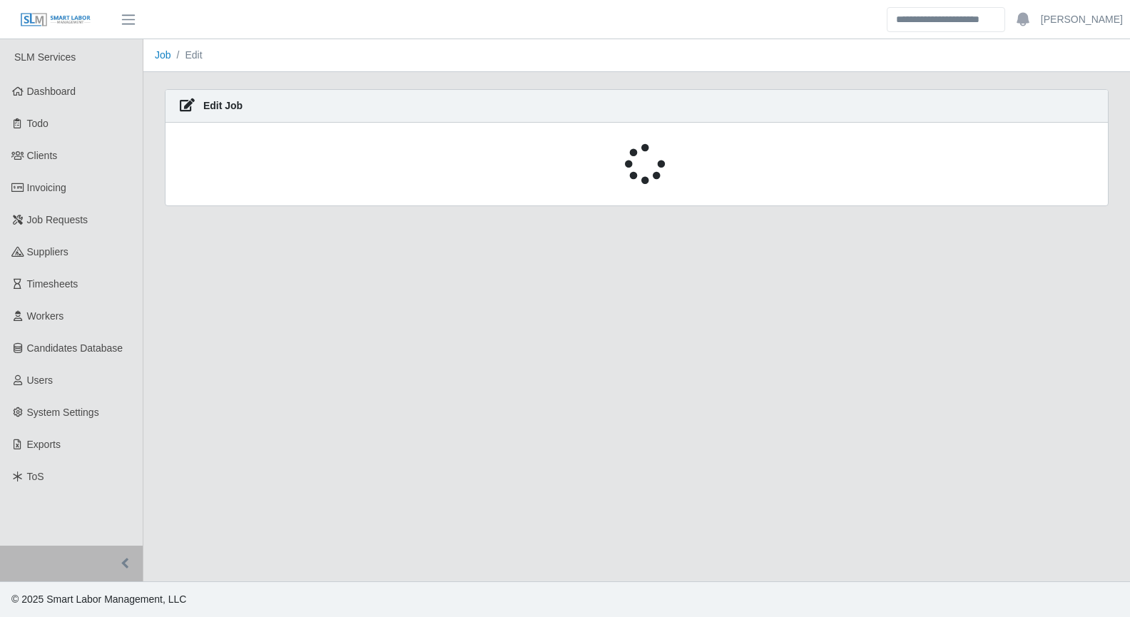
select select "****"
select select
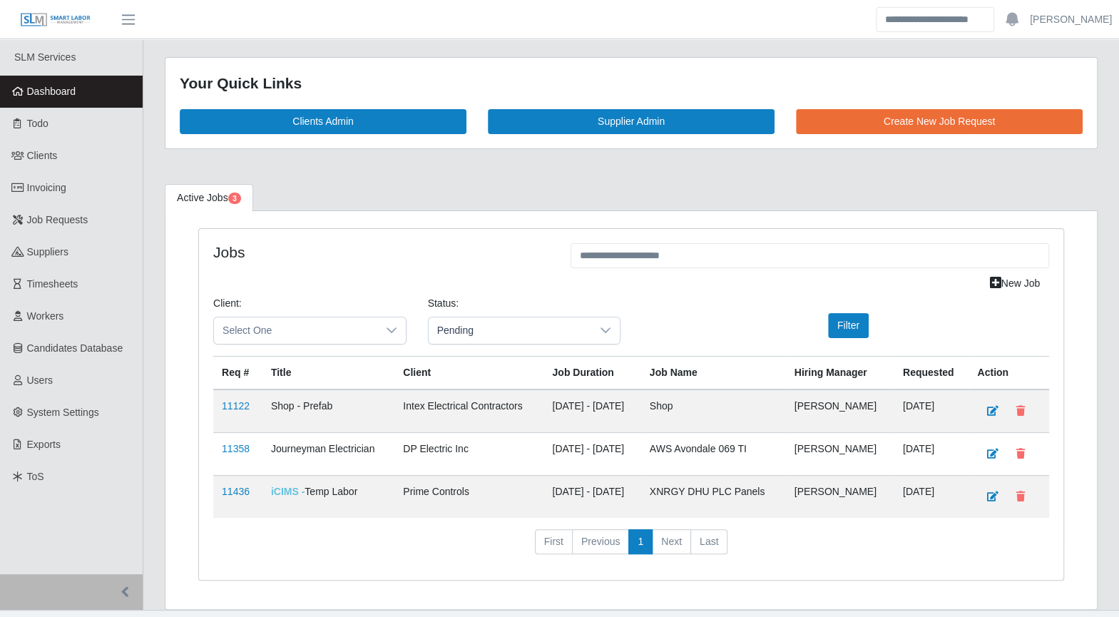
click at [232, 493] on td "11436" at bounding box center [237, 496] width 49 height 43
click at [232, 492] on link "11436" at bounding box center [236, 491] width 28 height 11
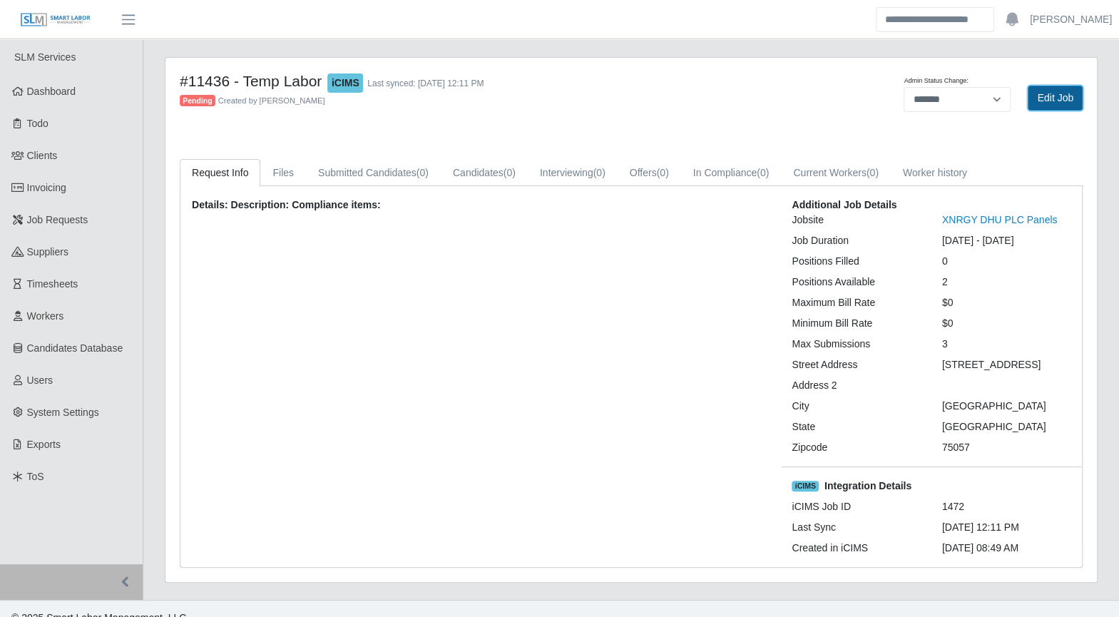
click at [1058, 98] on link "Edit Job" at bounding box center [1055, 98] width 55 height 25
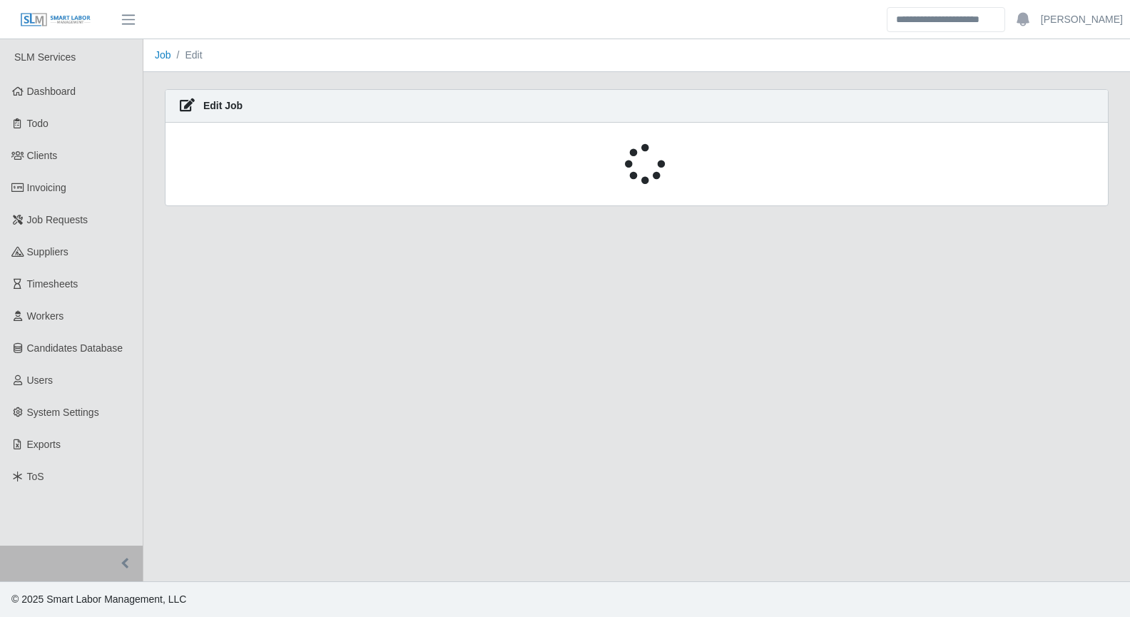
select select "****"
select select
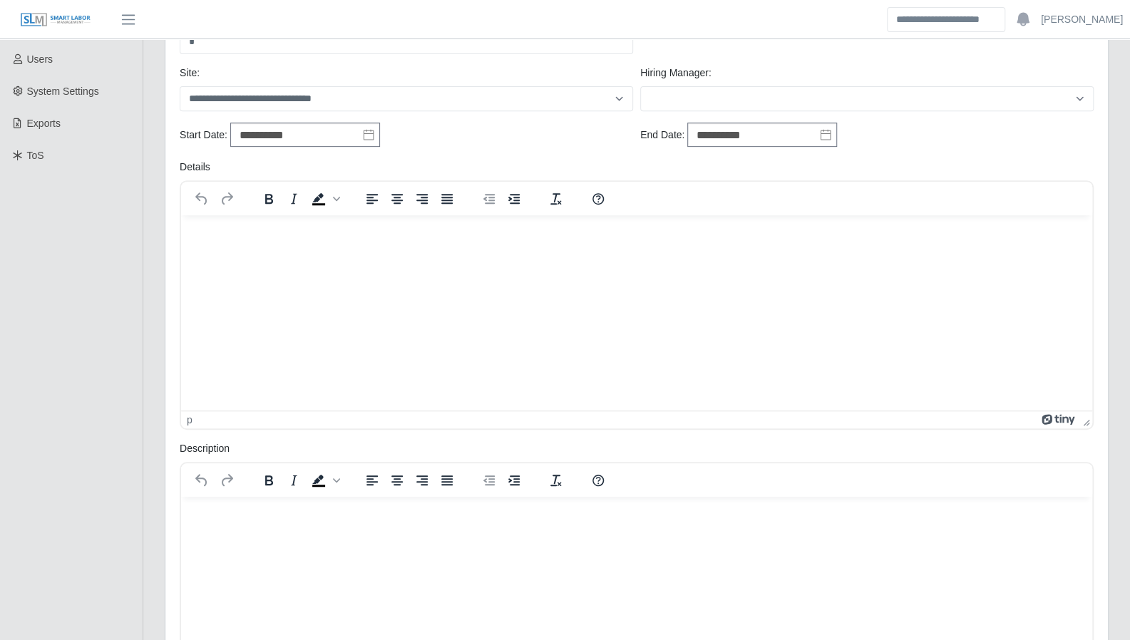
scroll to position [314, 0]
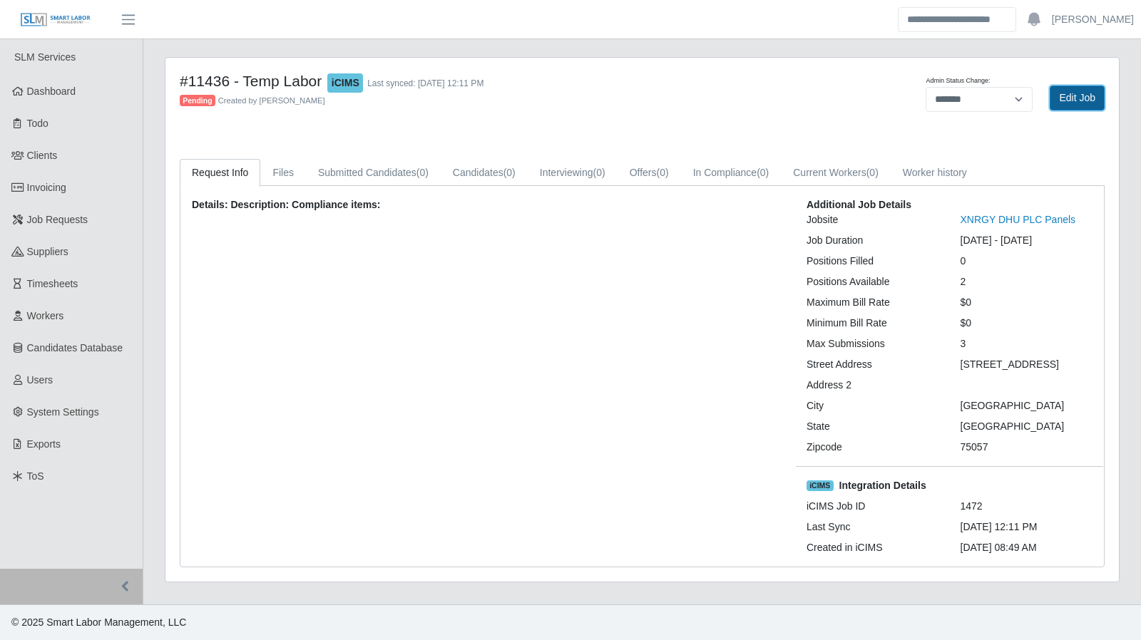
click at [1085, 98] on link "Edit Job" at bounding box center [1077, 98] width 55 height 25
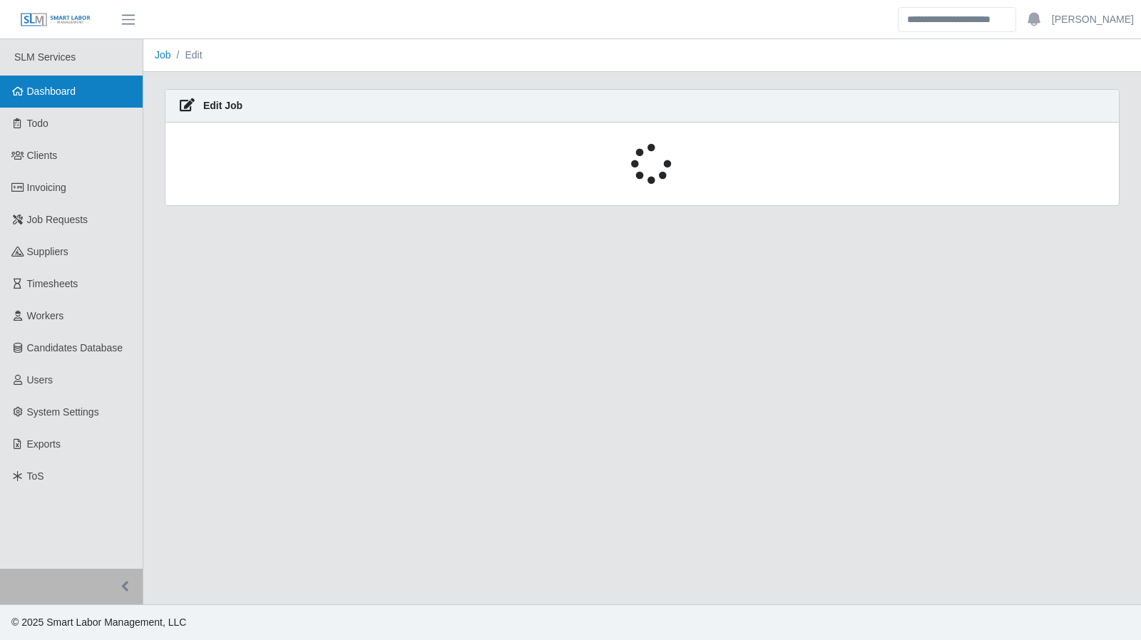
select select "****"
select select
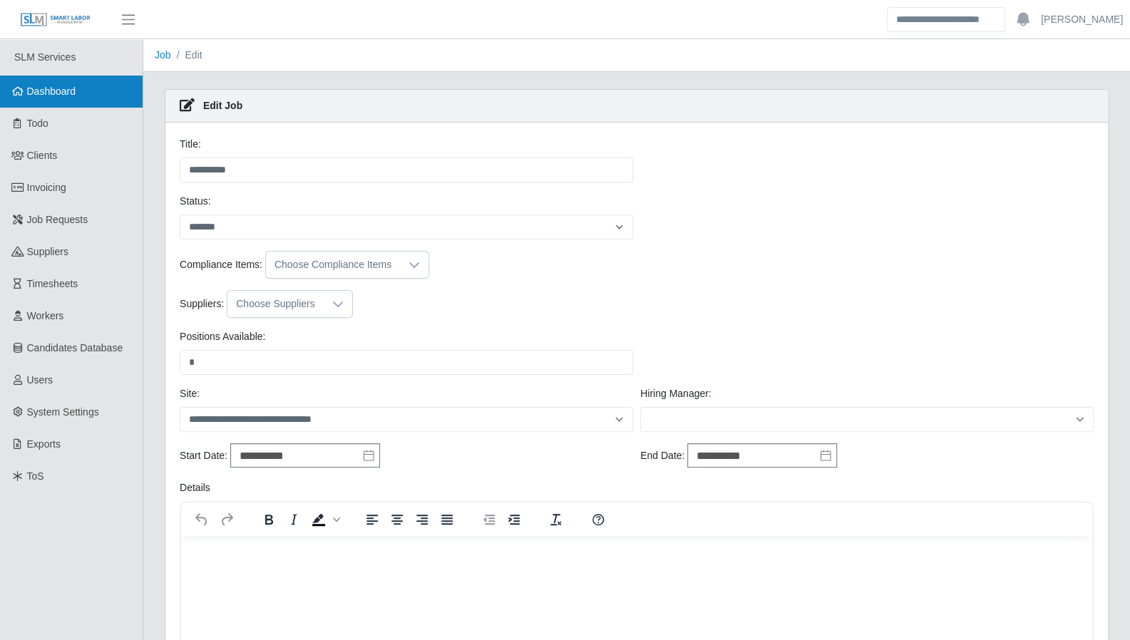
click at [36, 88] on span "Dashboard" at bounding box center [51, 91] width 49 height 11
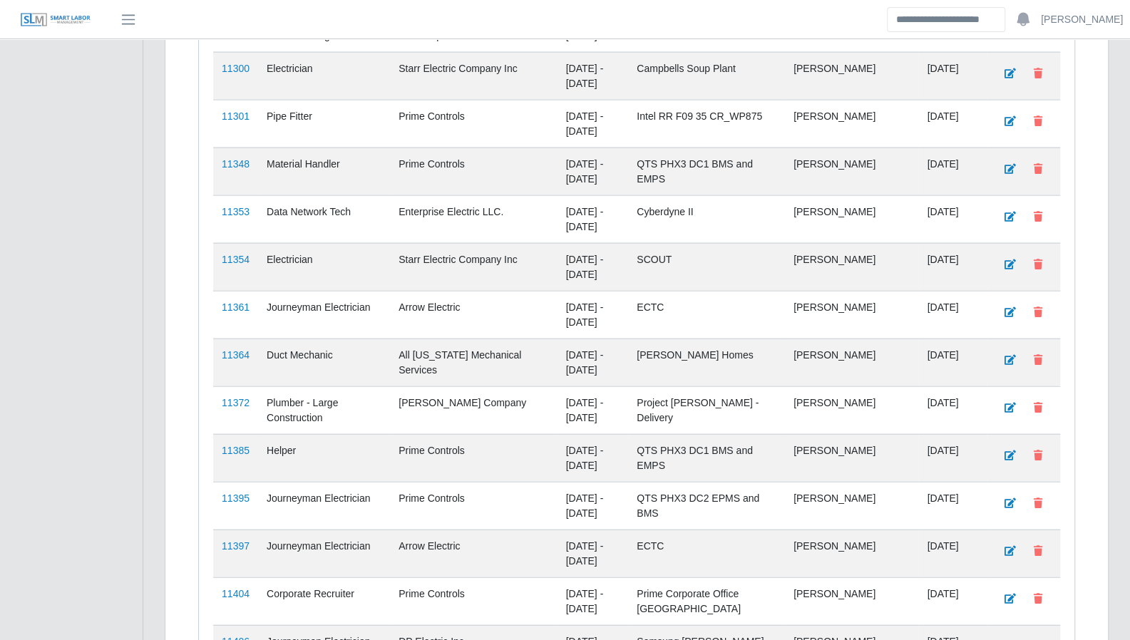
scroll to position [1940, 0]
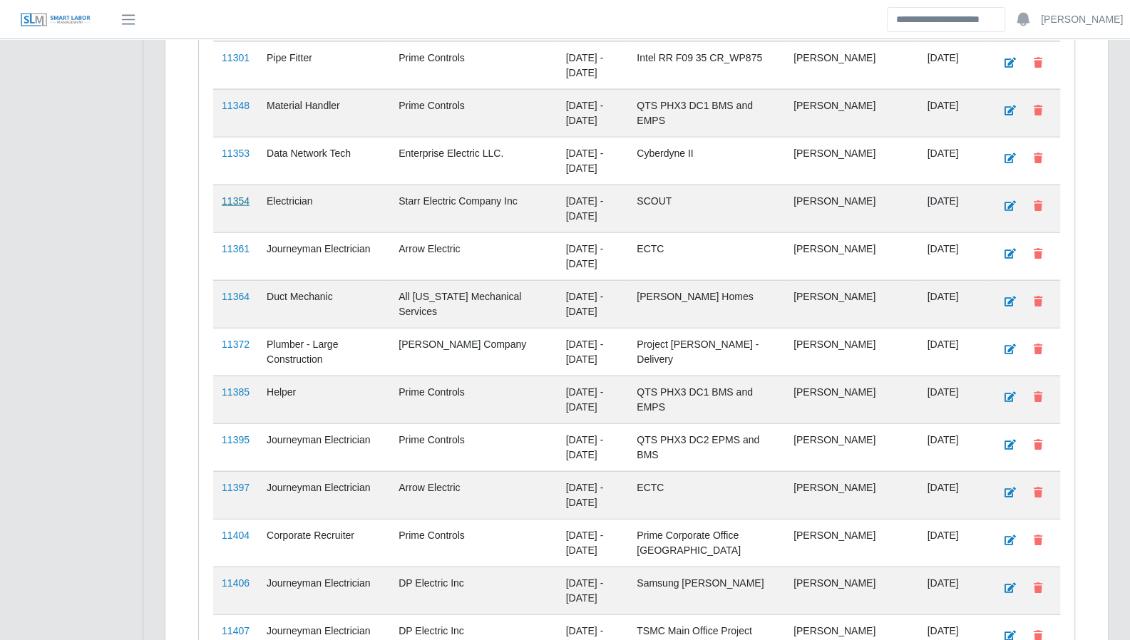
click at [231, 195] on link "11354" at bounding box center [236, 200] width 28 height 11
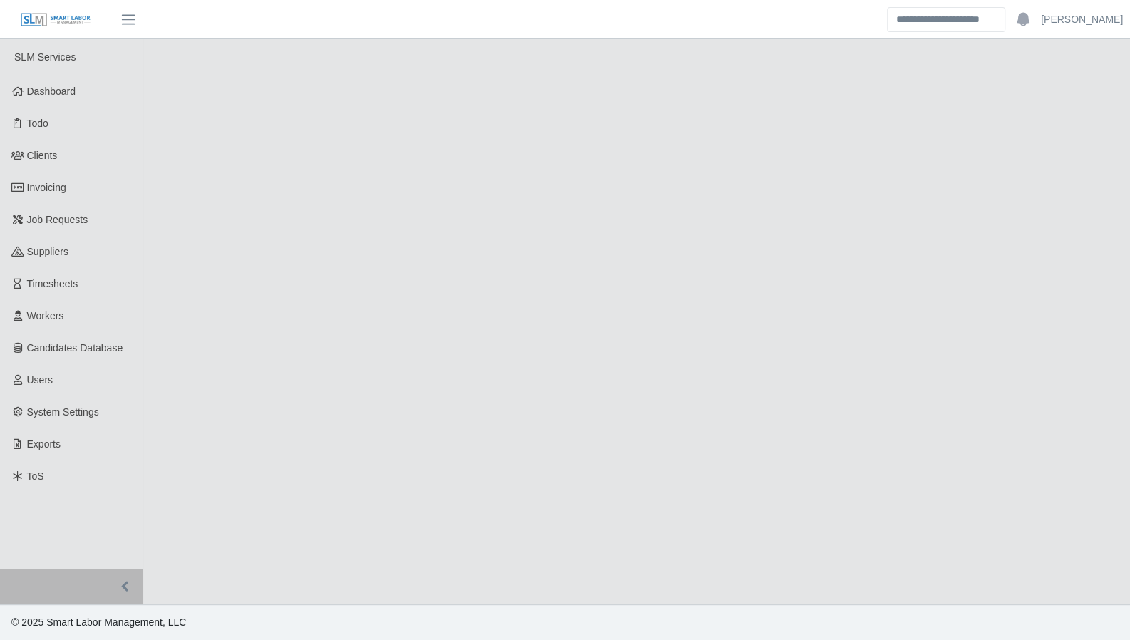
select select "****"
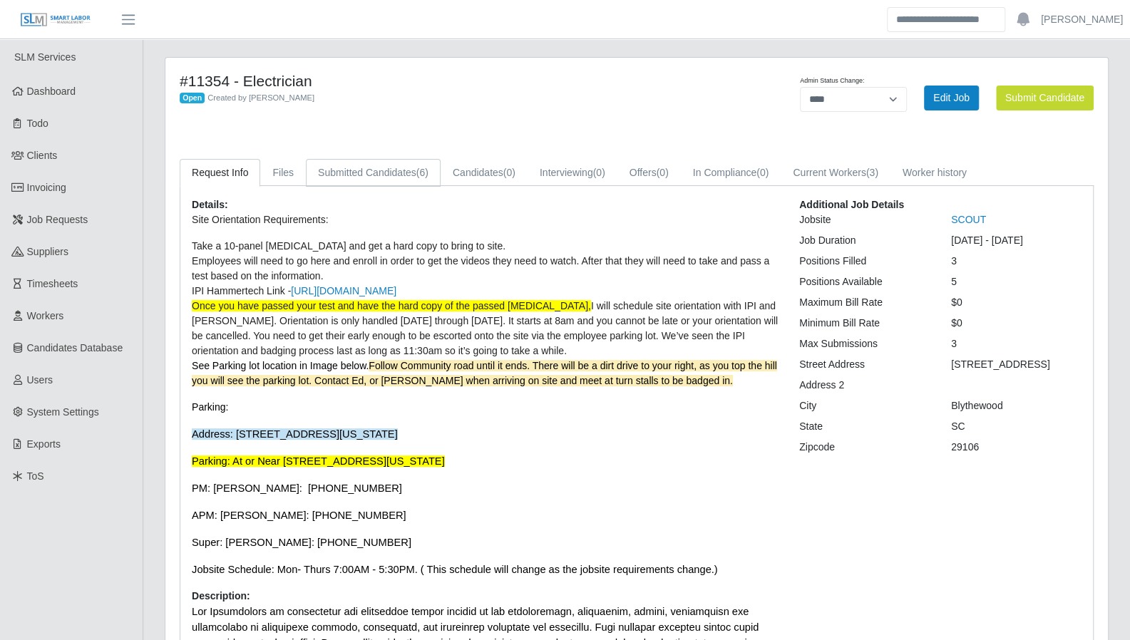
click at [404, 180] on link "Submitted Candidates (6)" at bounding box center [373, 173] width 135 height 28
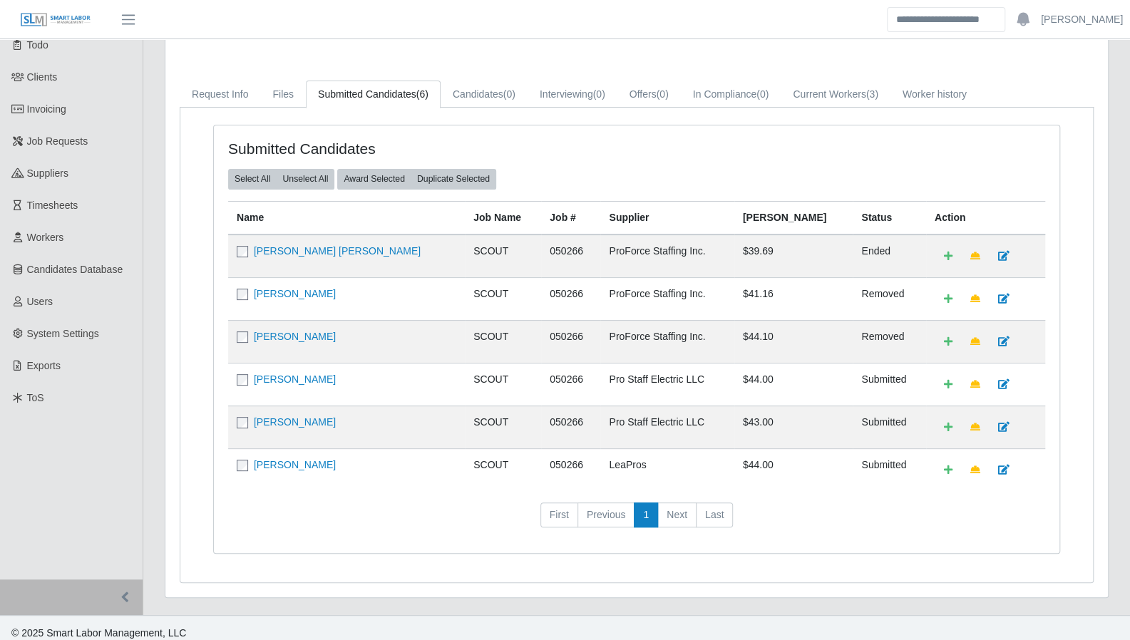
scroll to position [81, 0]
